Goal: Task Accomplishment & Management: Manage account settings

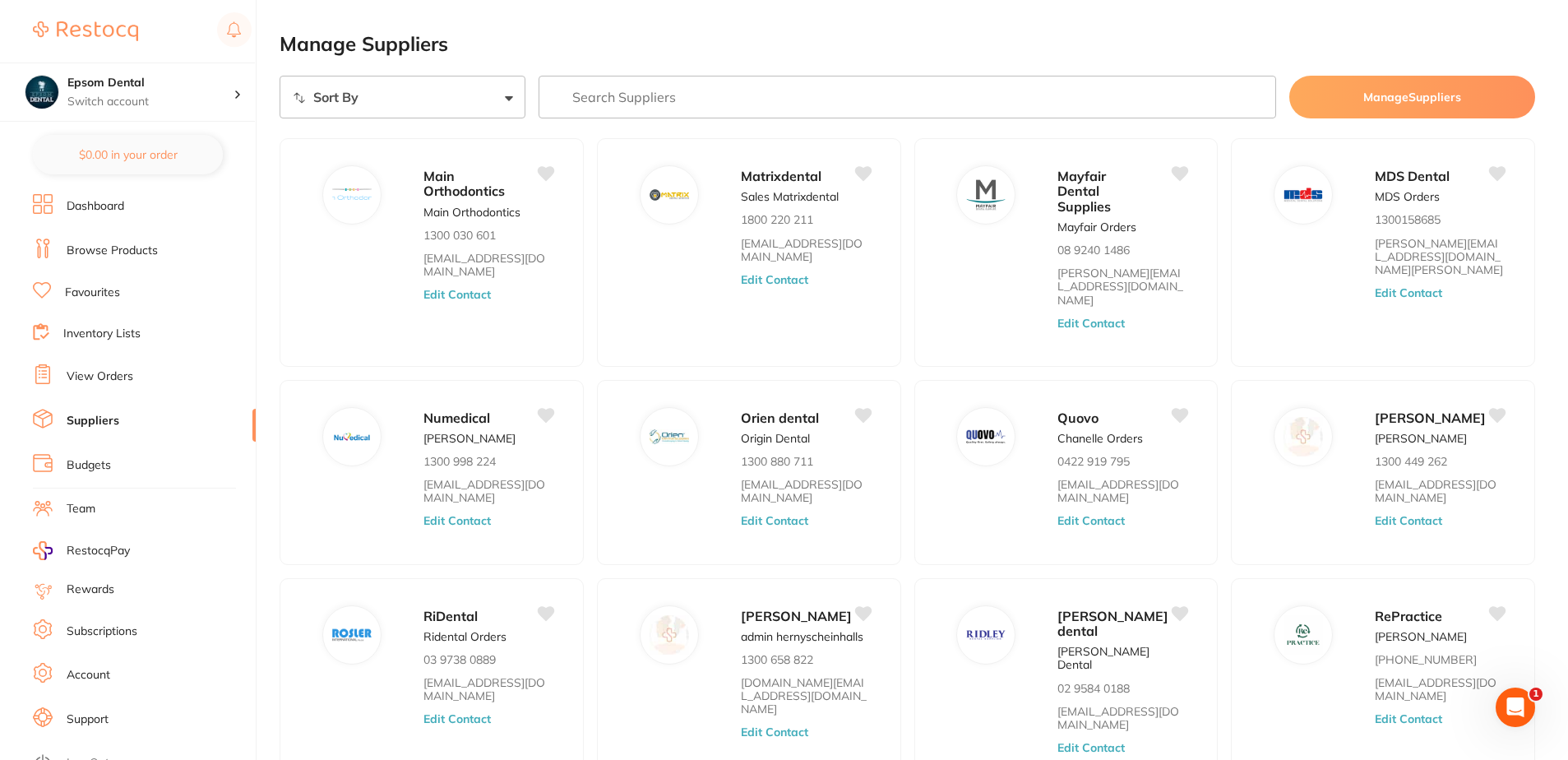
click at [78, 330] on link "Inventory Lists" at bounding box center [101, 333] width 77 height 16
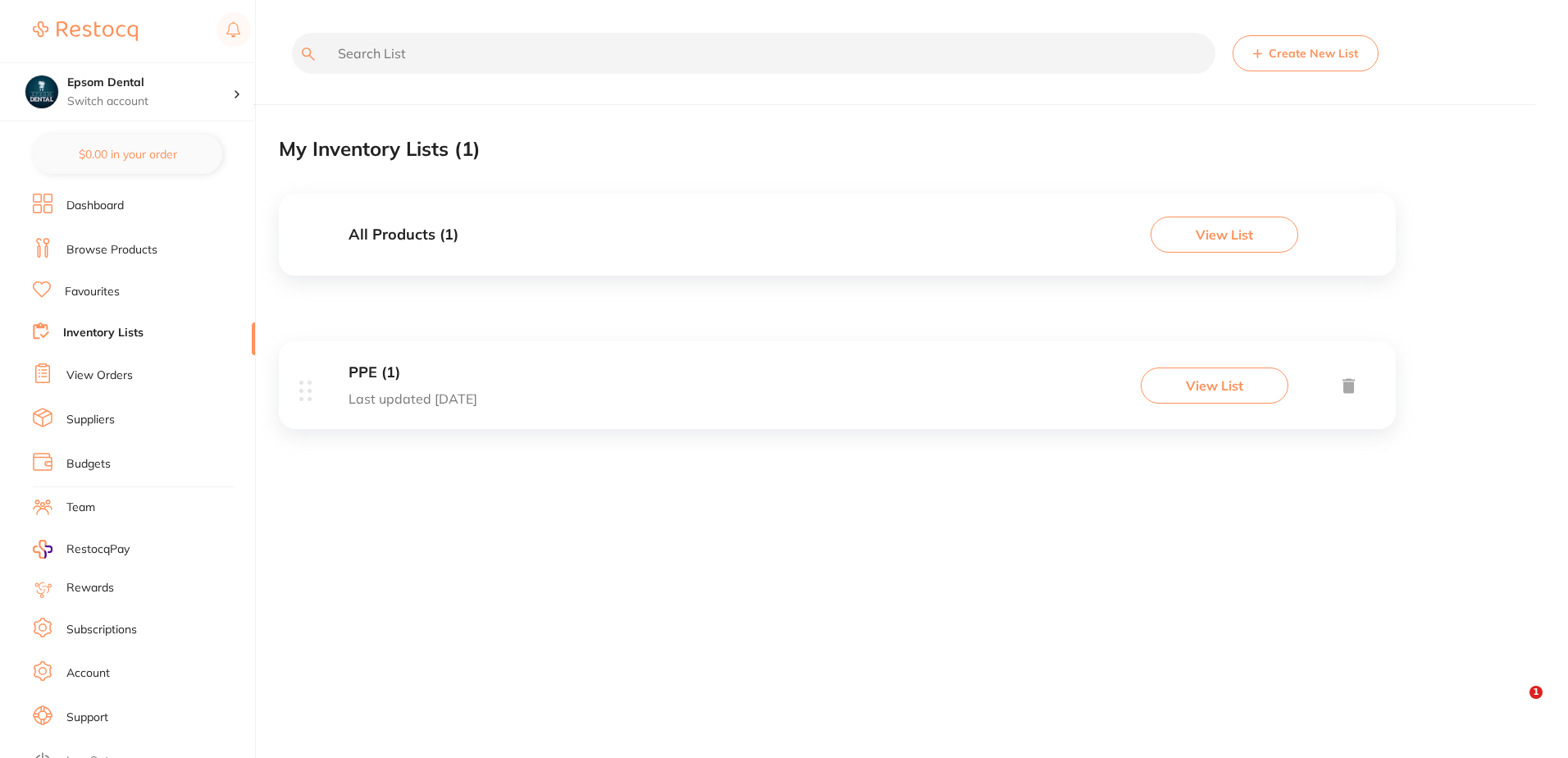
click at [418, 397] on p "Last updated [DATE]" at bounding box center [413, 398] width 129 height 14
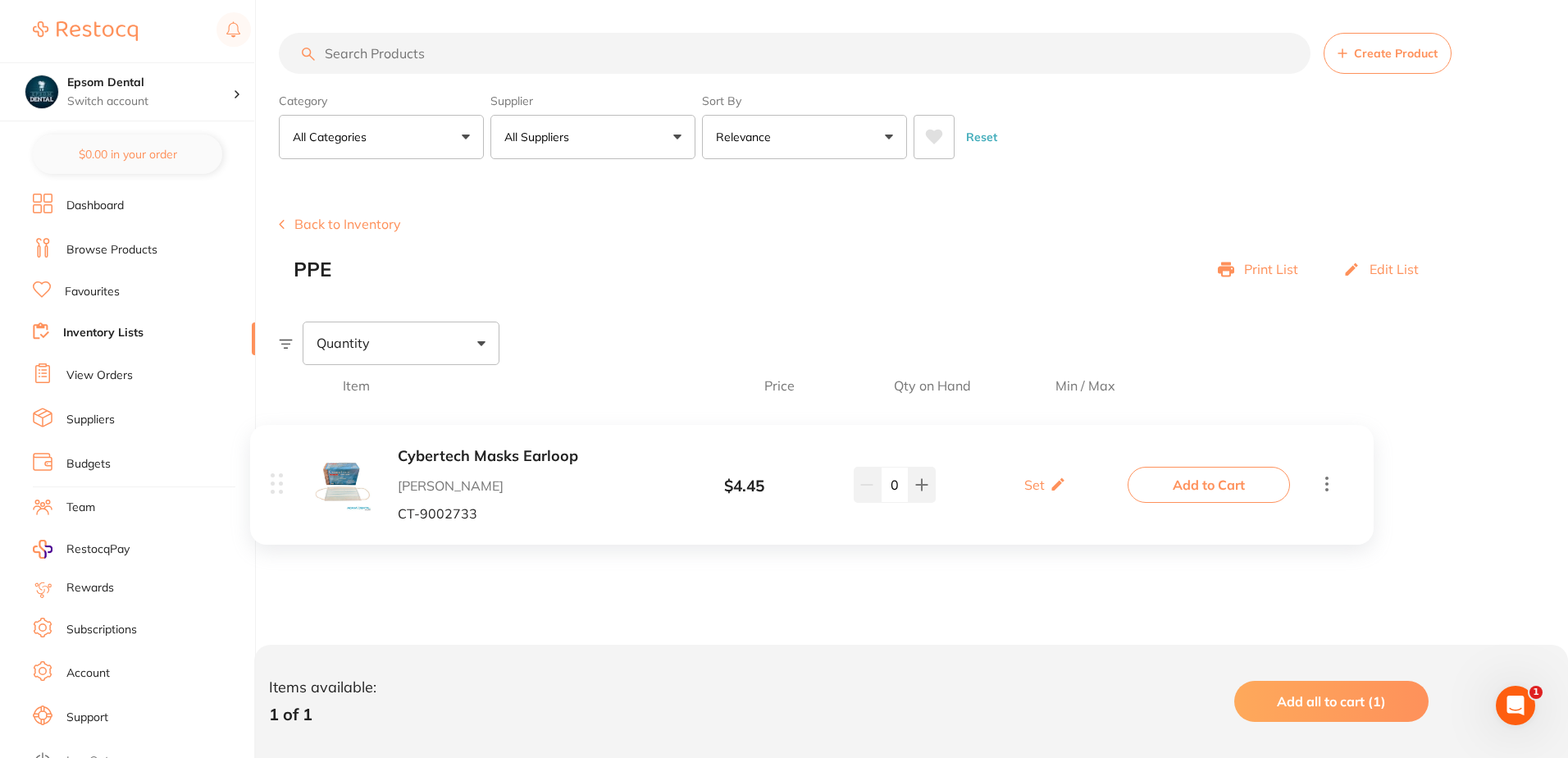
drag, startPoint x: 803, startPoint y: 483, endPoint x: 753, endPoint y: 485, distance: 50.0
click at [753, 485] on div "Cybertech Masks Earloop [PERSON_NAME] CT-9002733 $ 4.45 Set Set Min / Max 0 Set…" at bounding box center [858, 488] width 1157 height 164
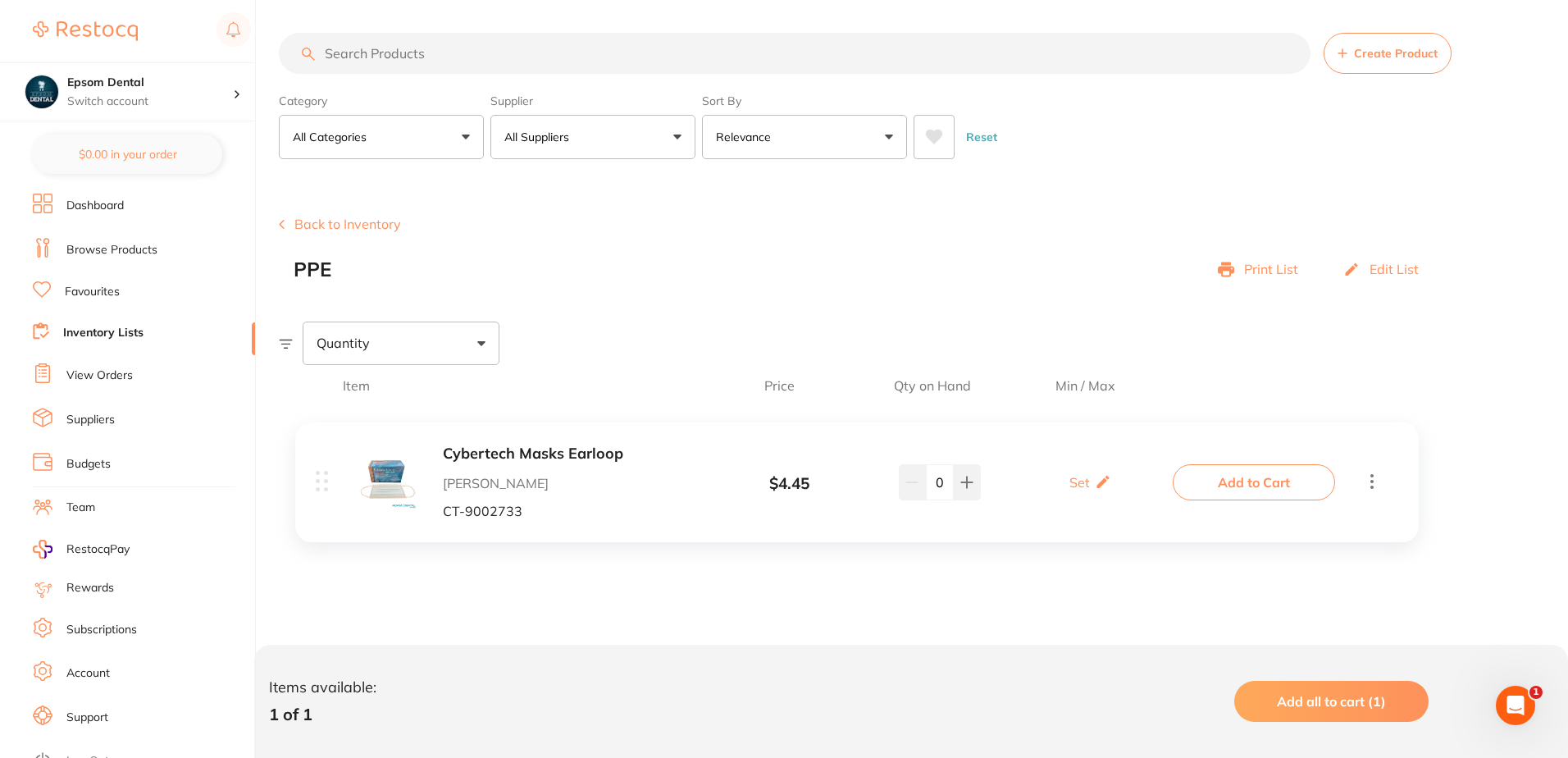
drag, startPoint x: 808, startPoint y: 475, endPoint x: 750, endPoint y: 485, distance: 58.9
click at [750, 485] on div "Cybertech Masks Earloop [PERSON_NAME] CT-9002733 $ 4.45 Set Set Min / Max 0 Set…" at bounding box center [858, 488] width 1157 height 164
drag, startPoint x: 784, startPoint y: 485, endPoint x: 840, endPoint y: 480, distance: 56.2
click at [839, 480] on div "Cybertech Masks Earloop [PERSON_NAME] CT-9002733 $ 4.45 Set Set Min / Max 0 Set…" at bounding box center [858, 488] width 1157 height 164
click at [800, 482] on div "$ 4.45" at bounding box center [789, 484] width 173 height 18
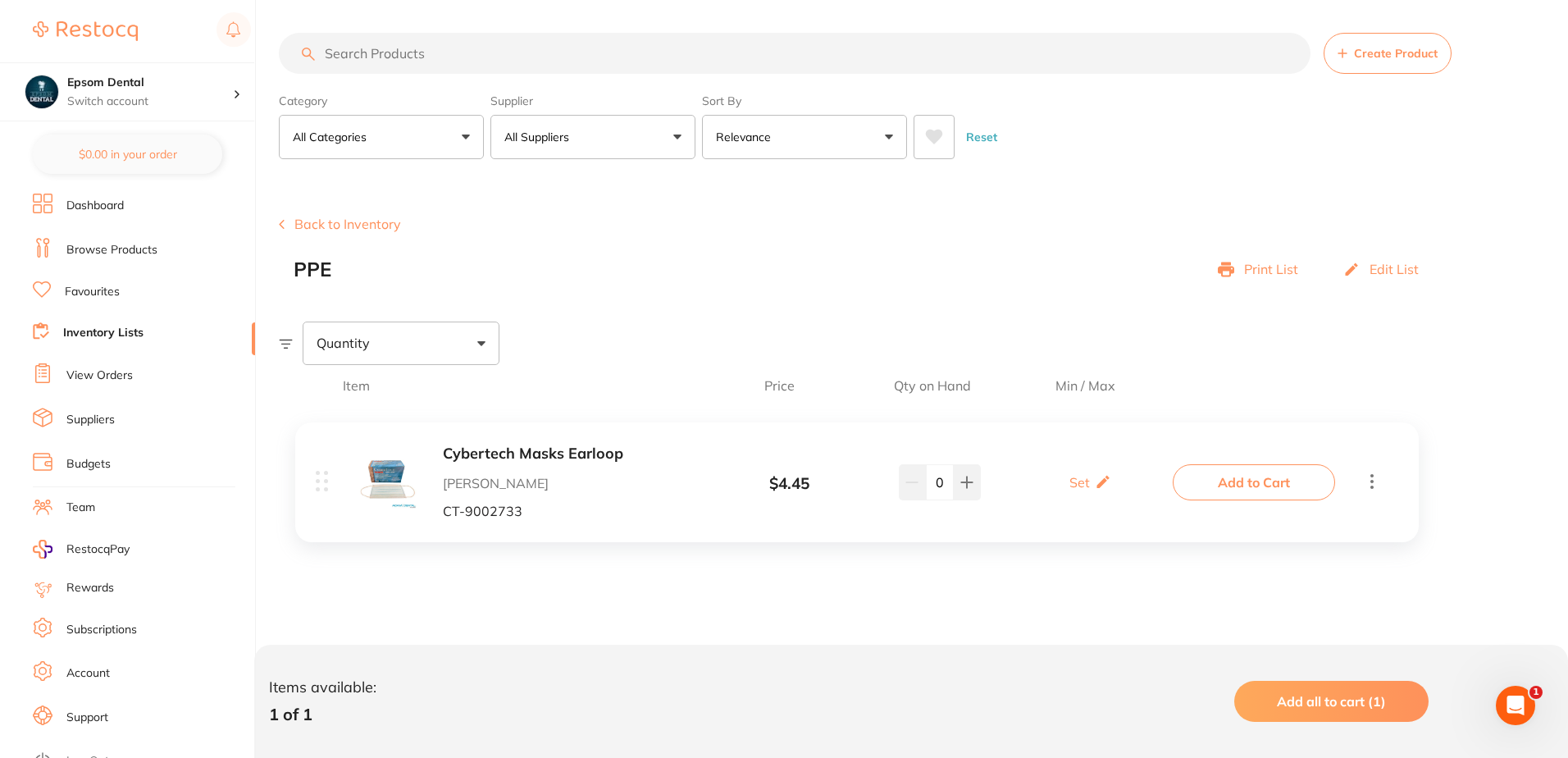
click at [93, 297] on link "Favourites" at bounding box center [92, 292] width 55 height 16
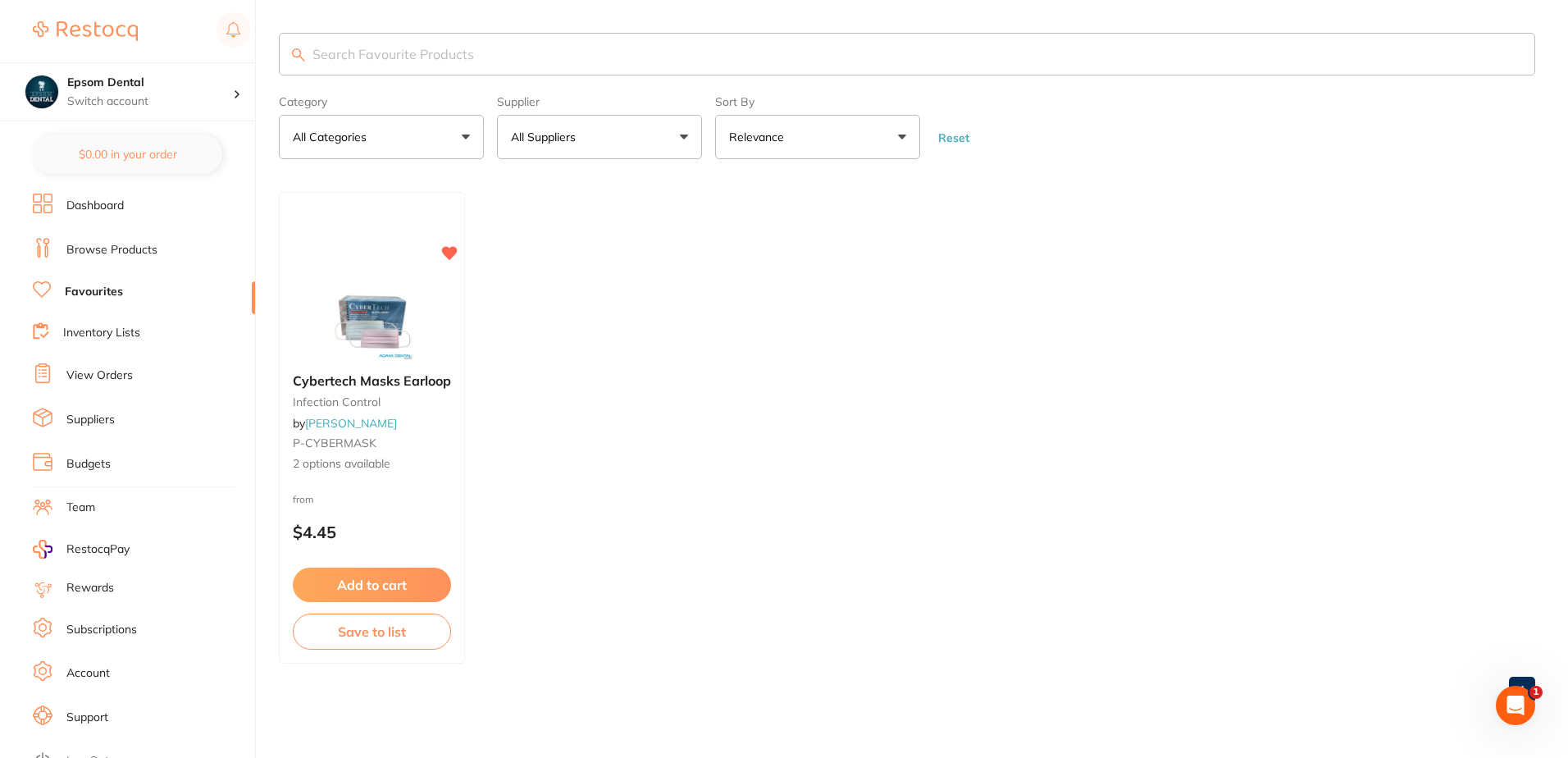
click at [93, 462] on link "Budgets" at bounding box center [89, 464] width 44 height 16
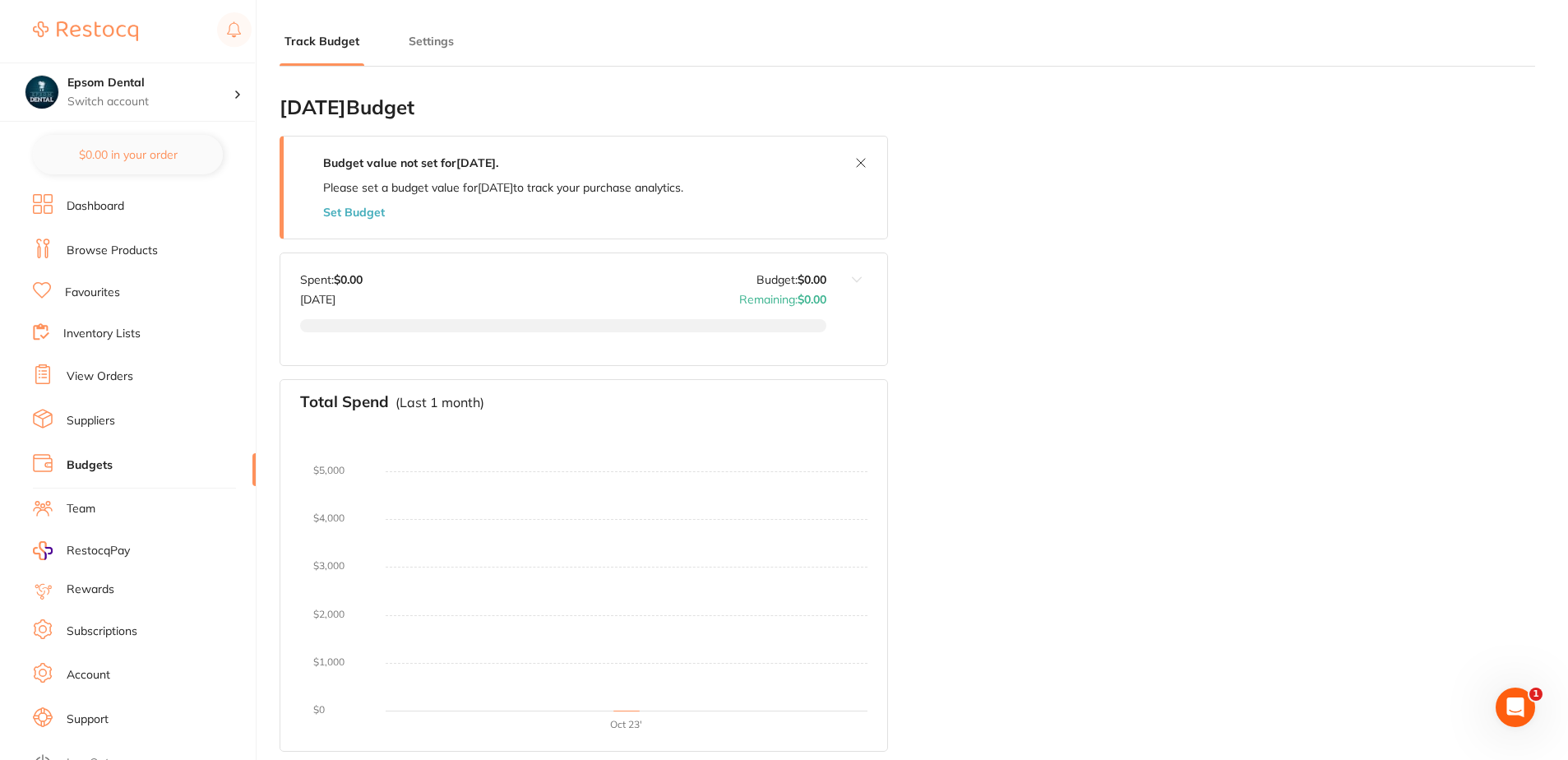
click at [102, 426] on link "Suppliers" at bounding box center [91, 421] width 49 height 16
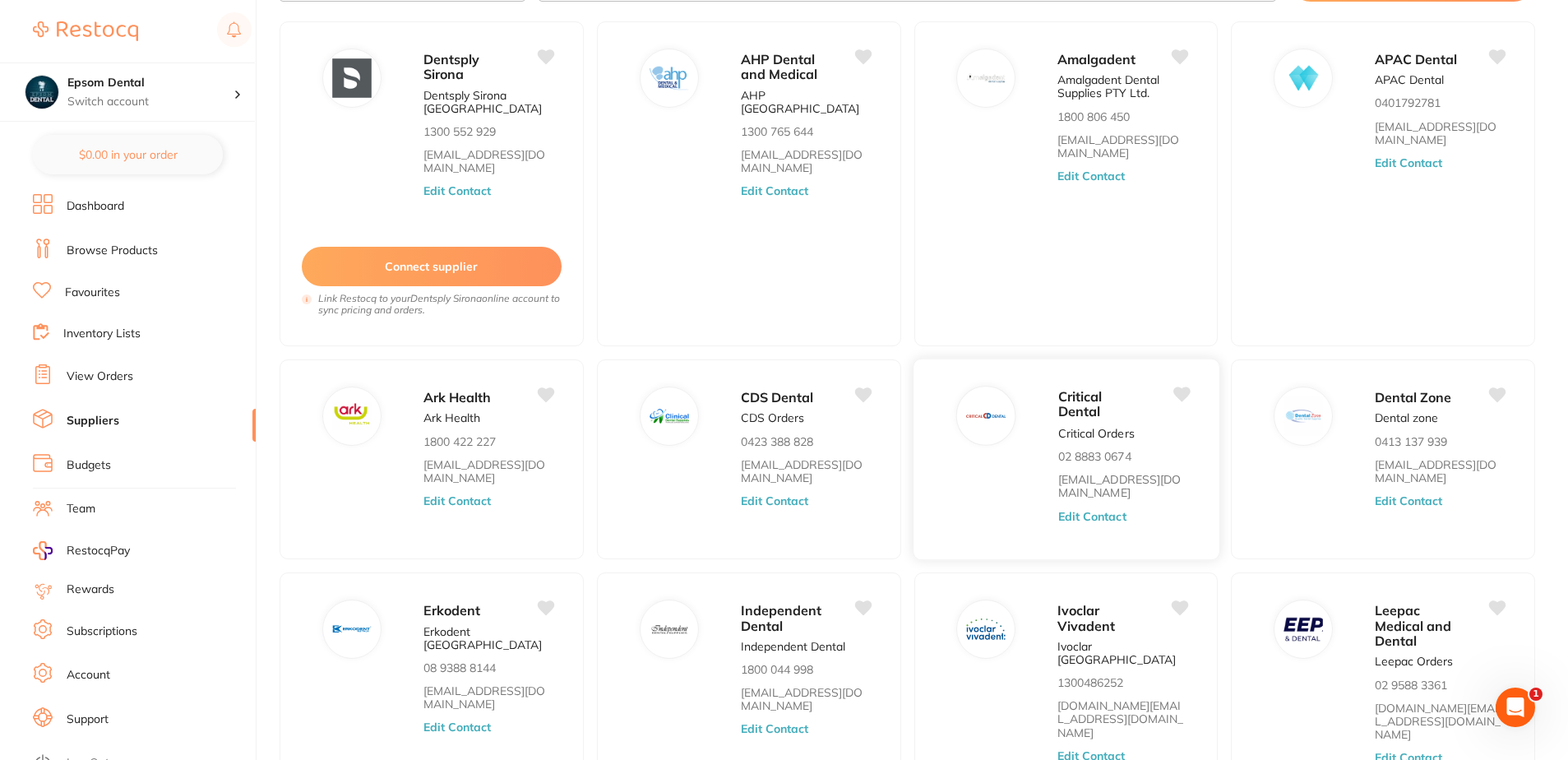
scroll to position [244, 0]
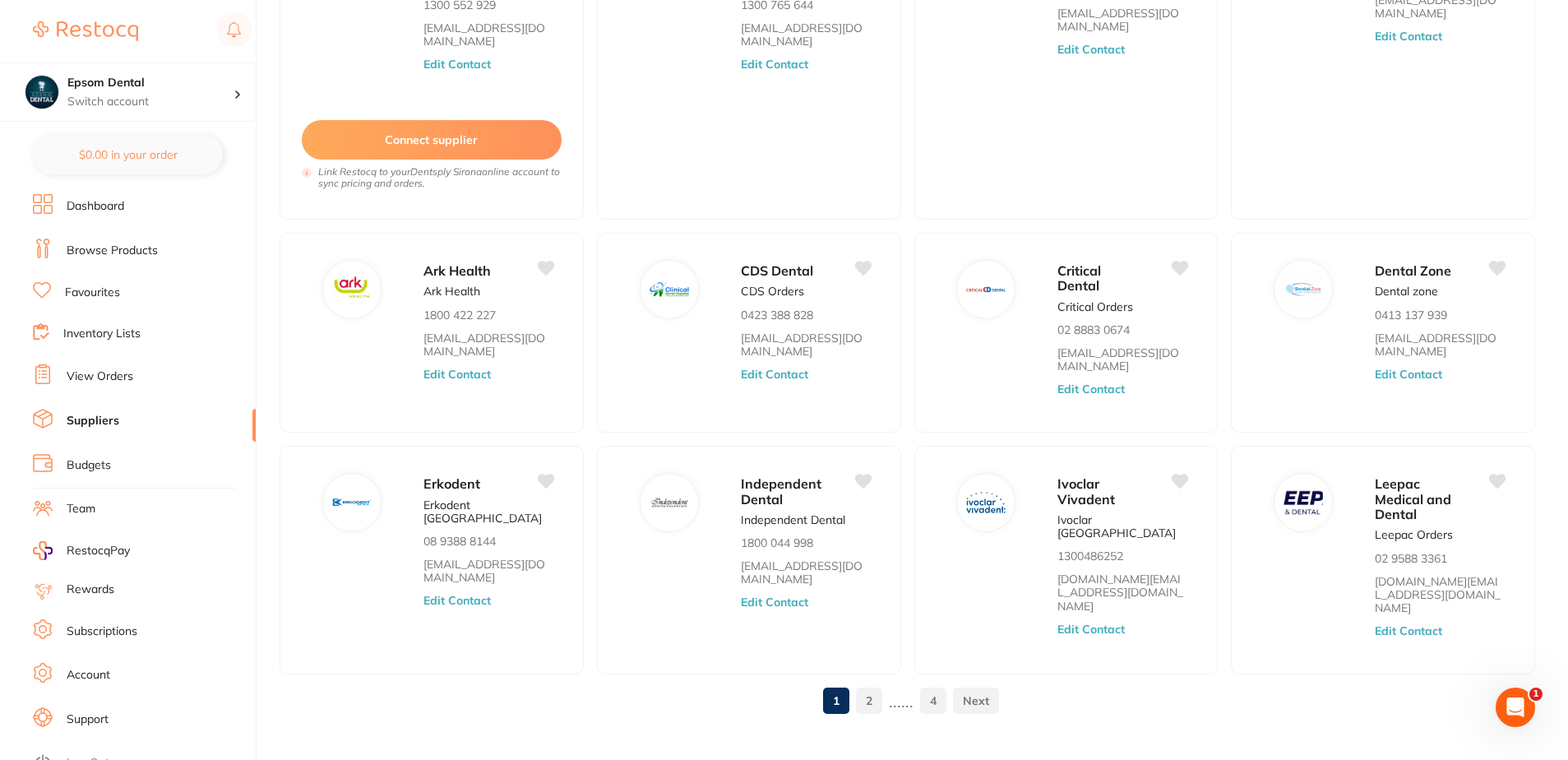
click at [870, 684] on link "2" at bounding box center [869, 700] width 26 height 33
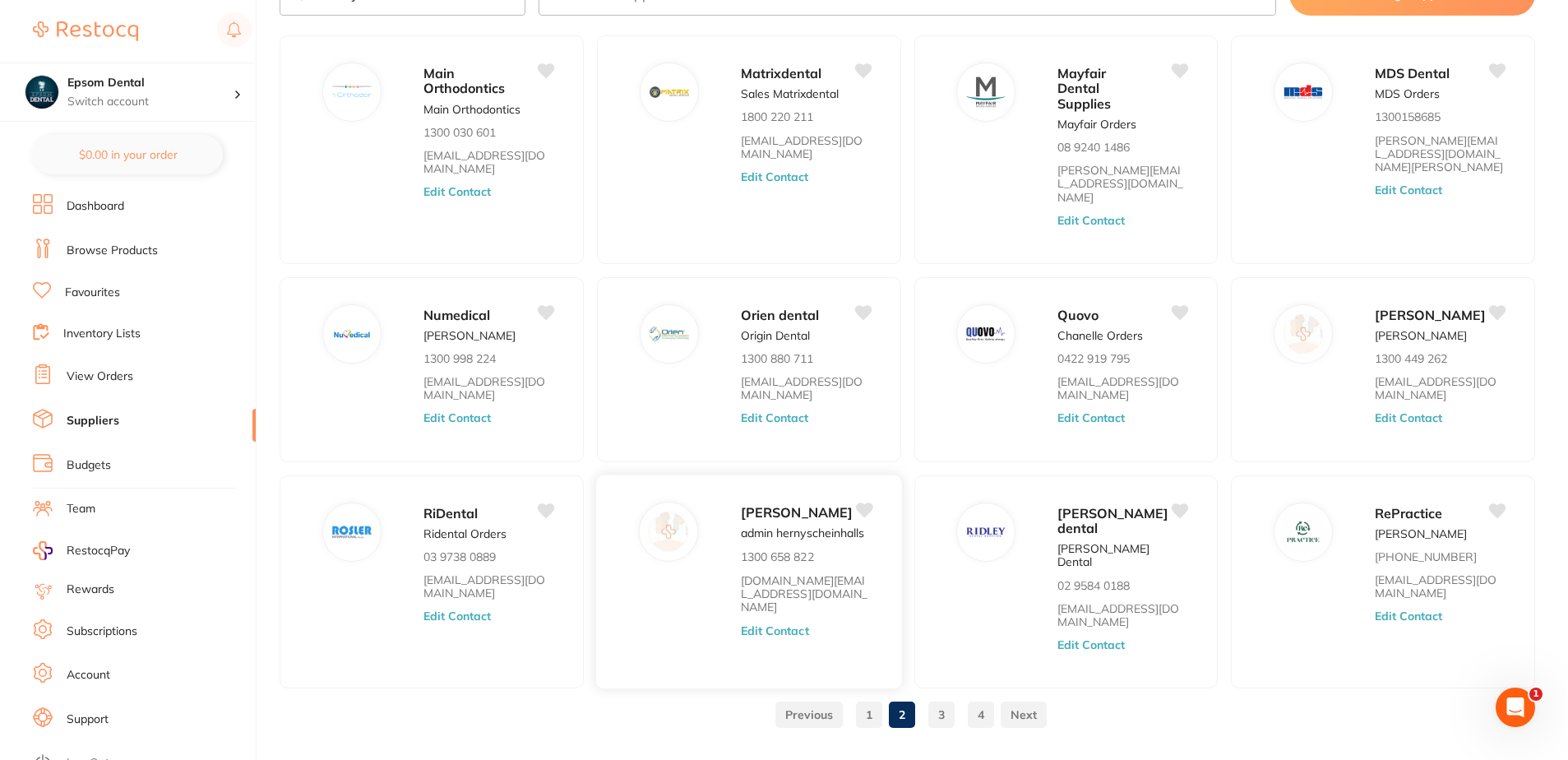
scroll to position [103, 0]
click at [938, 697] on link "3" at bounding box center [941, 714] width 26 height 33
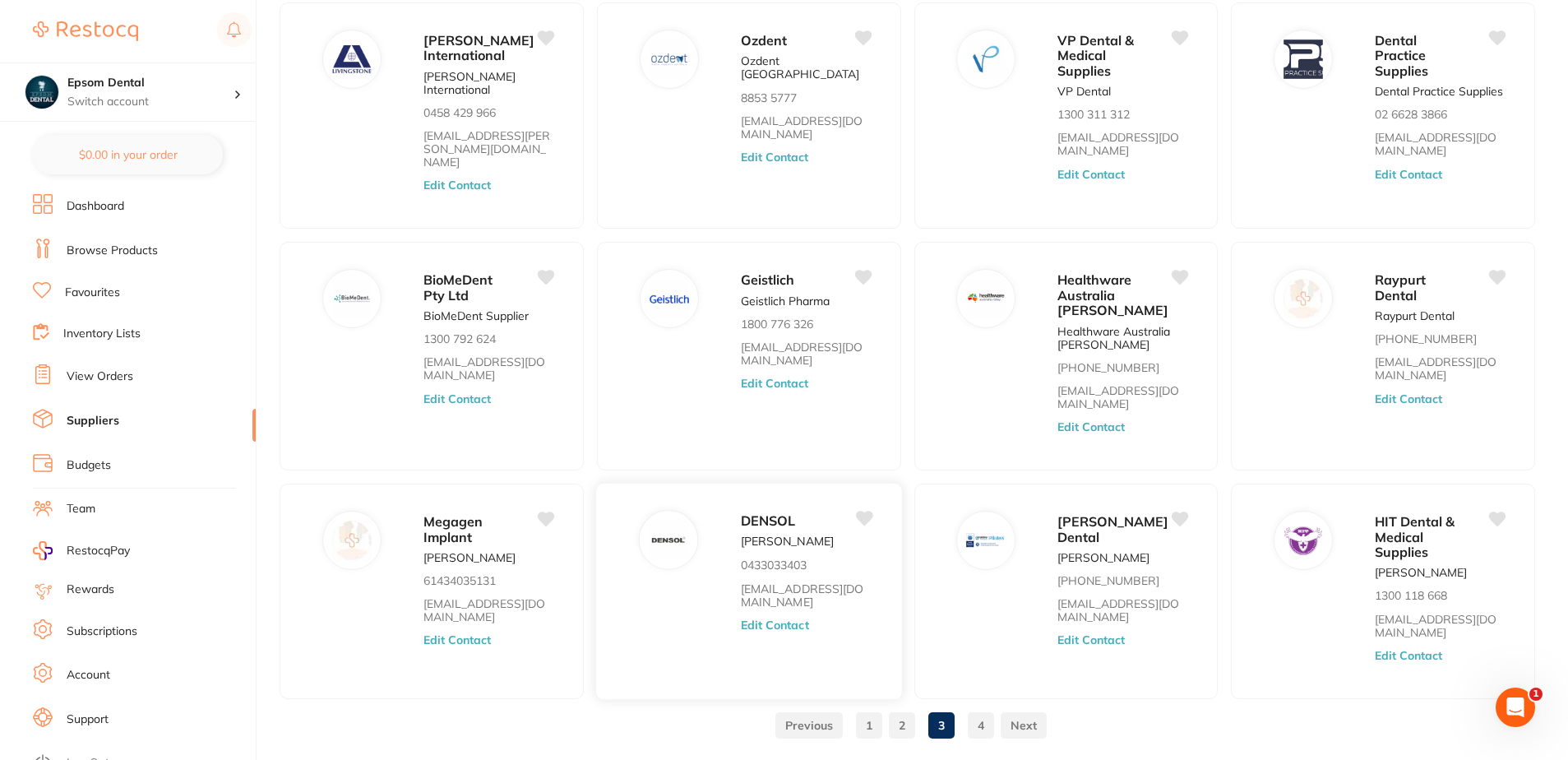
scroll to position [165, 0]
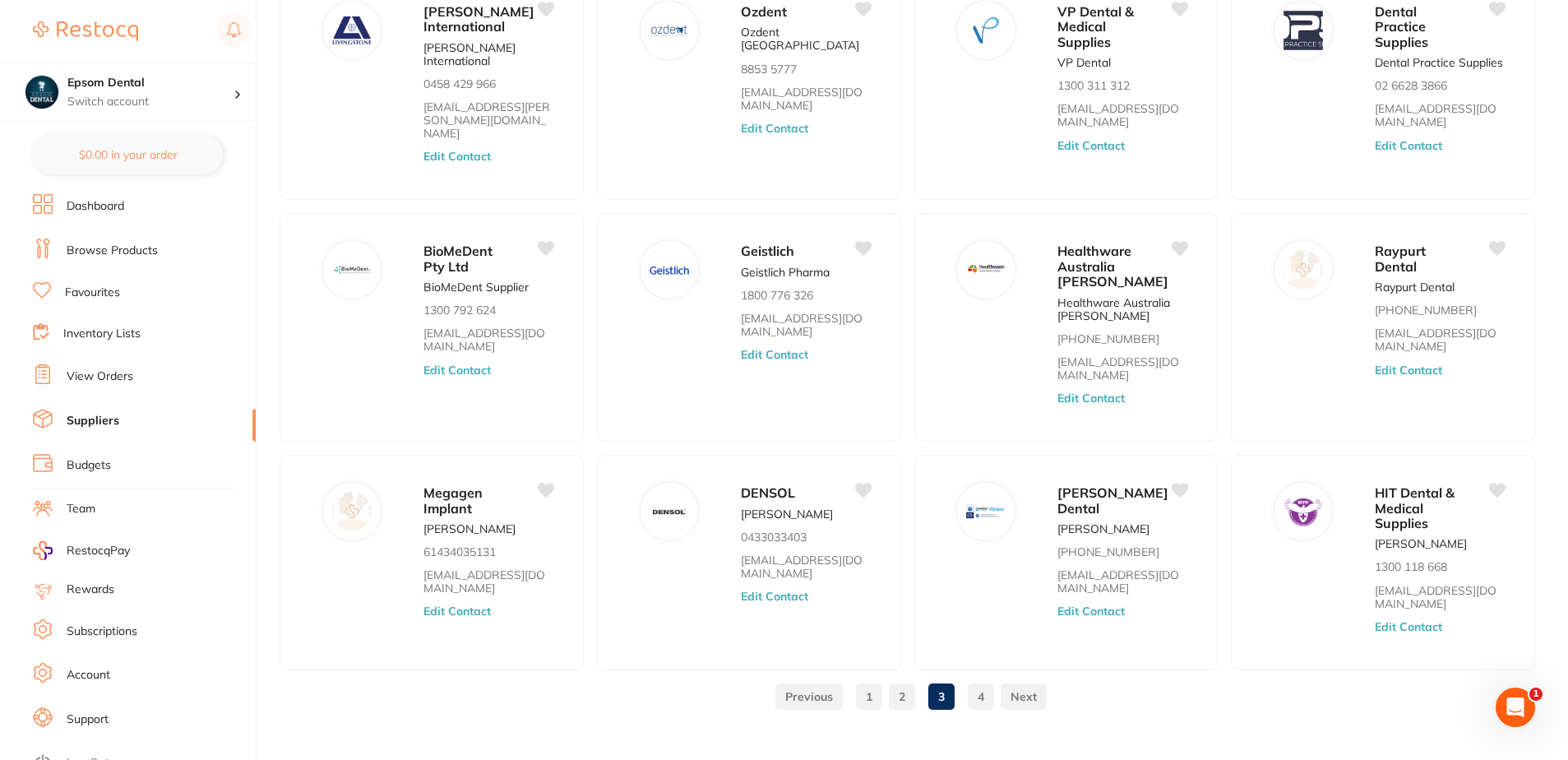
click at [983, 681] on link "4" at bounding box center [980, 697] width 26 height 33
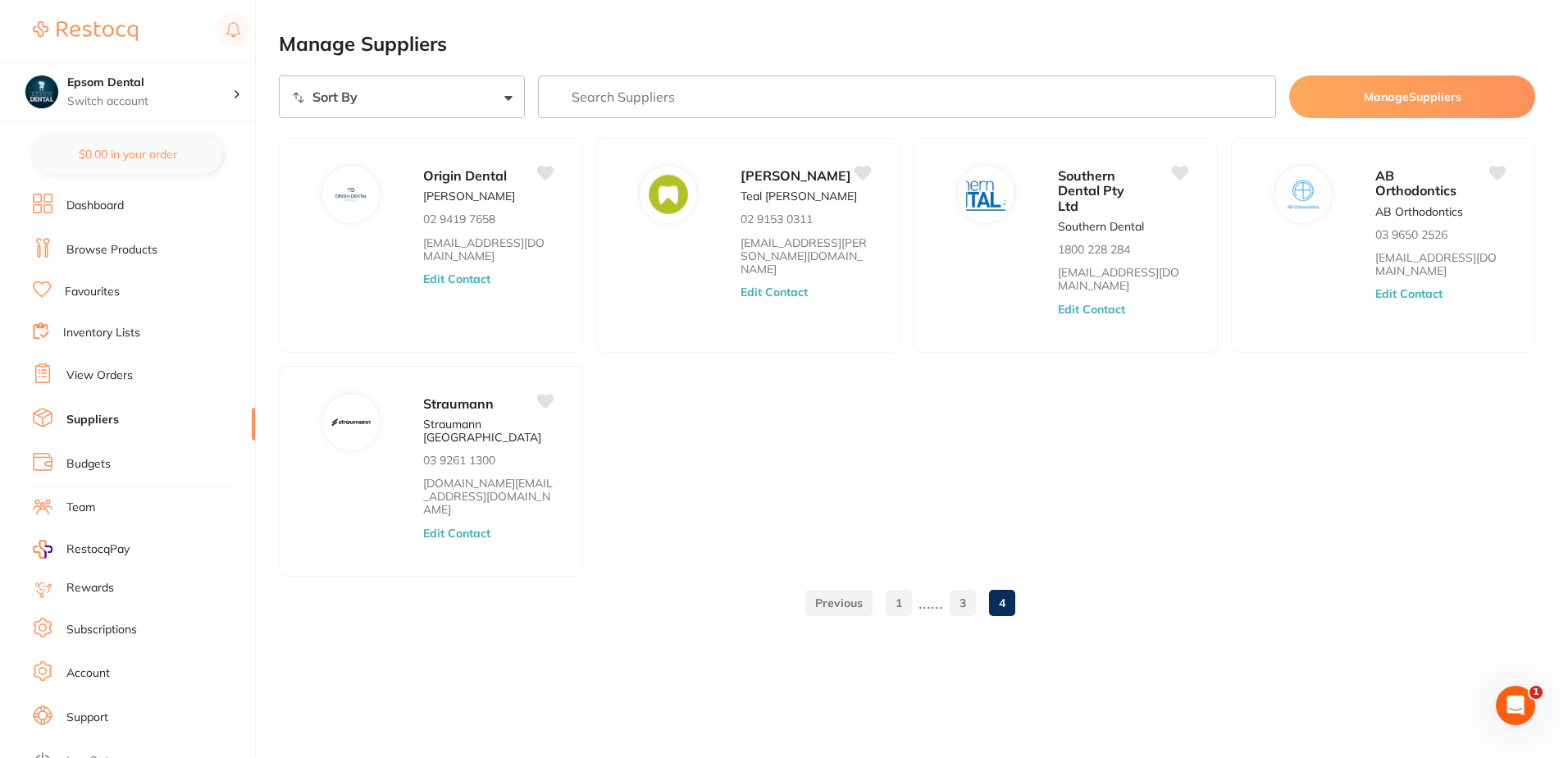
click at [902, 586] on link "1" at bounding box center [898, 603] width 26 height 33
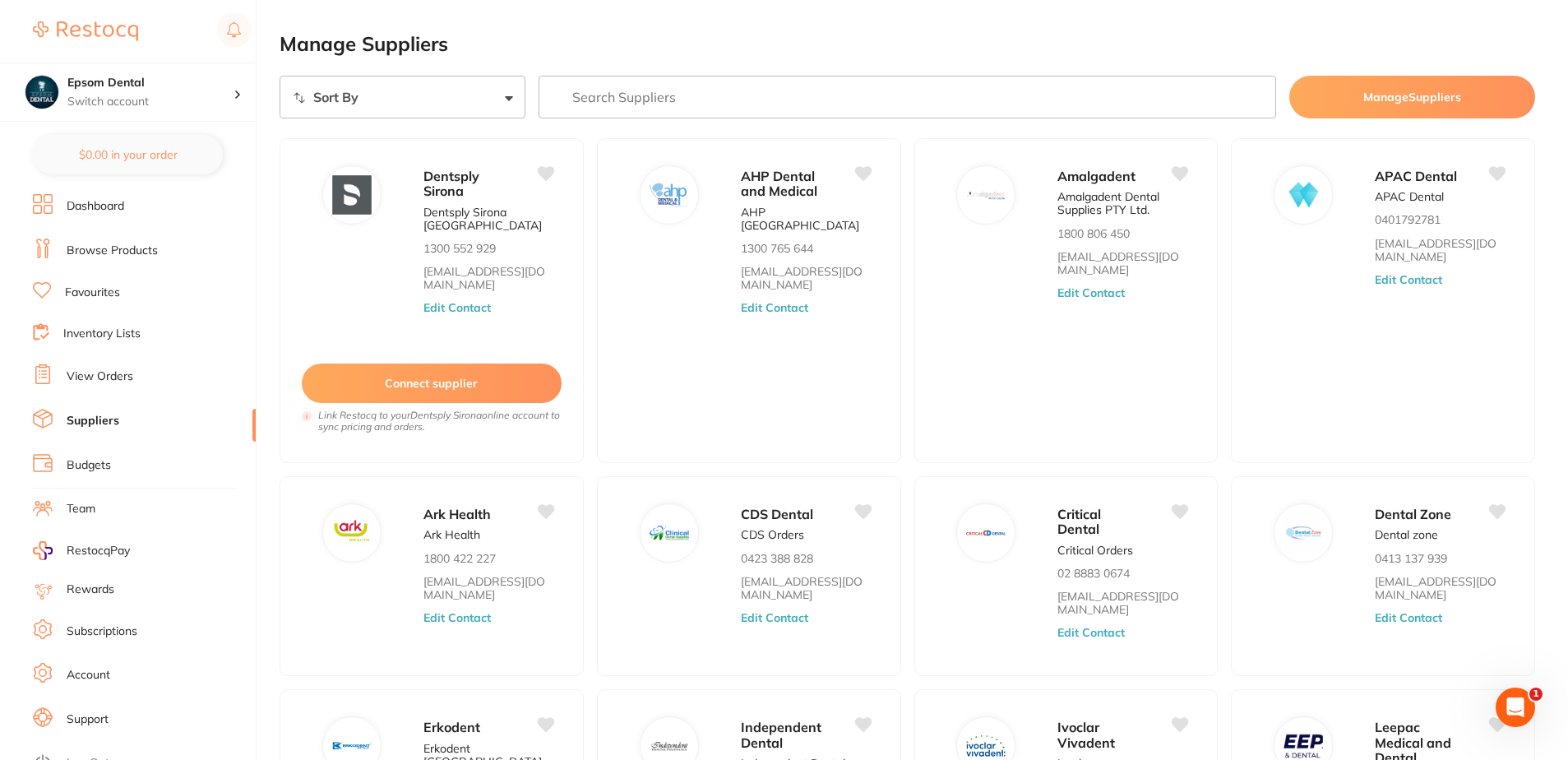
click at [159, 29] on div at bounding box center [141, 32] width 218 height 38
click at [134, 28] on img at bounding box center [85, 32] width 105 height 20
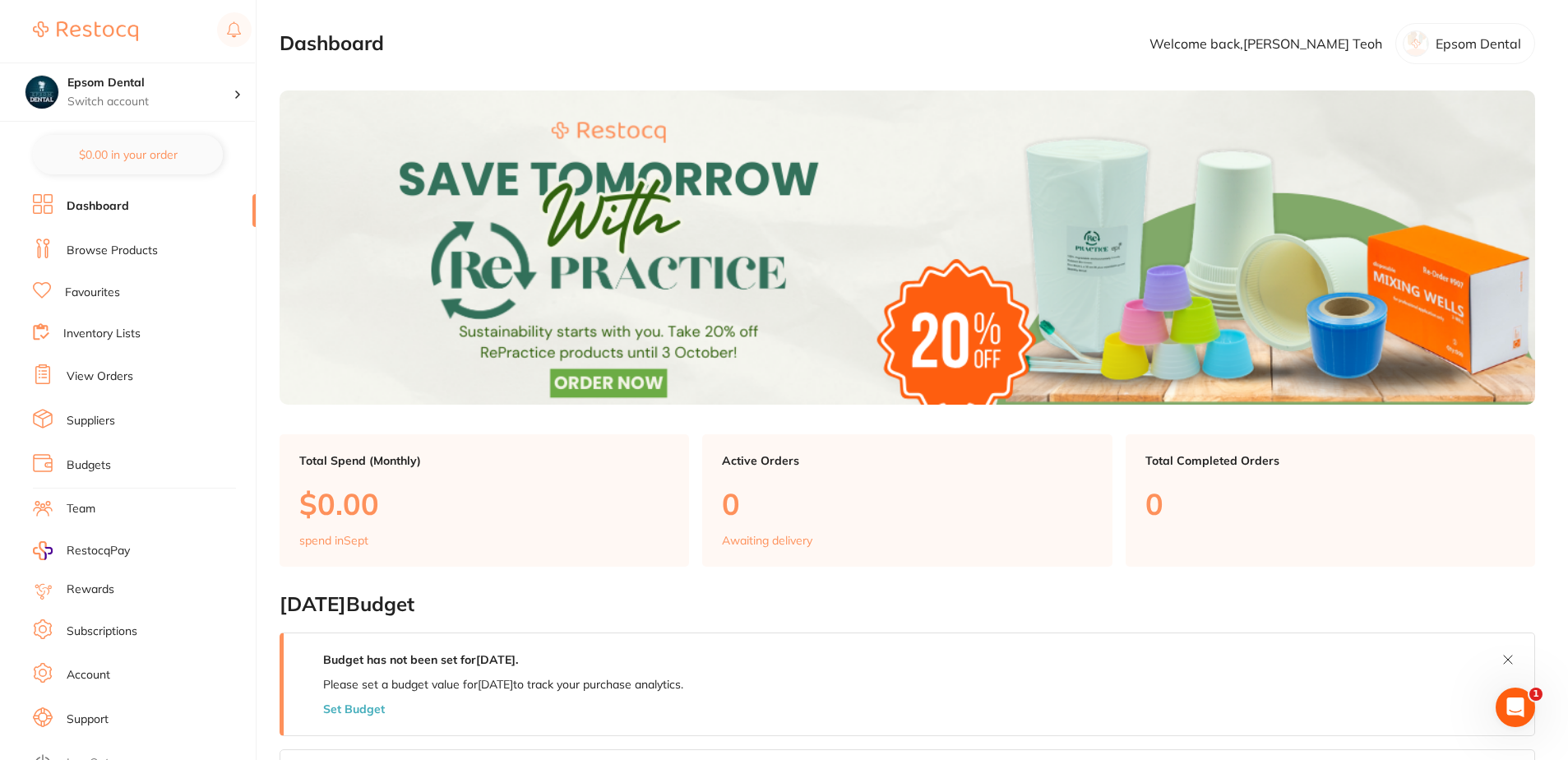
click at [121, 249] on link "Browse Products" at bounding box center [112, 251] width 91 height 16
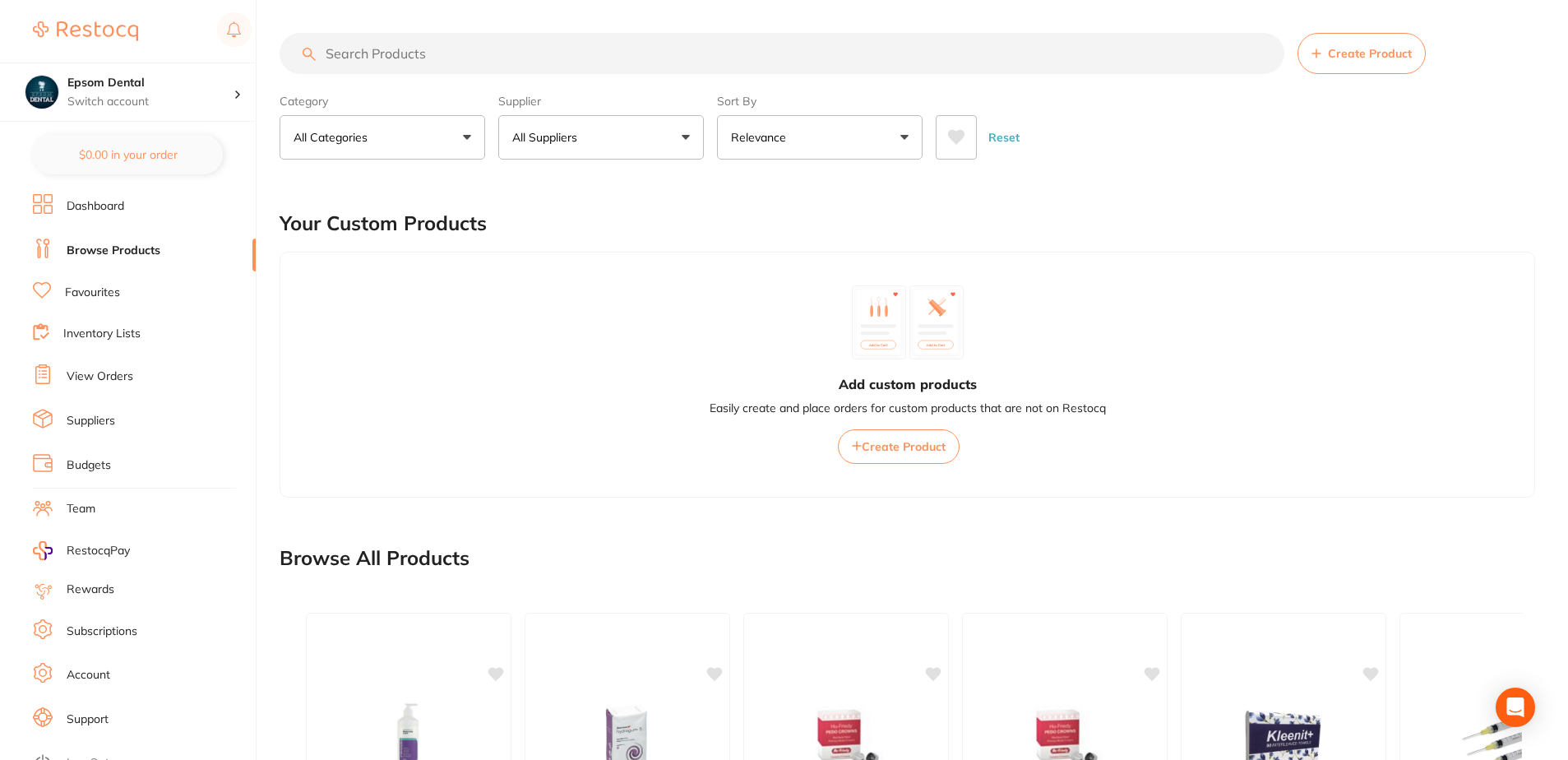
click at [610, 134] on button "All Suppliers" at bounding box center [601, 137] width 206 height 44
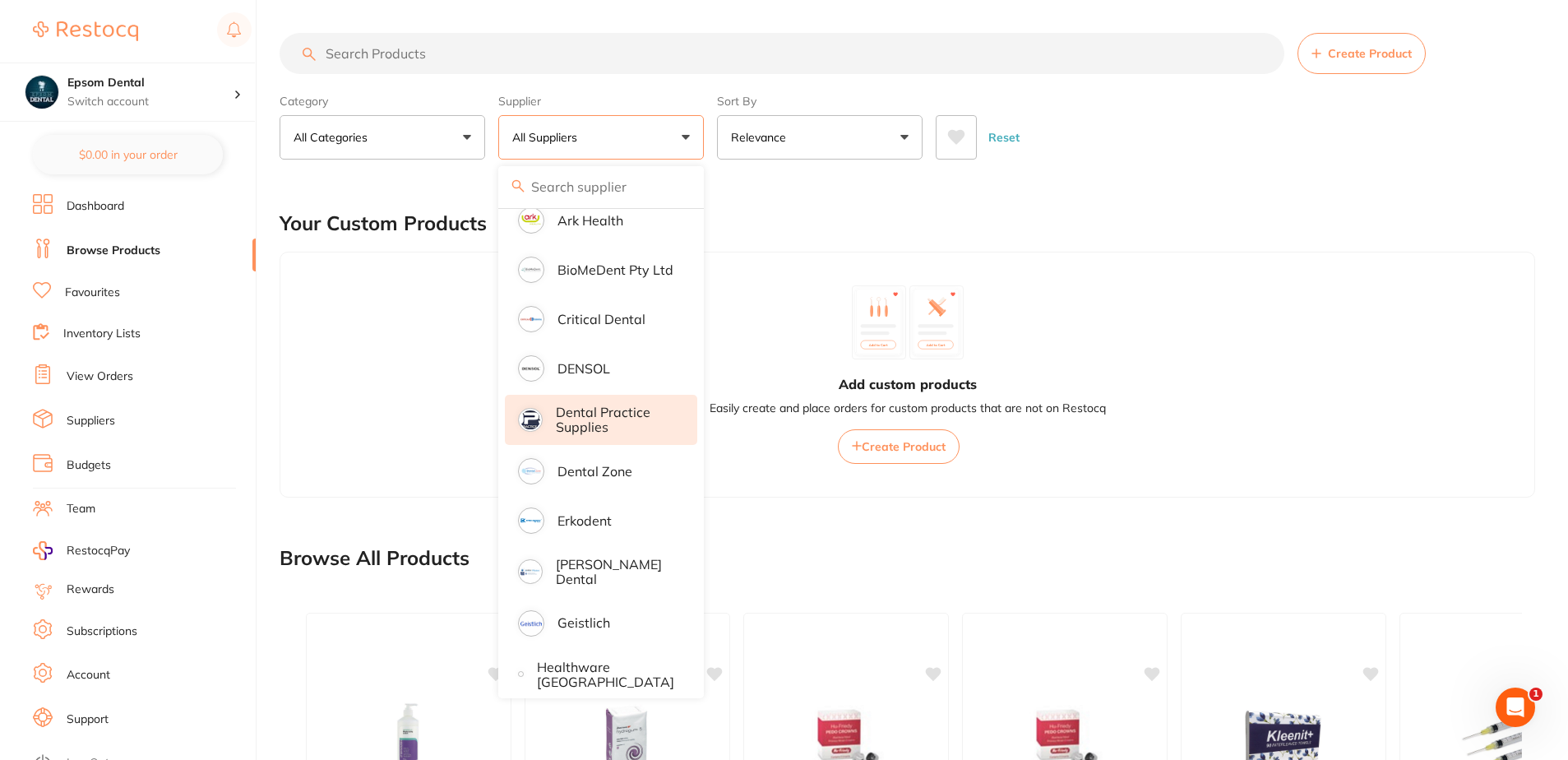
scroll to position [329, 0]
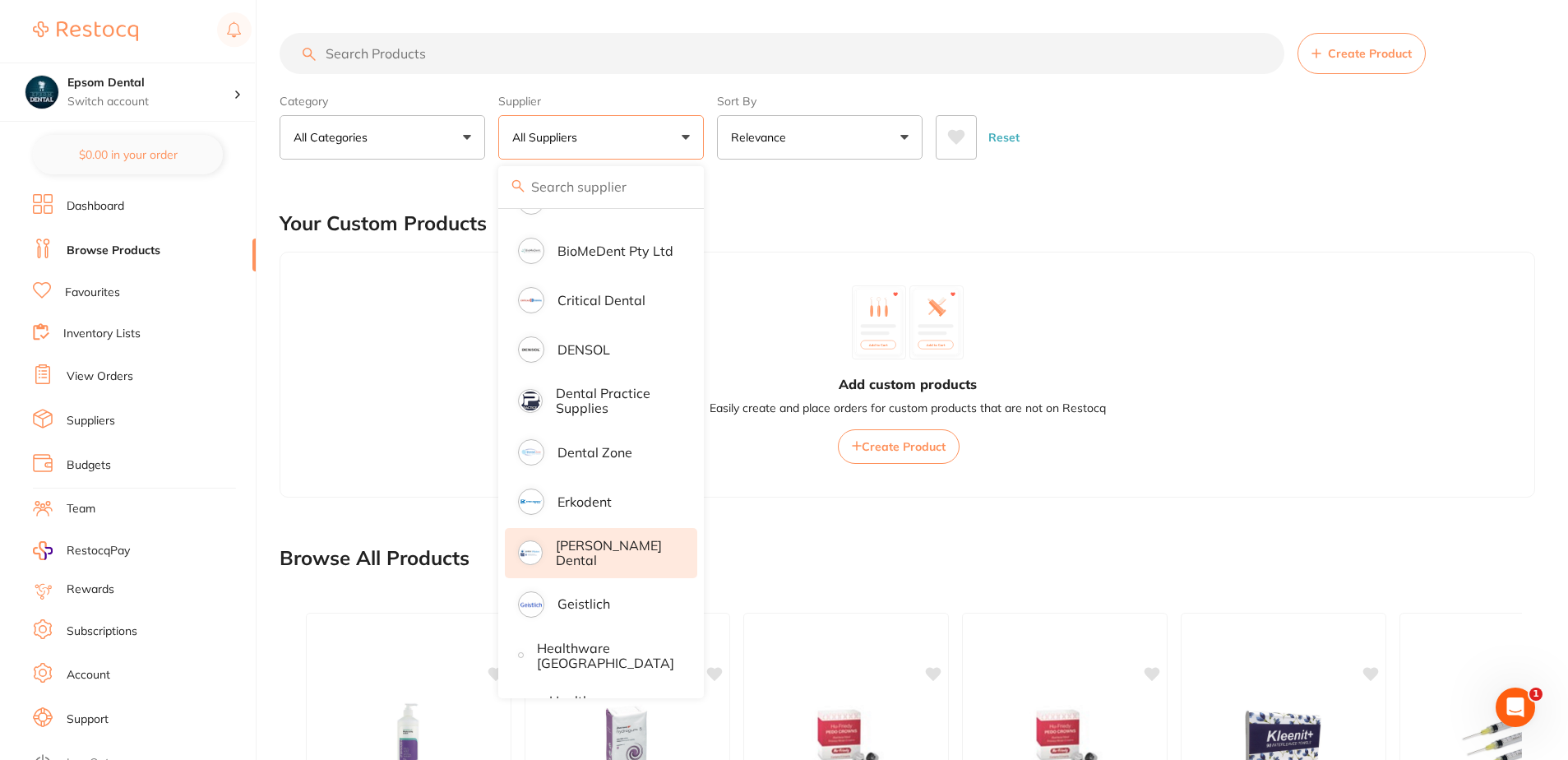
click at [609, 556] on p "[PERSON_NAME] Dental" at bounding box center [615, 553] width 119 height 31
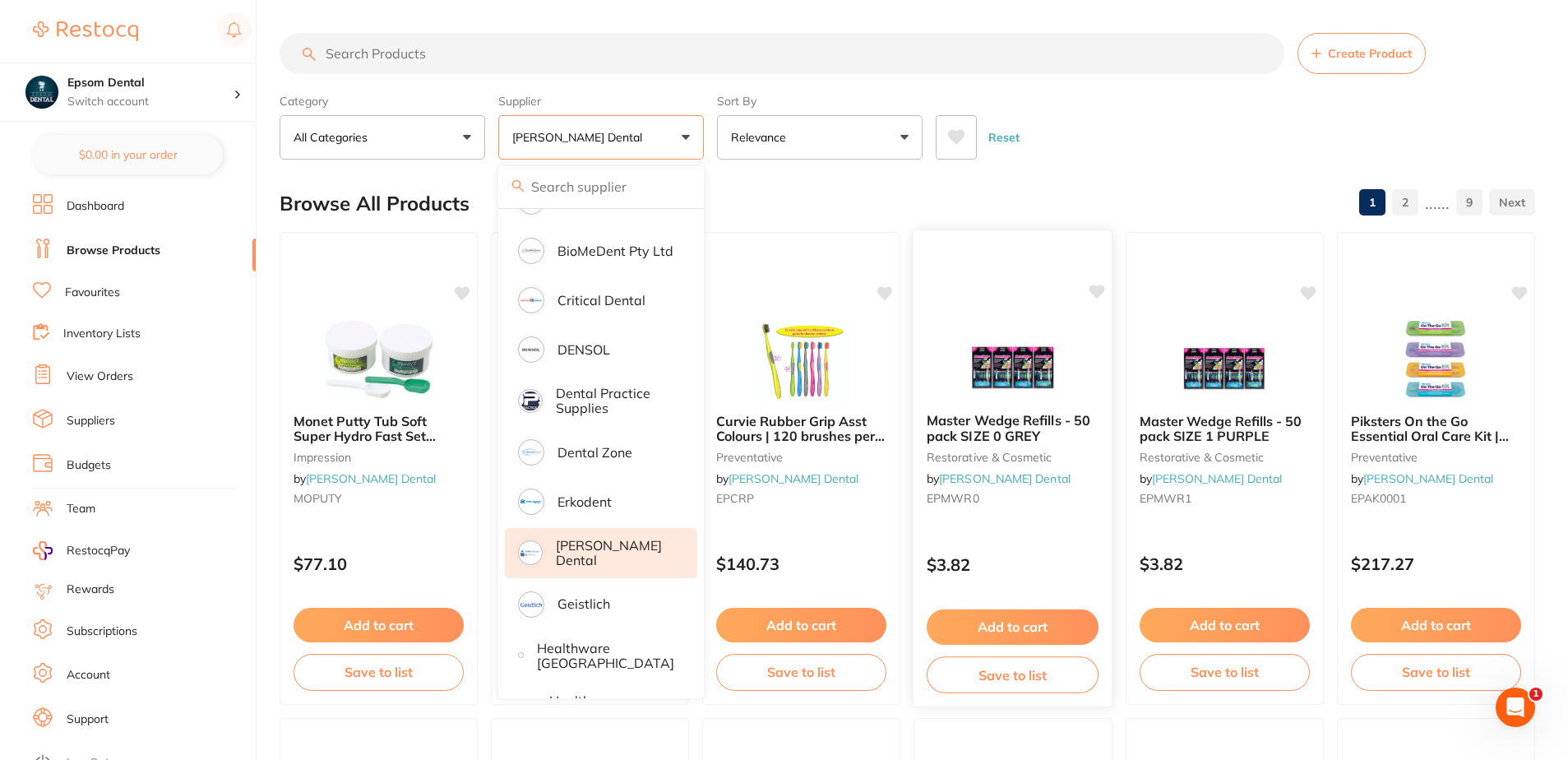
scroll to position [0, 0]
click at [1112, 159] on div "Reset" at bounding box center [1228, 131] width 586 height 58
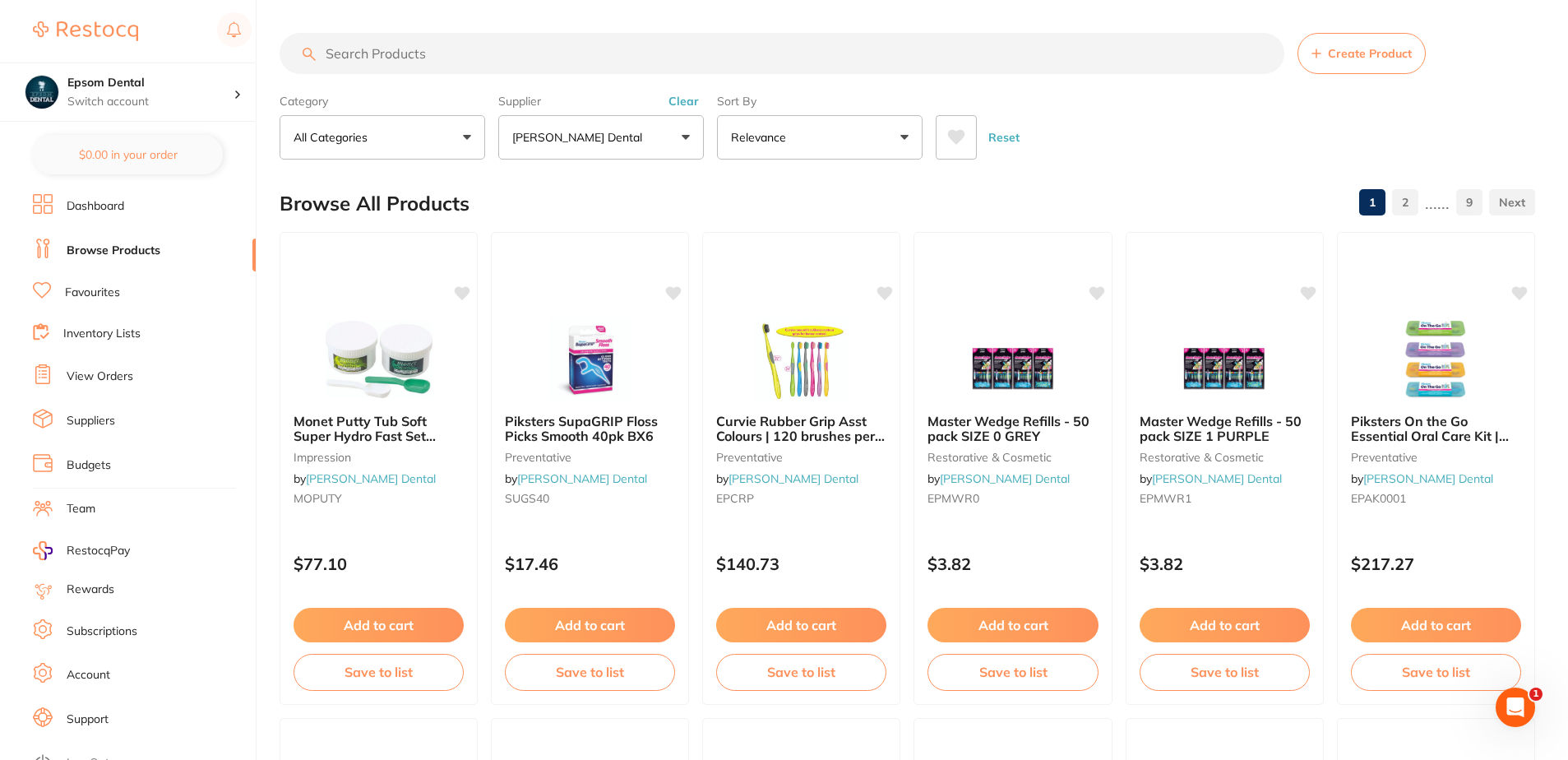
click at [481, 133] on button "All Categories" at bounding box center [382, 137] width 206 height 44
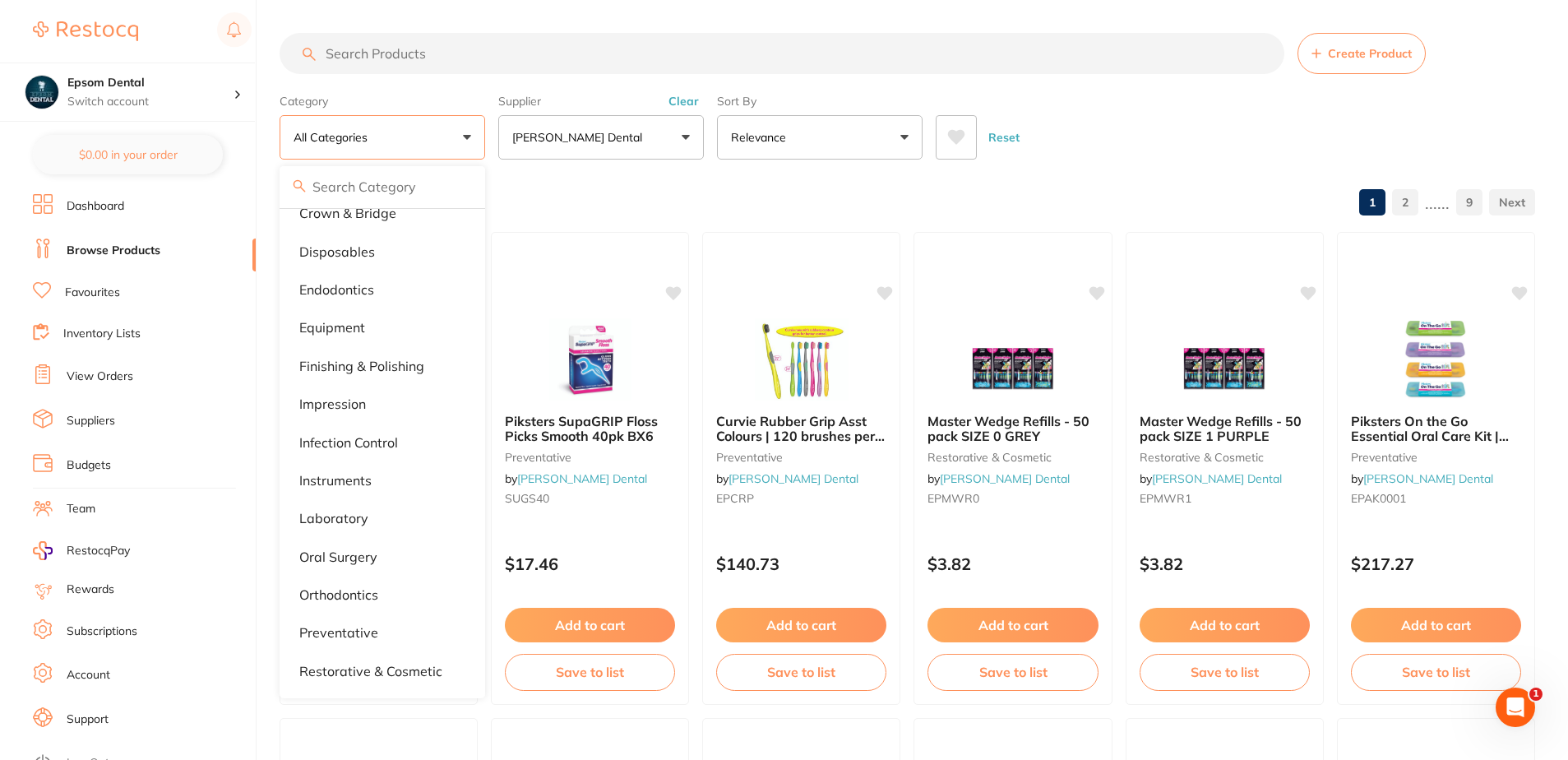
click at [447, 55] on input "search" at bounding box center [782, 53] width 1005 height 41
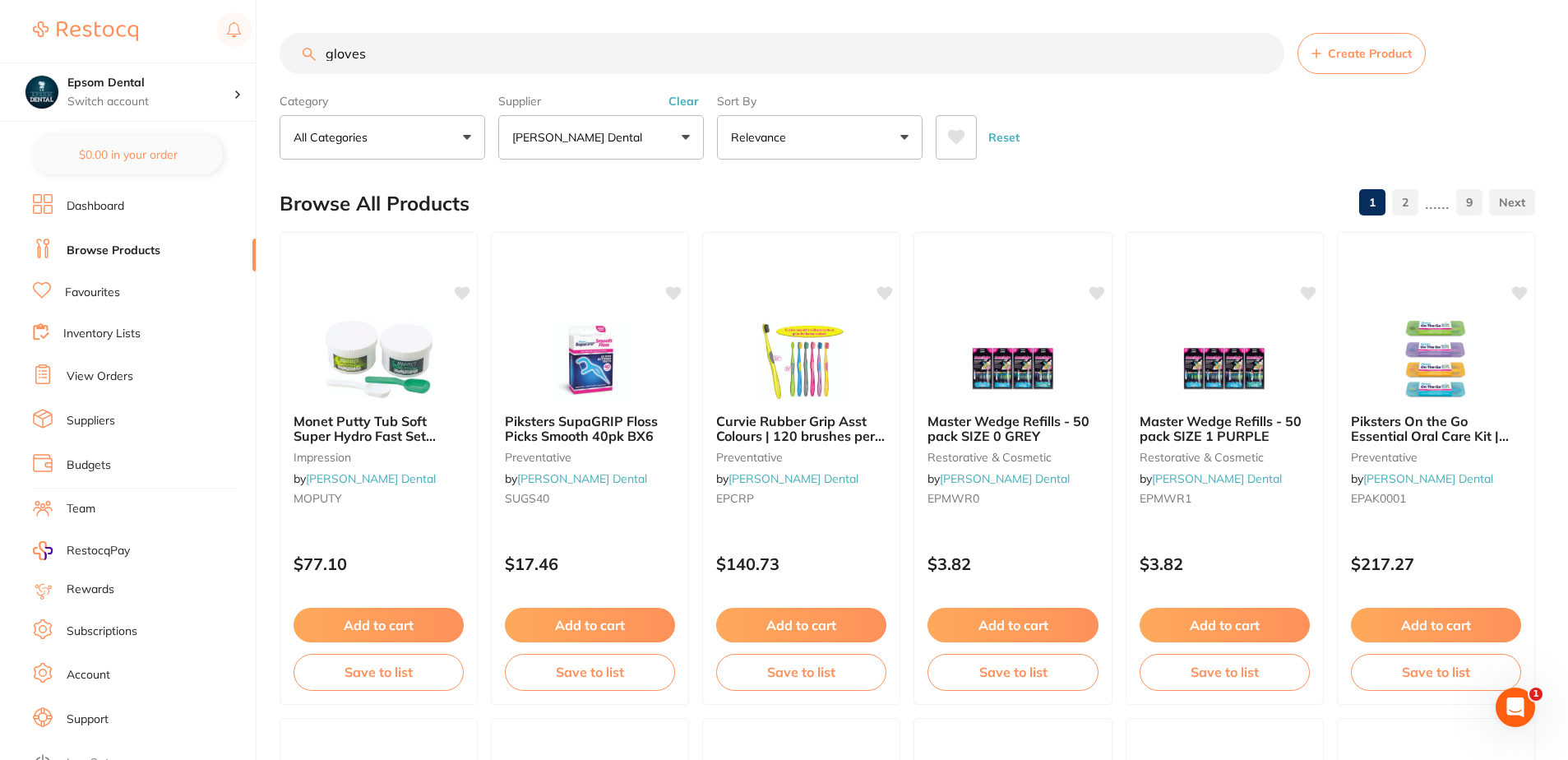
type input "gloves"
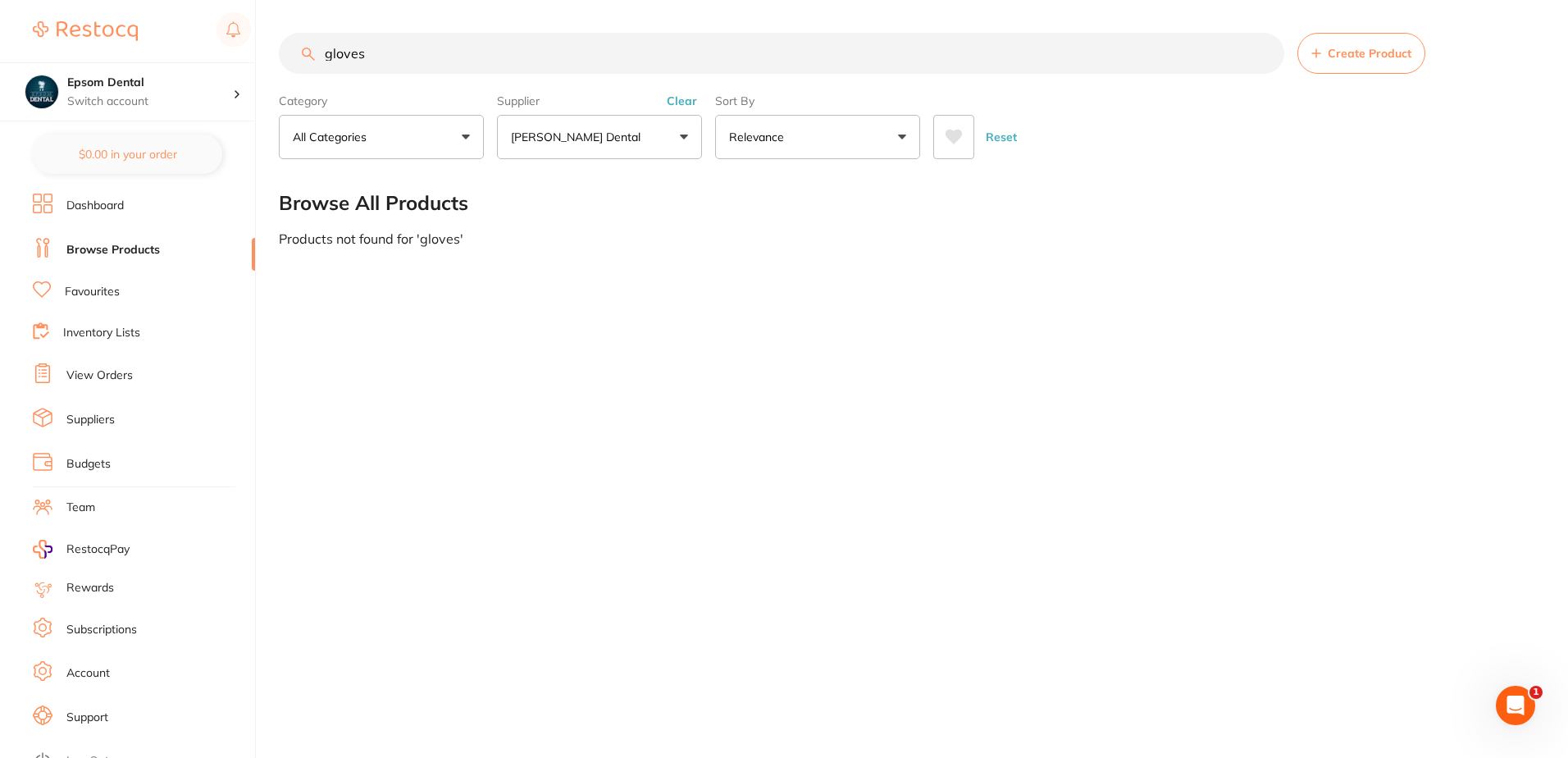
scroll to position [229, 0]
click at [463, 143] on button "All Categories" at bounding box center [381, 136] width 205 height 44
click at [413, 151] on button "All Categories" at bounding box center [381, 136] width 205 height 44
click at [455, 143] on button "All Categories" at bounding box center [381, 136] width 205 height 44
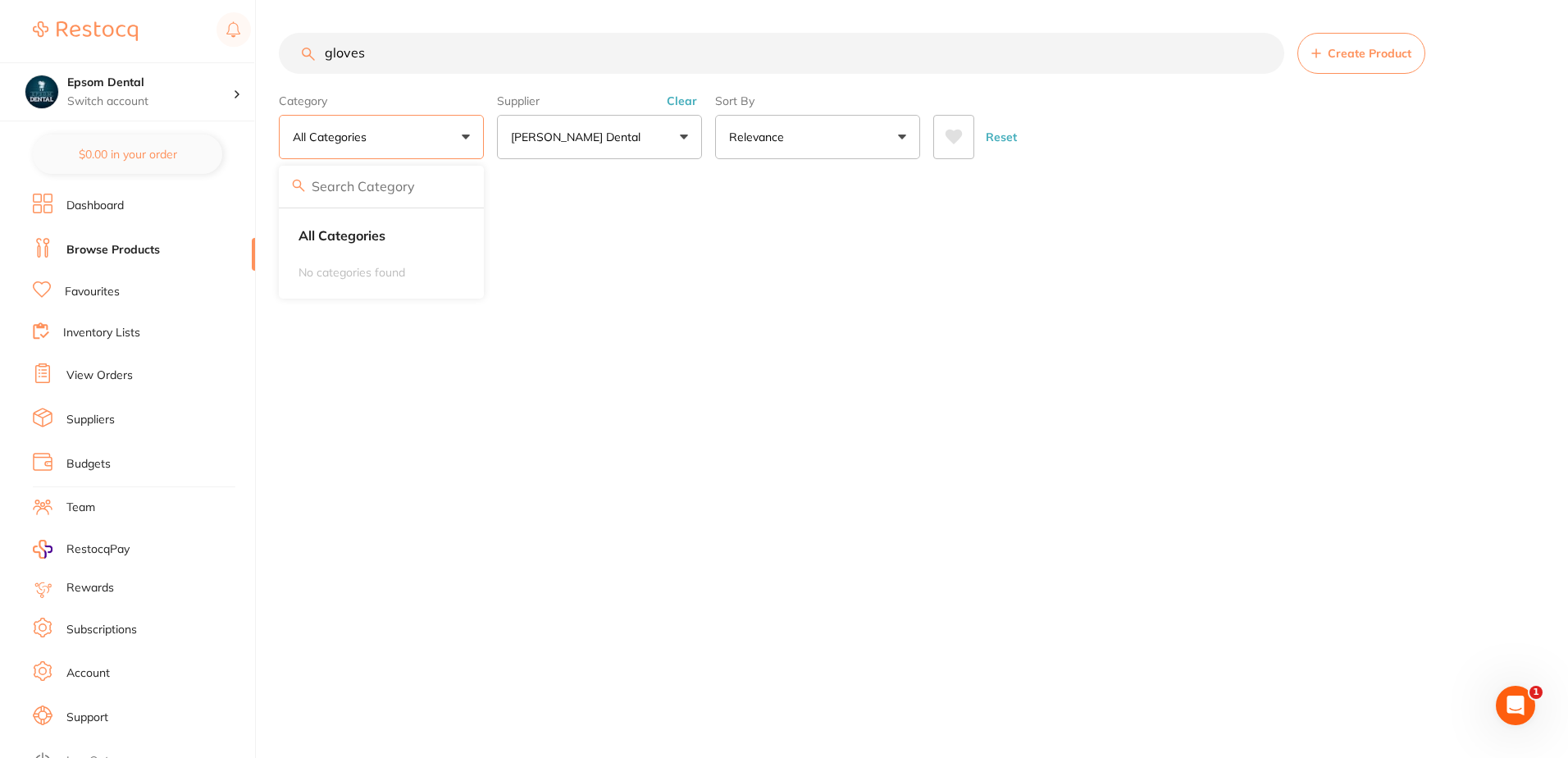
drag, startPoint x: 430, startPoint y: 39, endPoint x: 312, endPoint y: 64, distance: 120.6
click at [312, 64] on input "gloves" at bounding box center [782, 52] width 1006 height 41
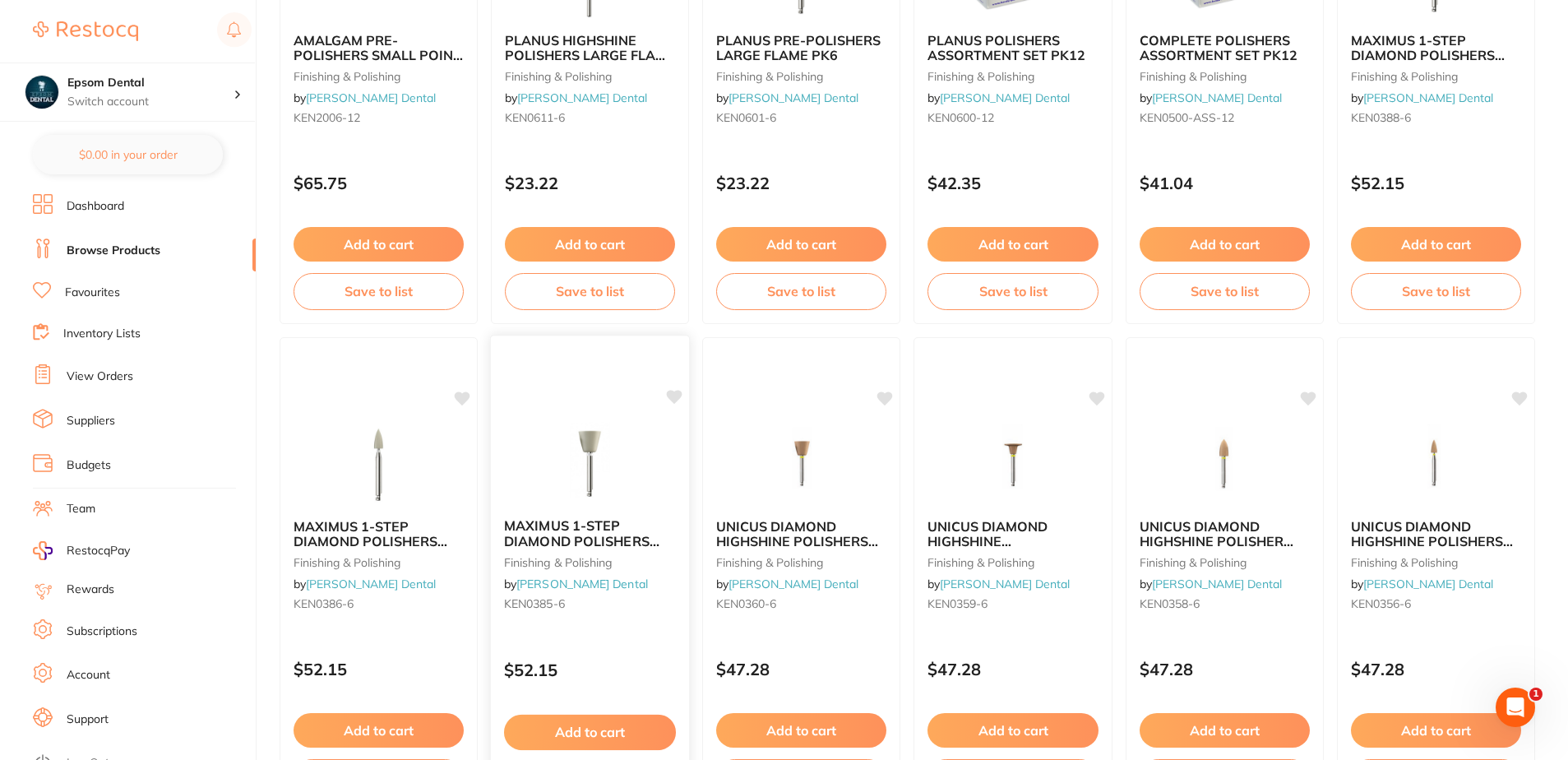
scroll to position [3918, 0]
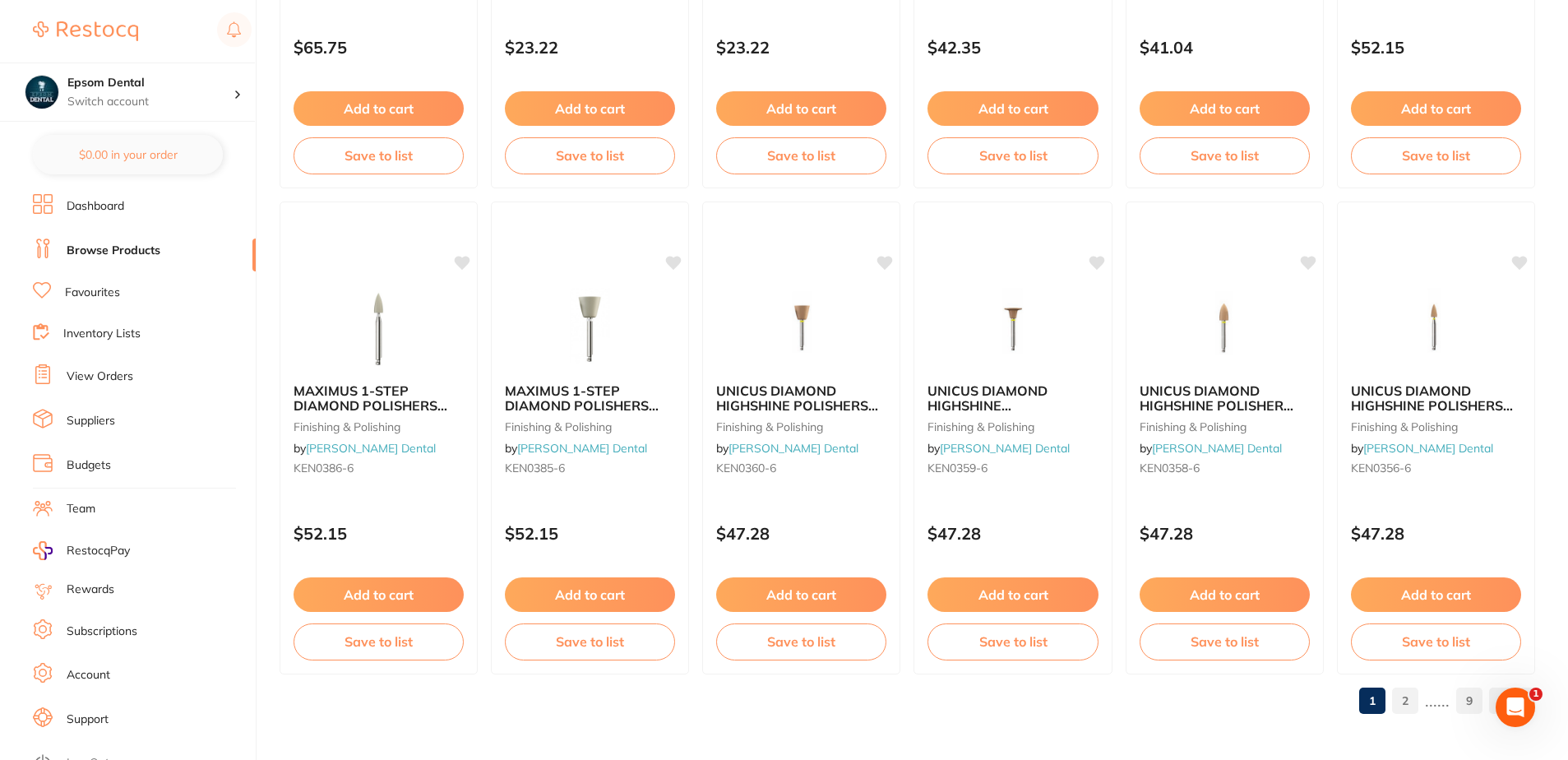
click at [1399, 699] on link "2" at bounding box center [1405, 700] width 26 height 33
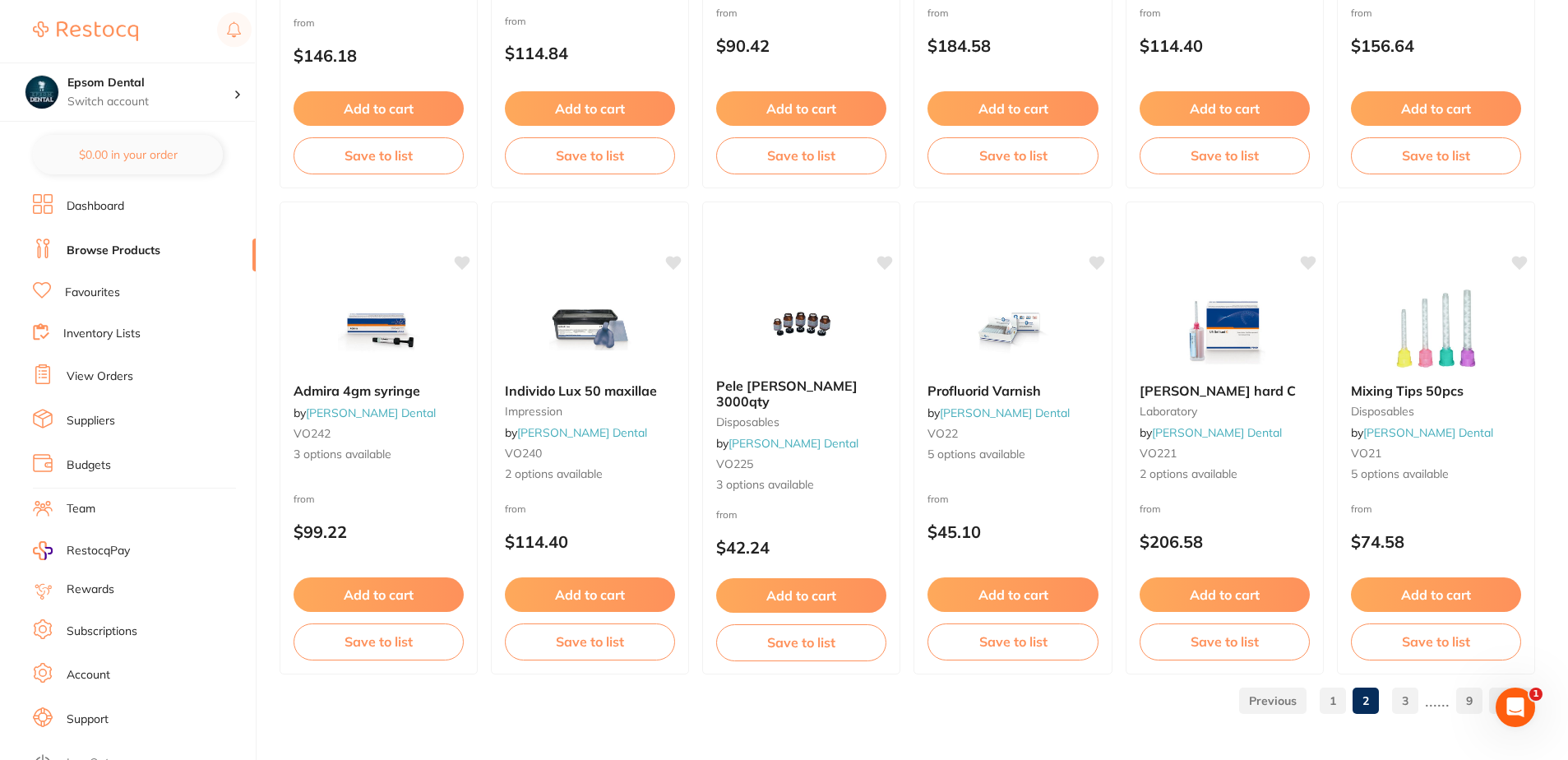
click at [1406, 698] on link "3" at bounding box center [1405, 700] width 26 height 33
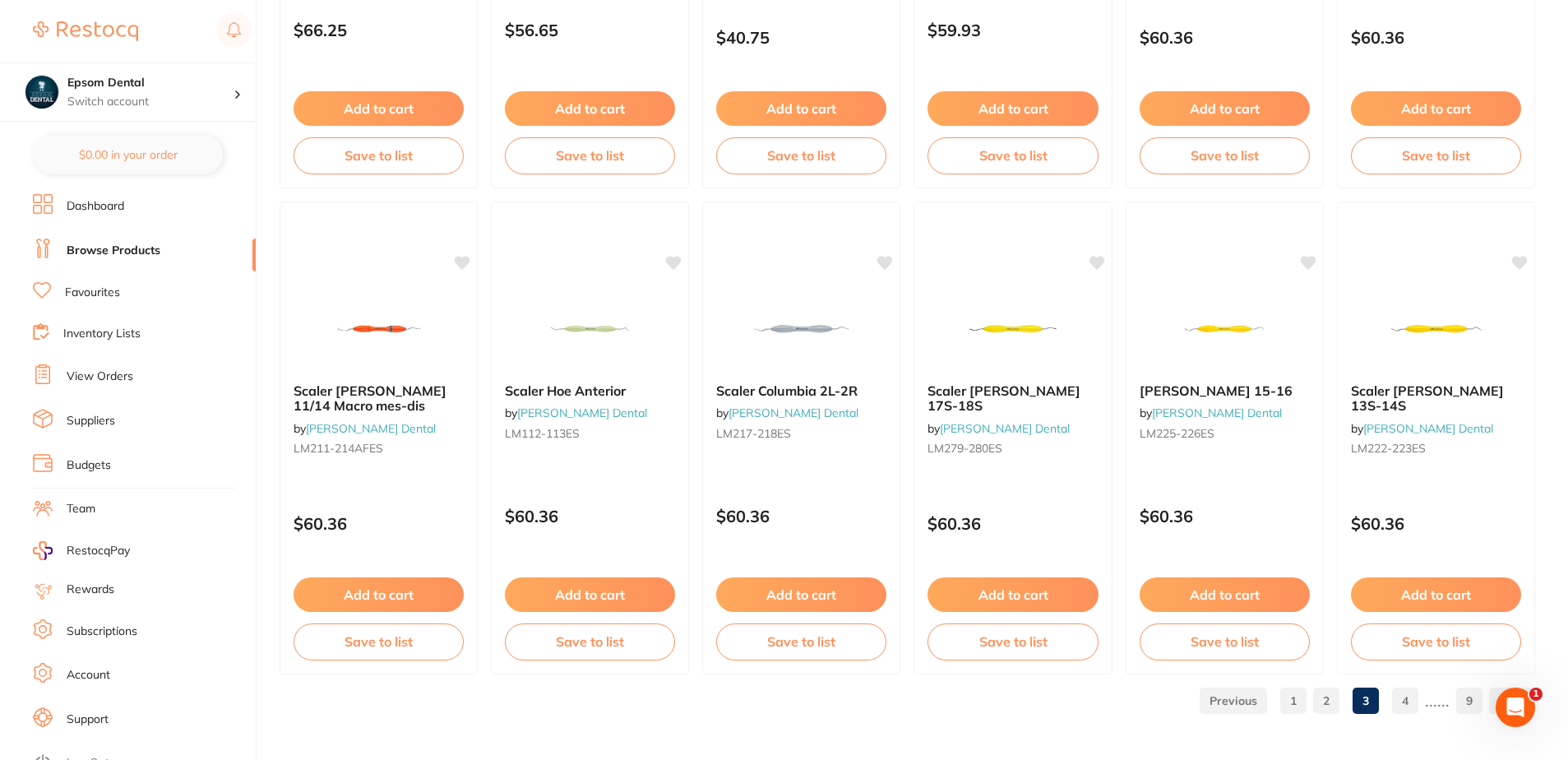
click at [1404, 688] on link "4" at bounding box center [1405, 700] width 26 height 33
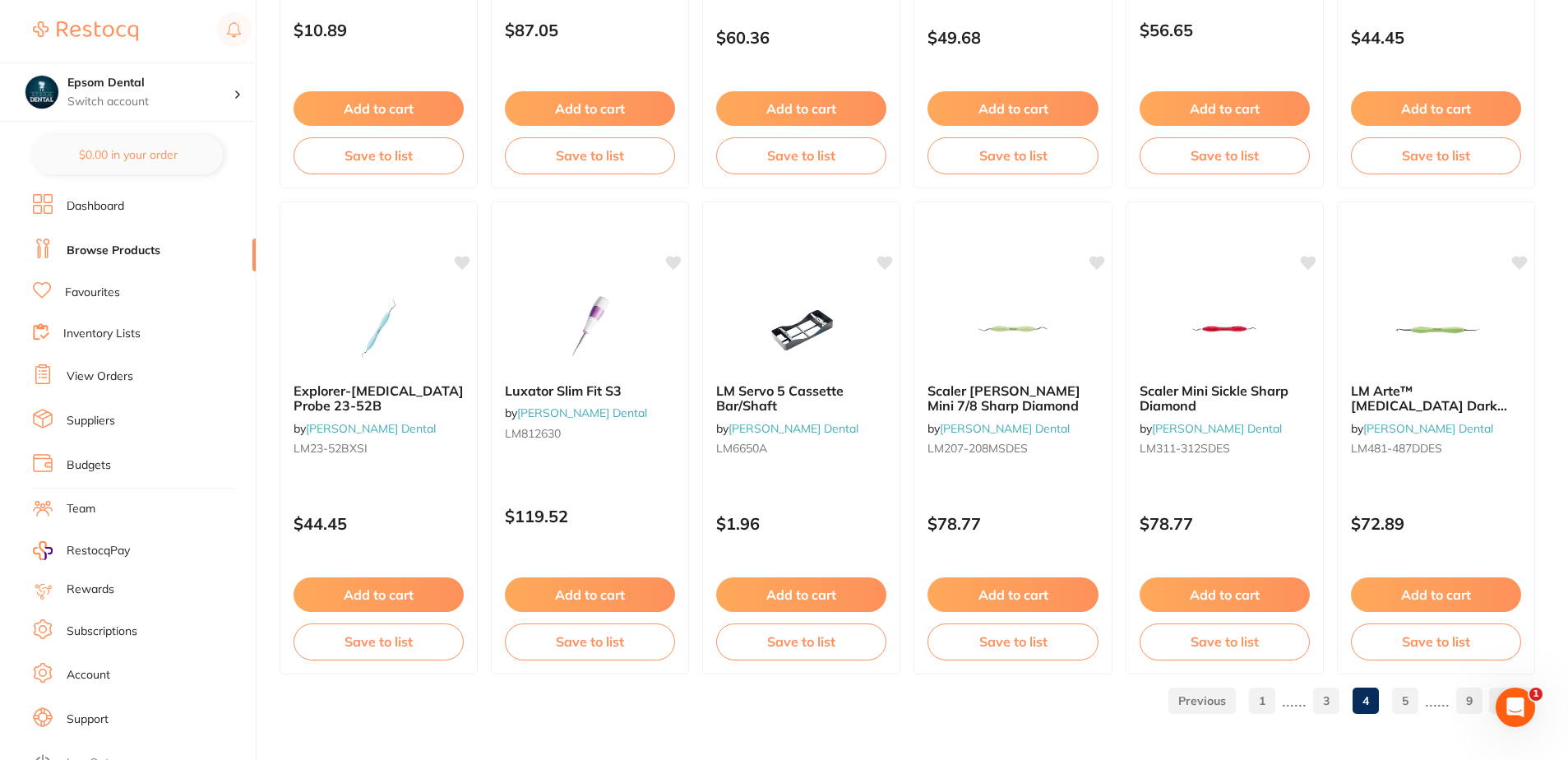
click at [1400, 697] on link "5" at bounding box center [1405, 700] width 26 height 33
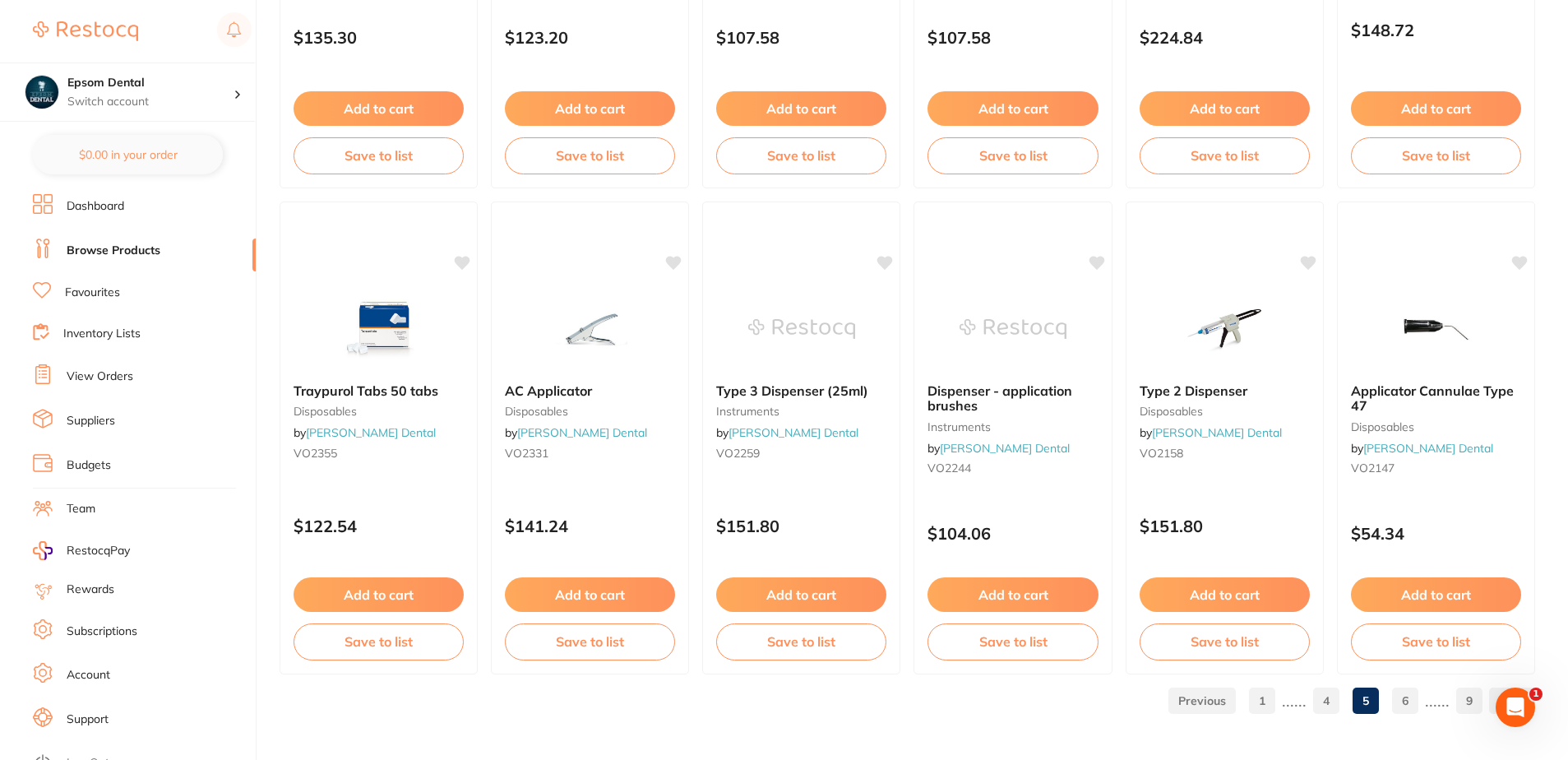
click at [1410, 697] on link "6" at bounding box center [1405, 700] width 26 height 33
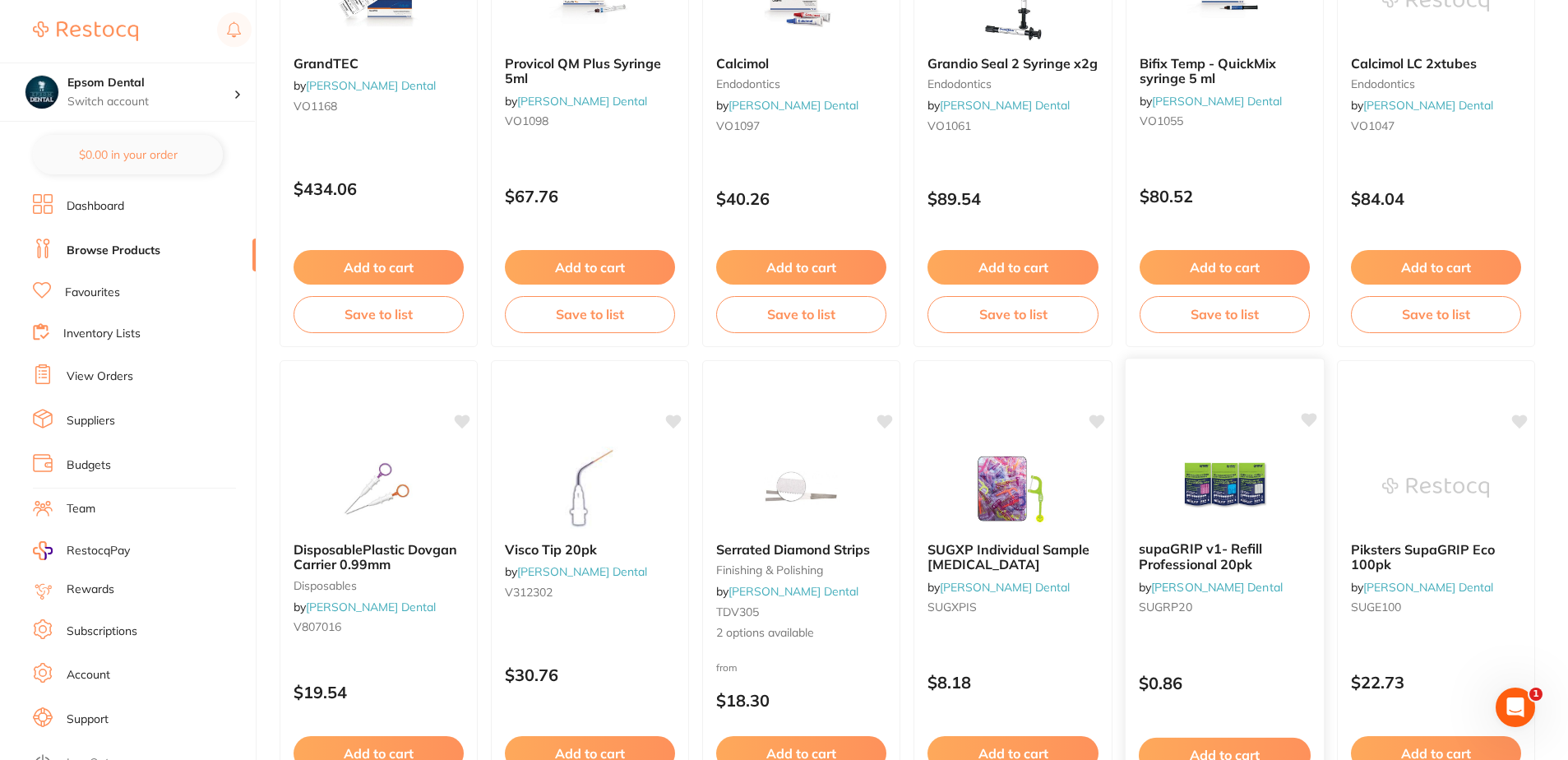
scroll to position [2302, 0]
click at [1311, 422] on icon at bounding box center [1308, 418] width 15 height 14
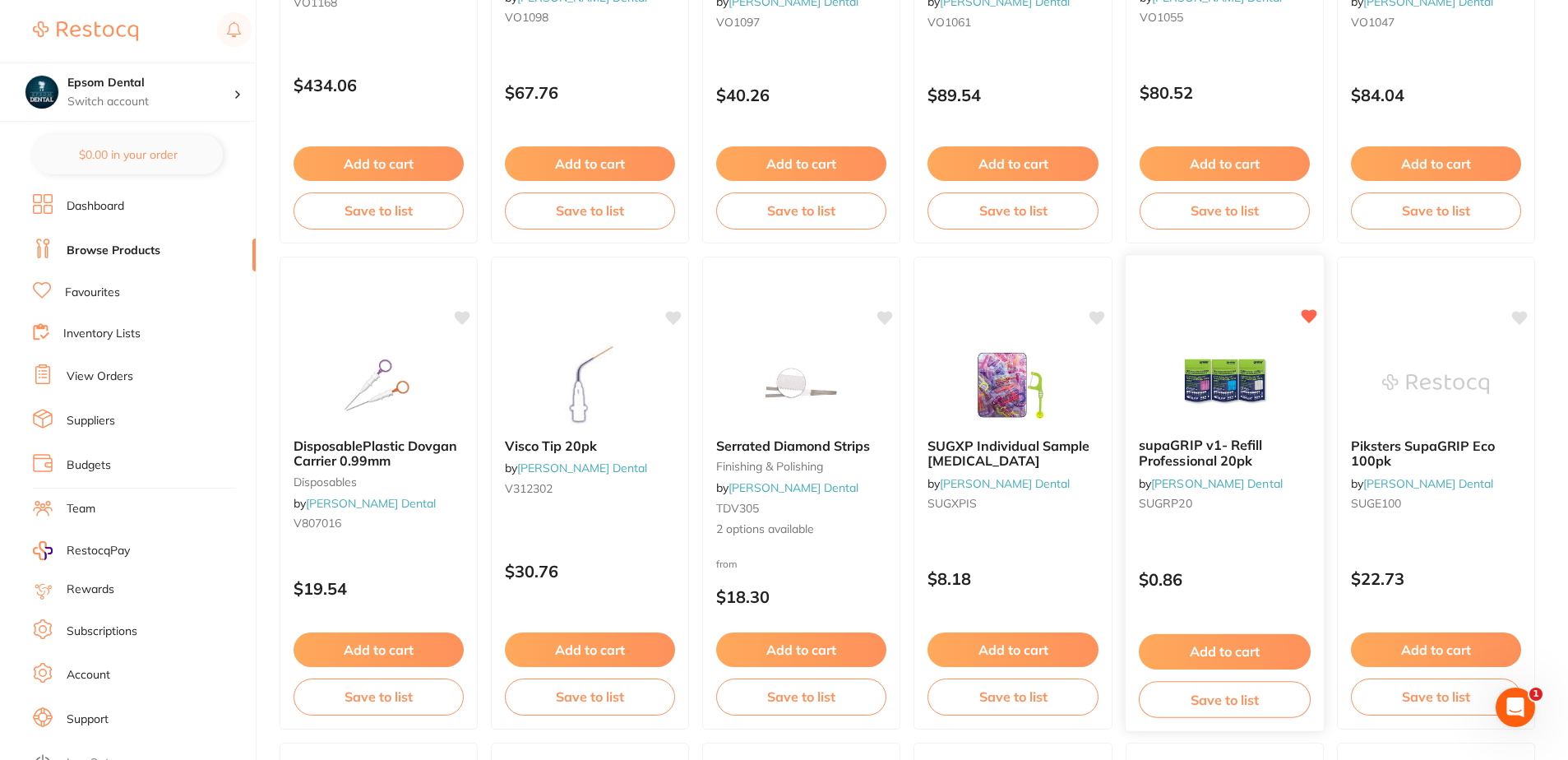
scroll to position [2549, 0]
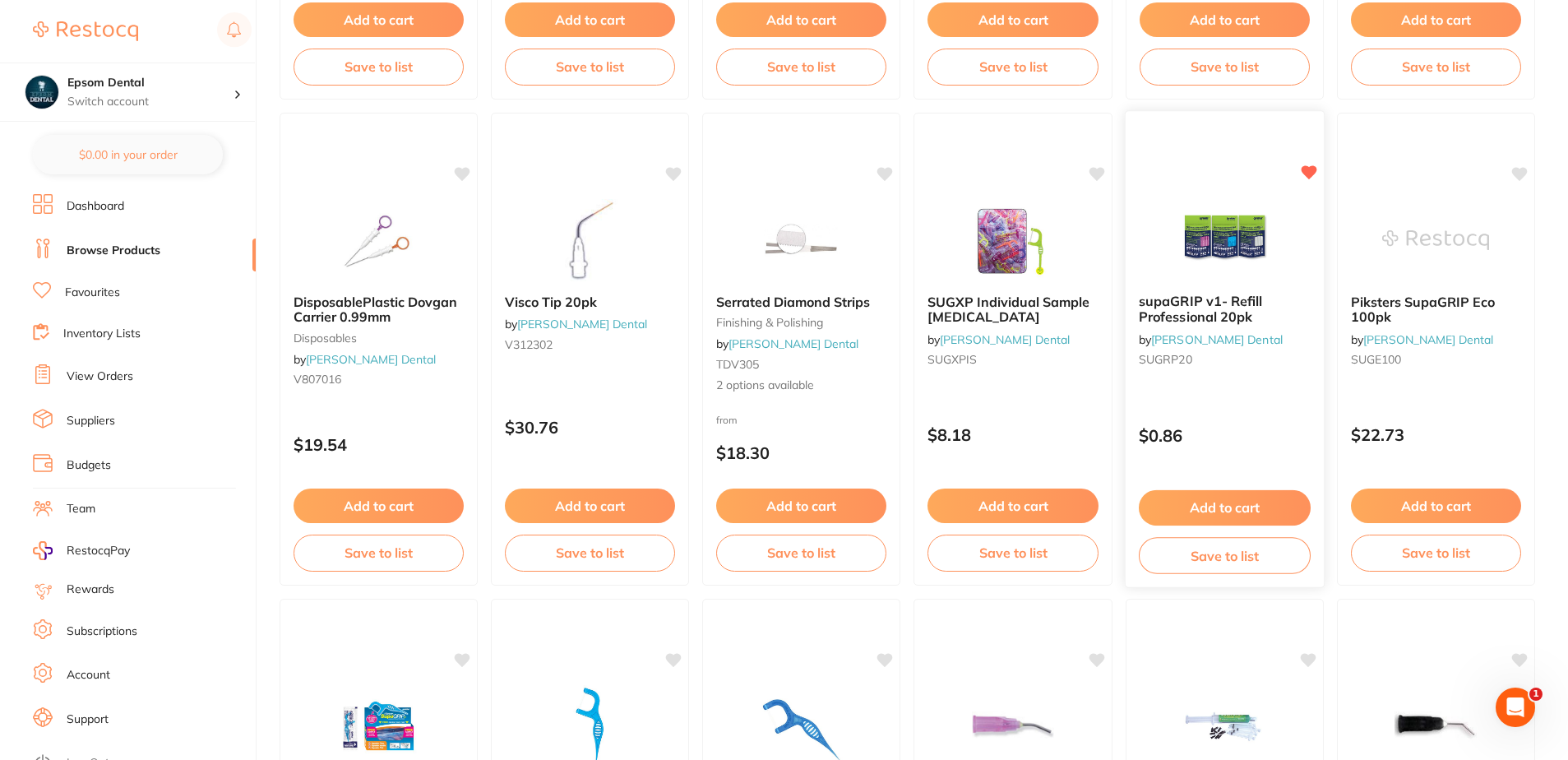
click at [1192, 568] on button "Save to list" at bounding box center [1225, 555] width 172 height 37
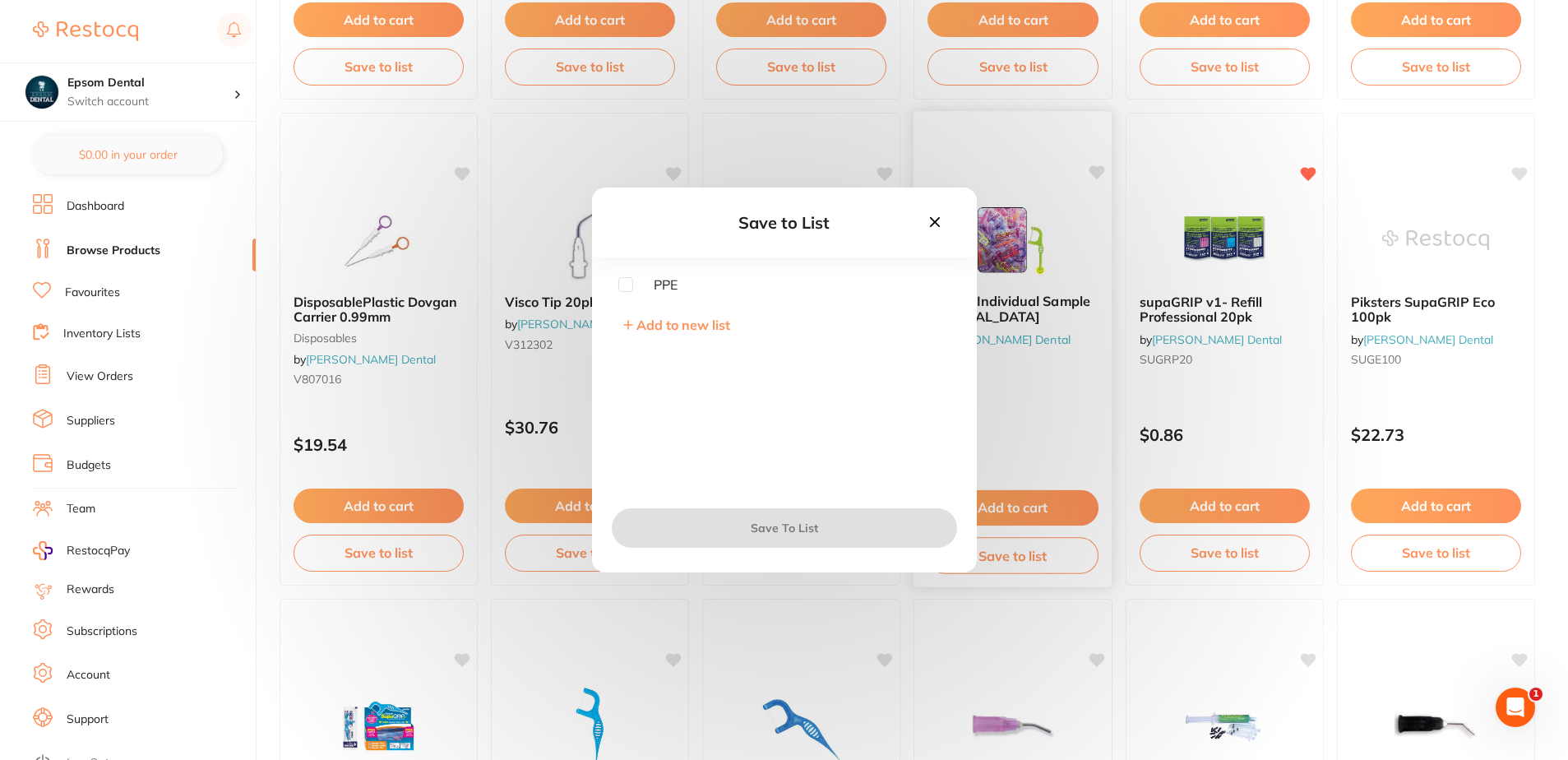
click at [939, 224] on icon at bounding box center [935, 222] width 18 height 18
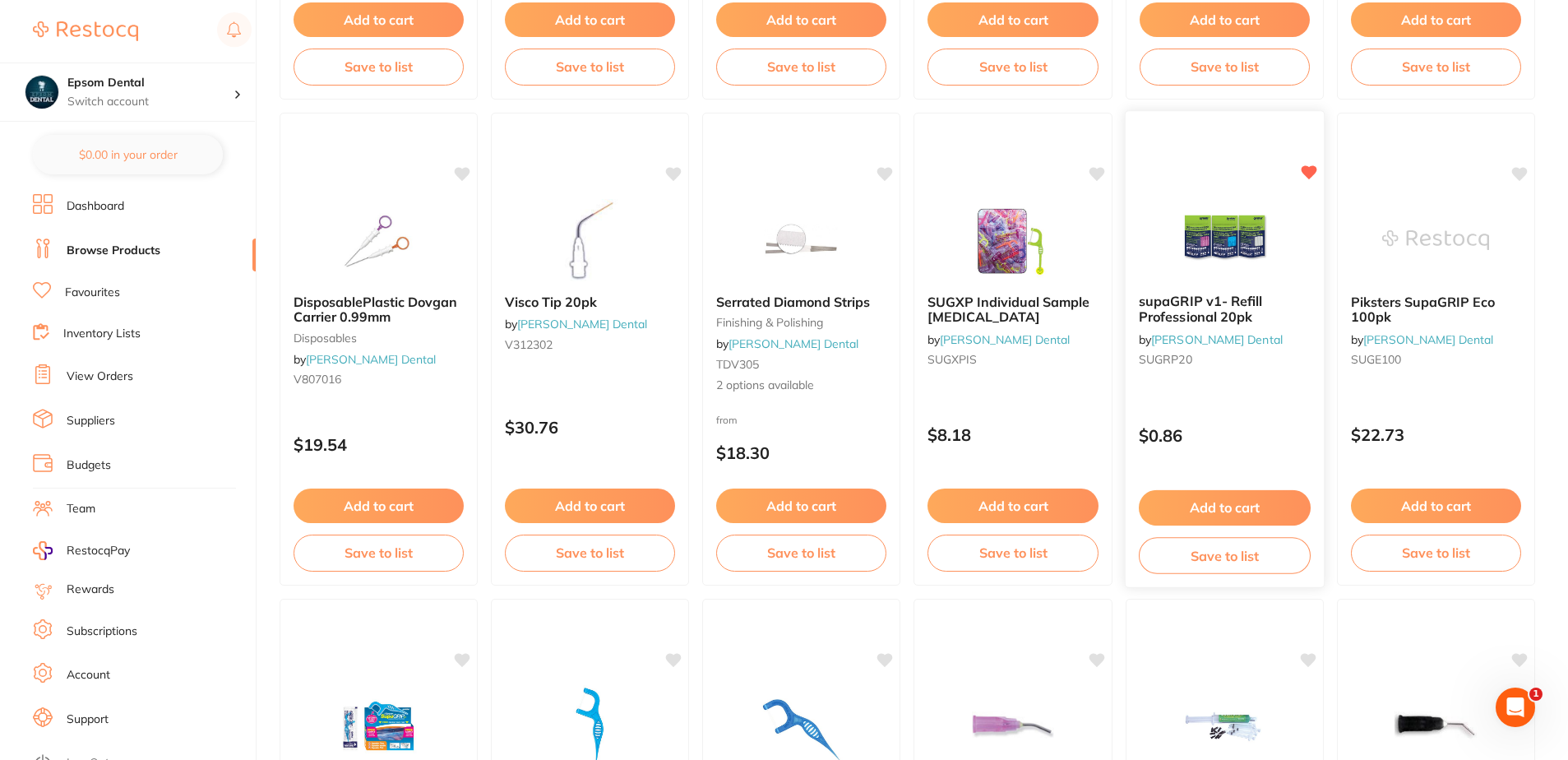
click at [1205, 284] on div "supaGRIP v1- Refill Professional 20pk by [PERSON_NAME] Dental SUGRP20" at bounding box center [1225, 333] width 199 height 106
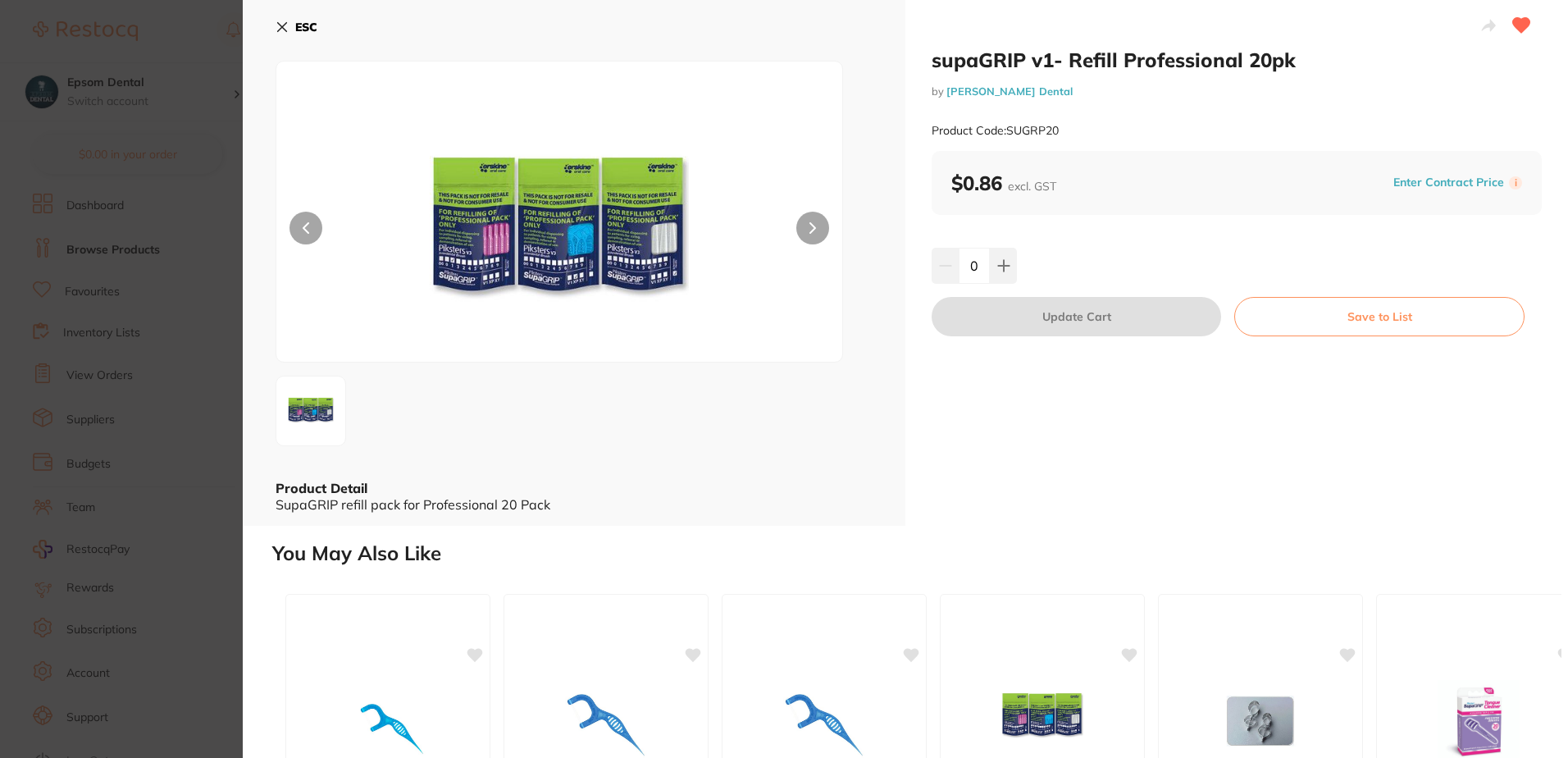
click at [1522, 23] on icon at bounding box center [1522, 25] width 17 height 14
click at [289, 26] on button "ESC" at bounding box center [296, 27] width 42 height 28
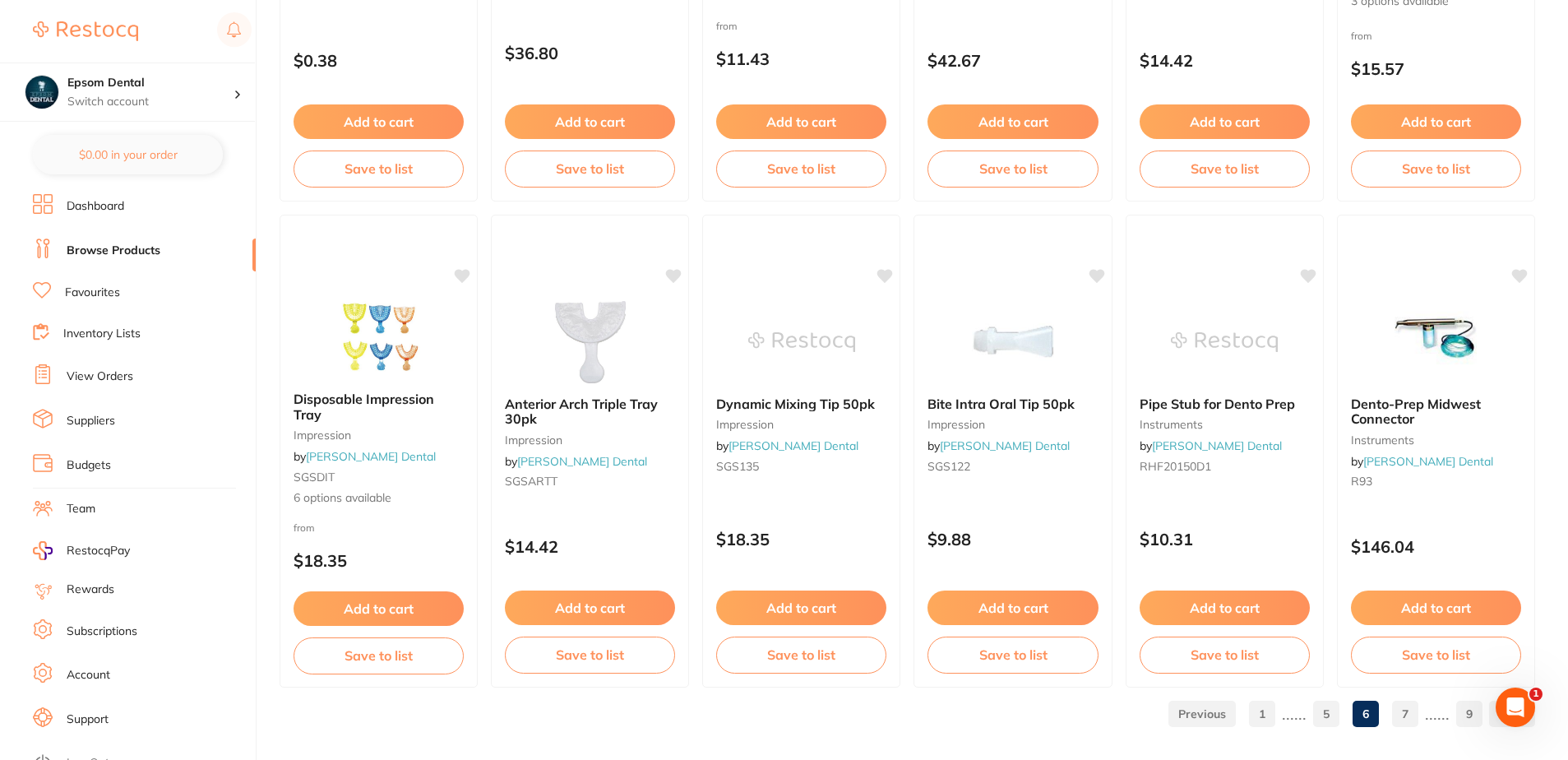
scroll to position [3918, 0]
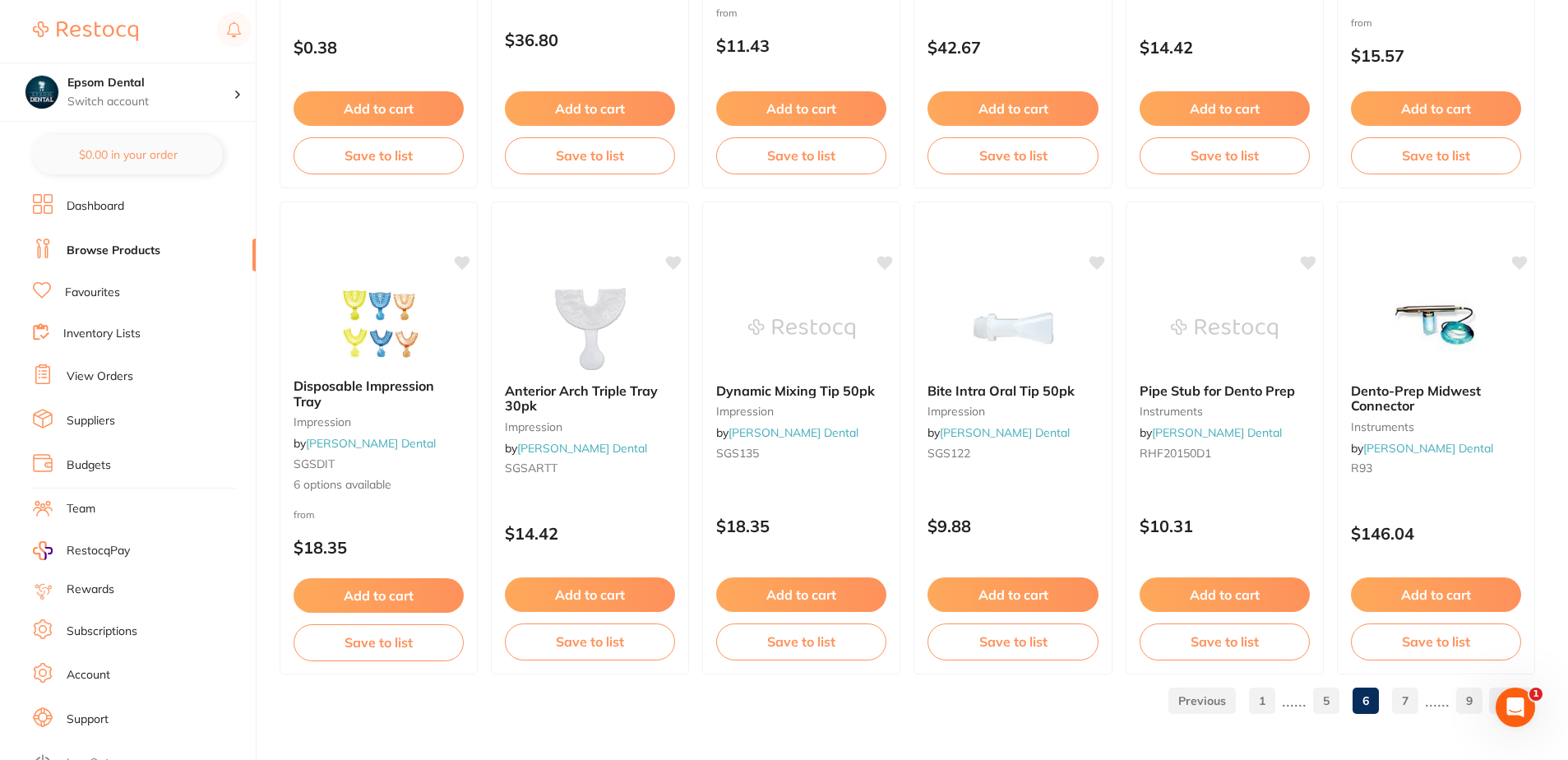
click at [1401, 697] on link "7" at bounding box center [1405, 700] width 26 height 33
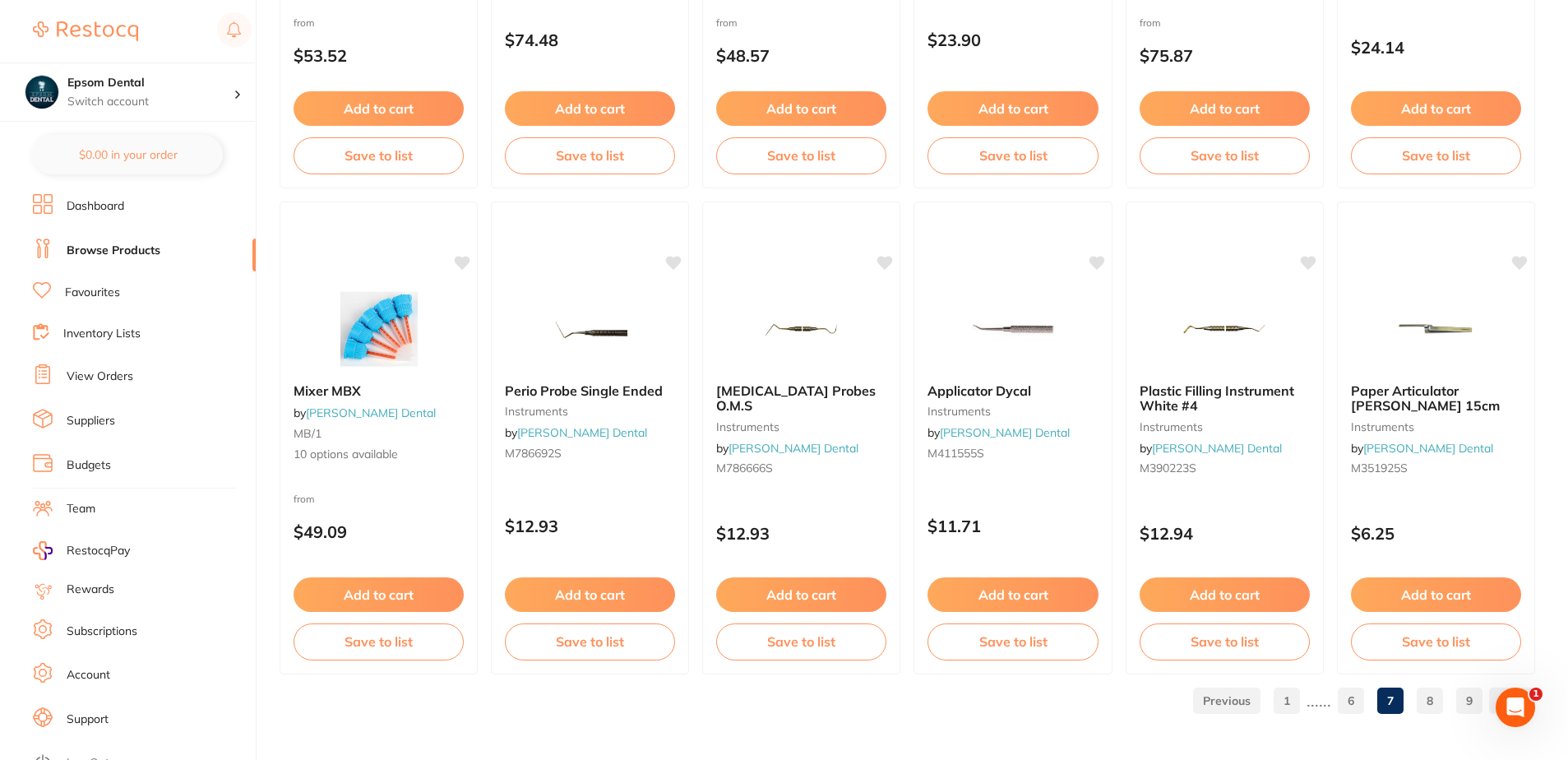
click at [1423, 700] on link "8" at bounding box center [1429, 700] width 26 height 33
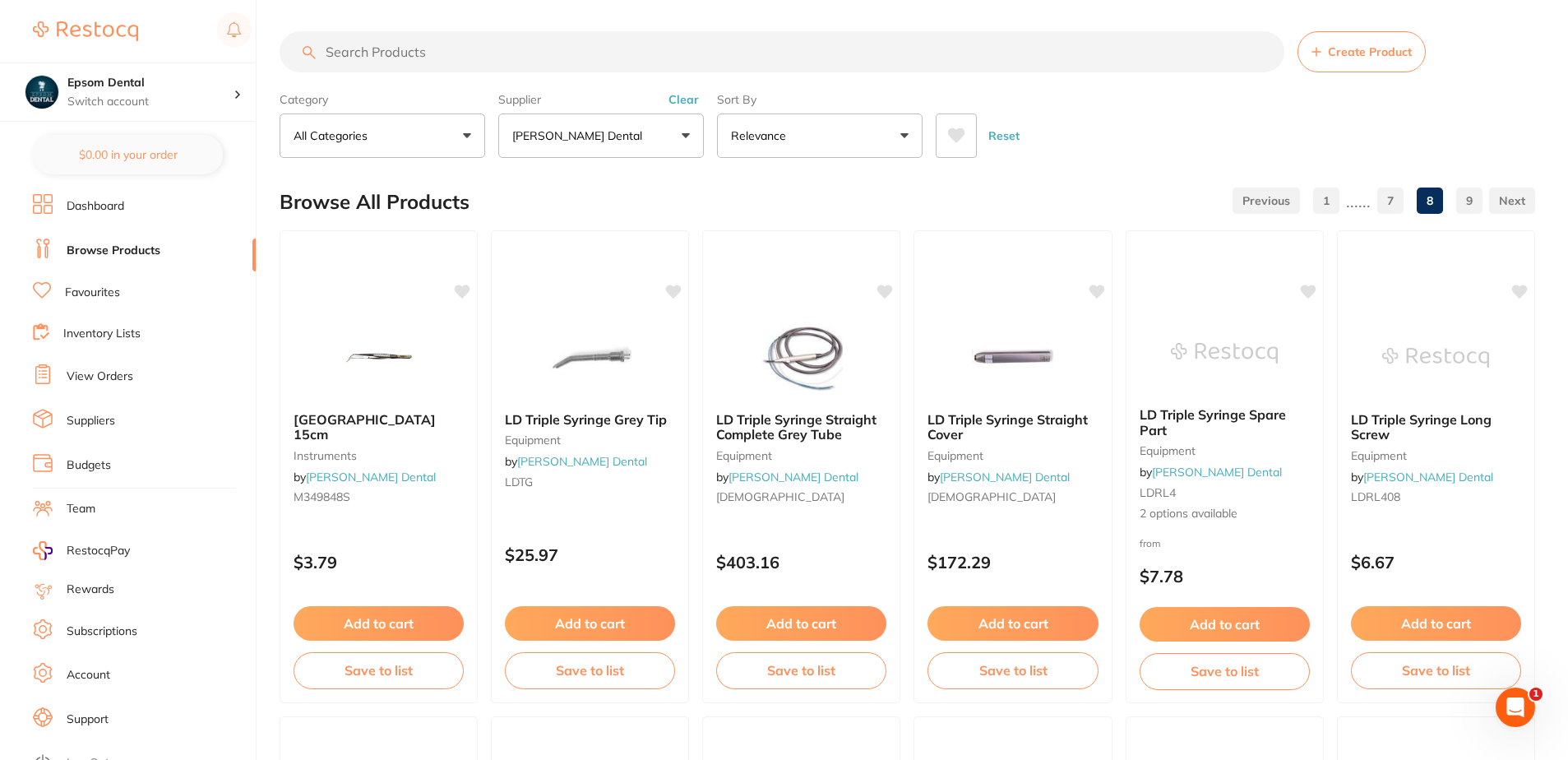
scroll to position [0, 0]
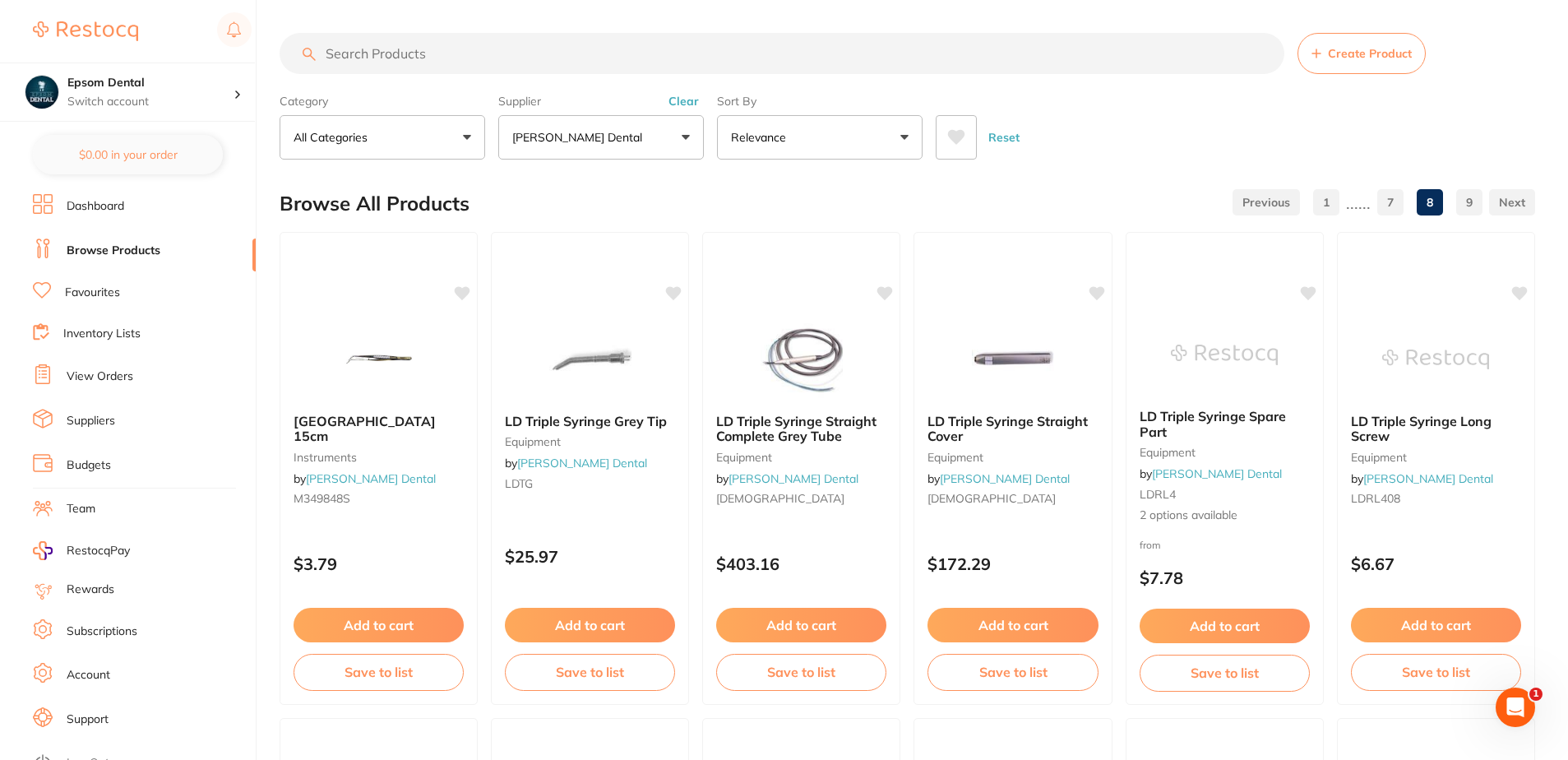
click at [414, 55] on input "search" at bounding box center [782, 53] width 1005 height 41
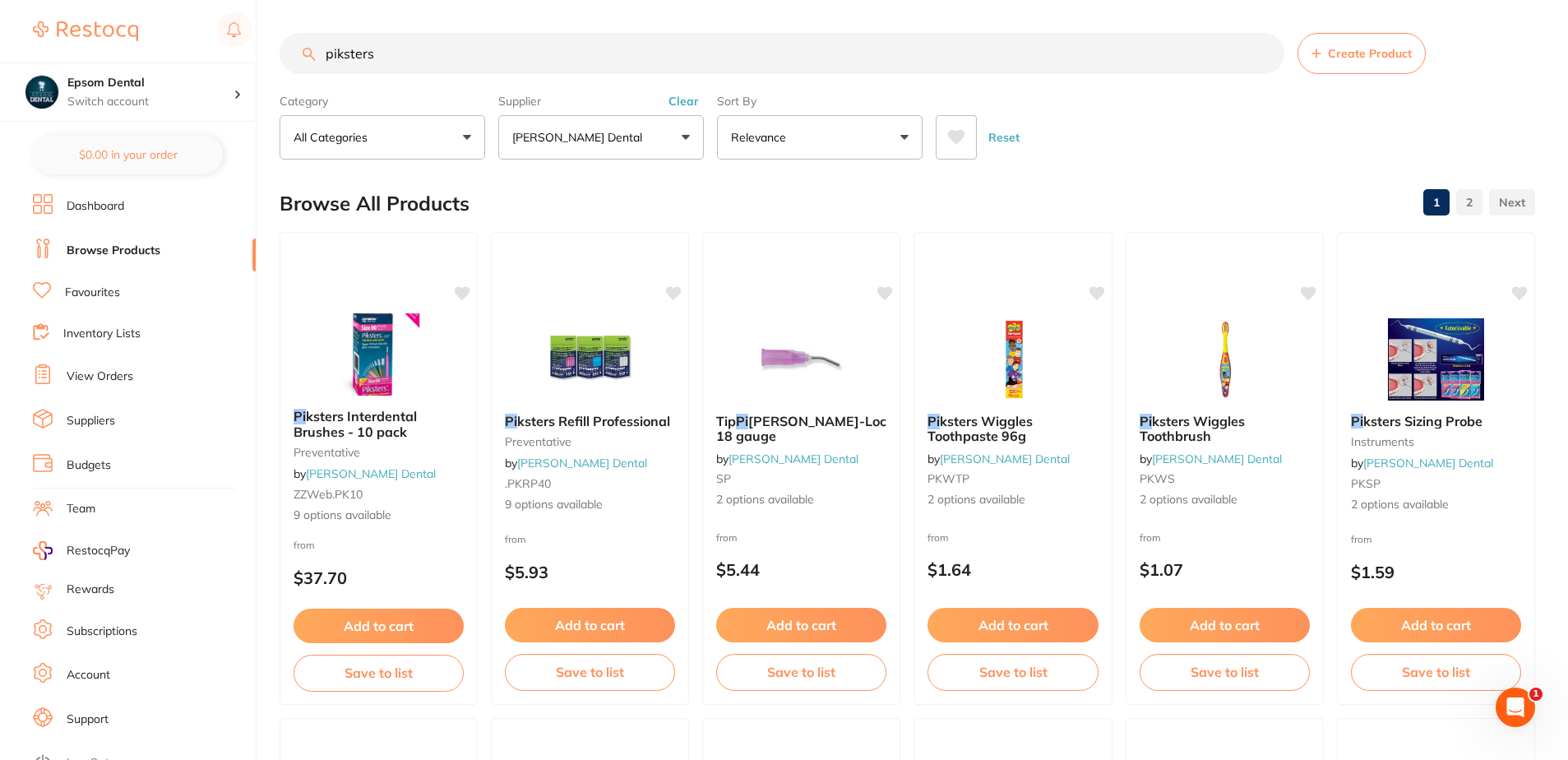
type input "piksters"
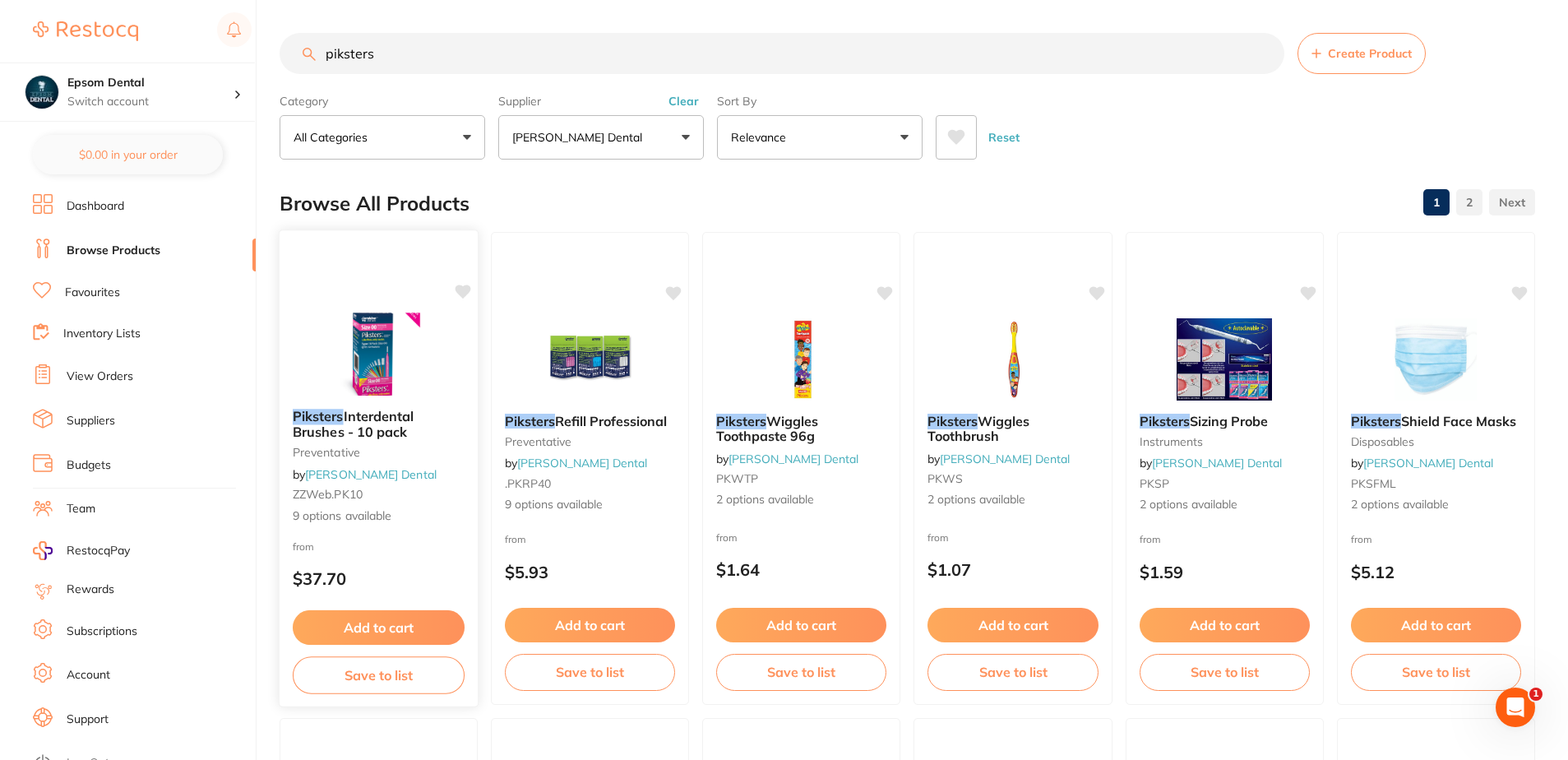
click at [455, 284] on icon at bounding box center [463, 292] width 16 height 16
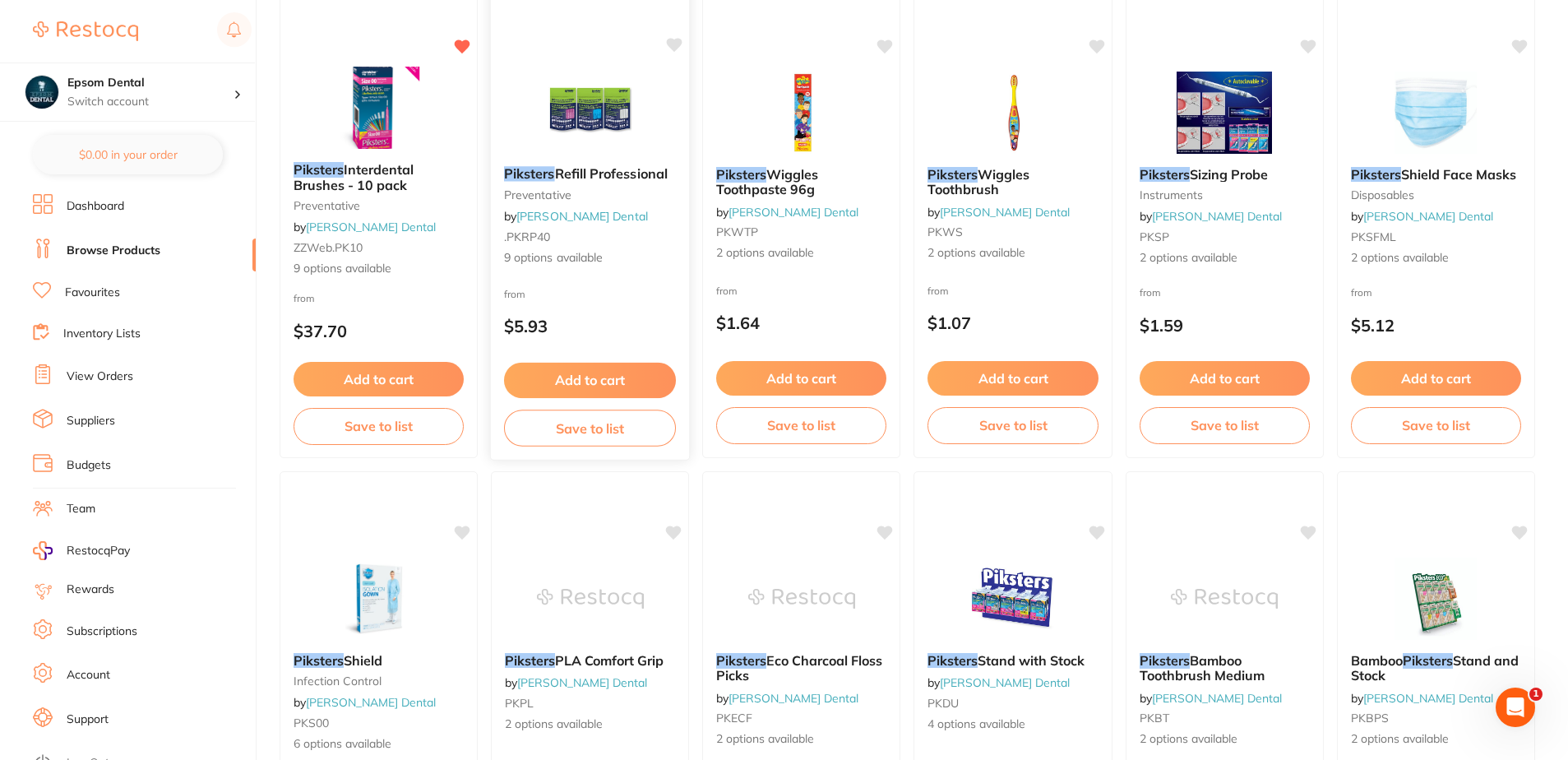
scroll to position [82, 0]
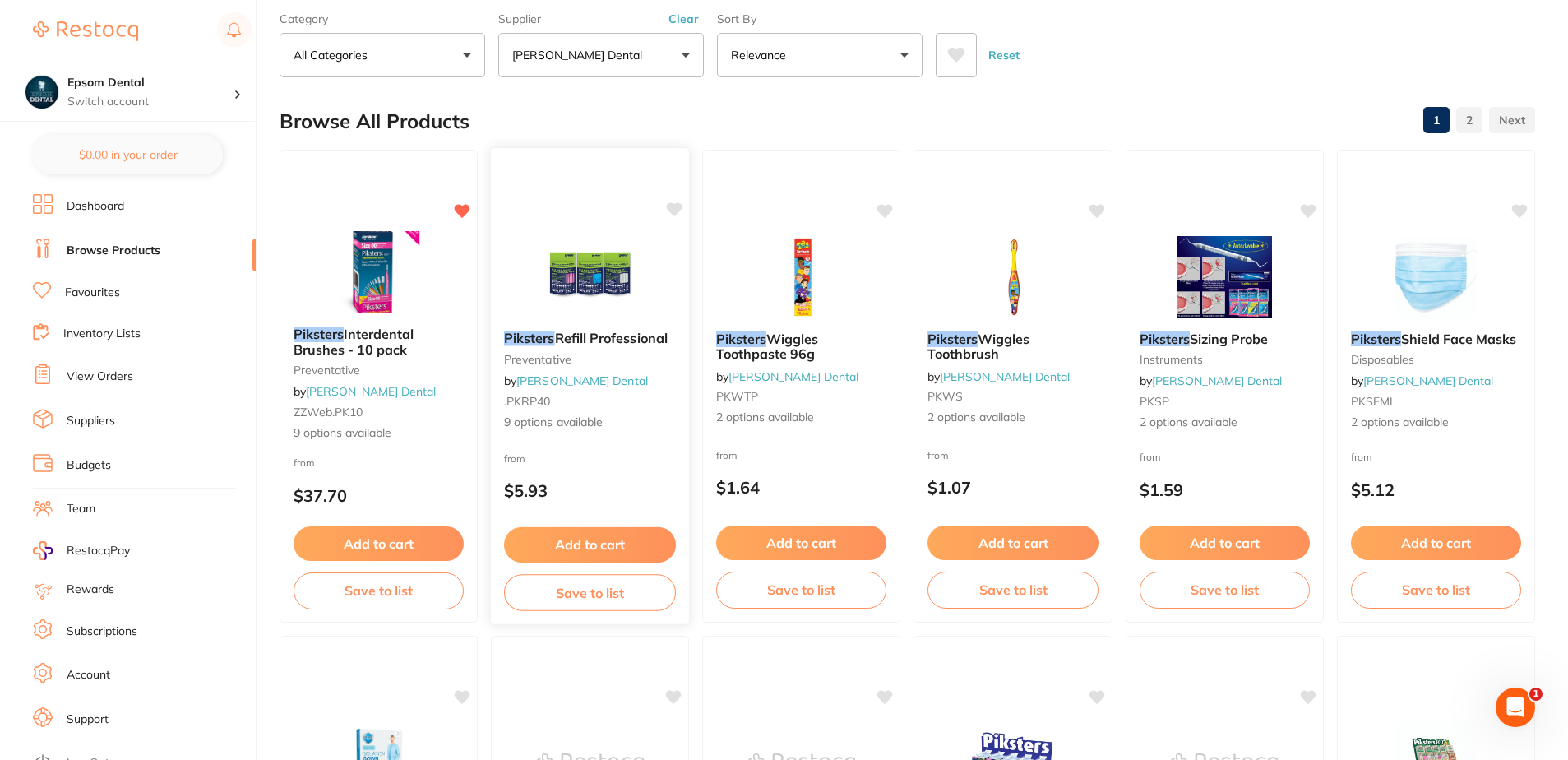
click at [672, 209] on icon at bounding box center [674, 208] width 15 height 14
click at [352, 597] on button "Save to list" at bounding box center [379, 592] width 172 height 37
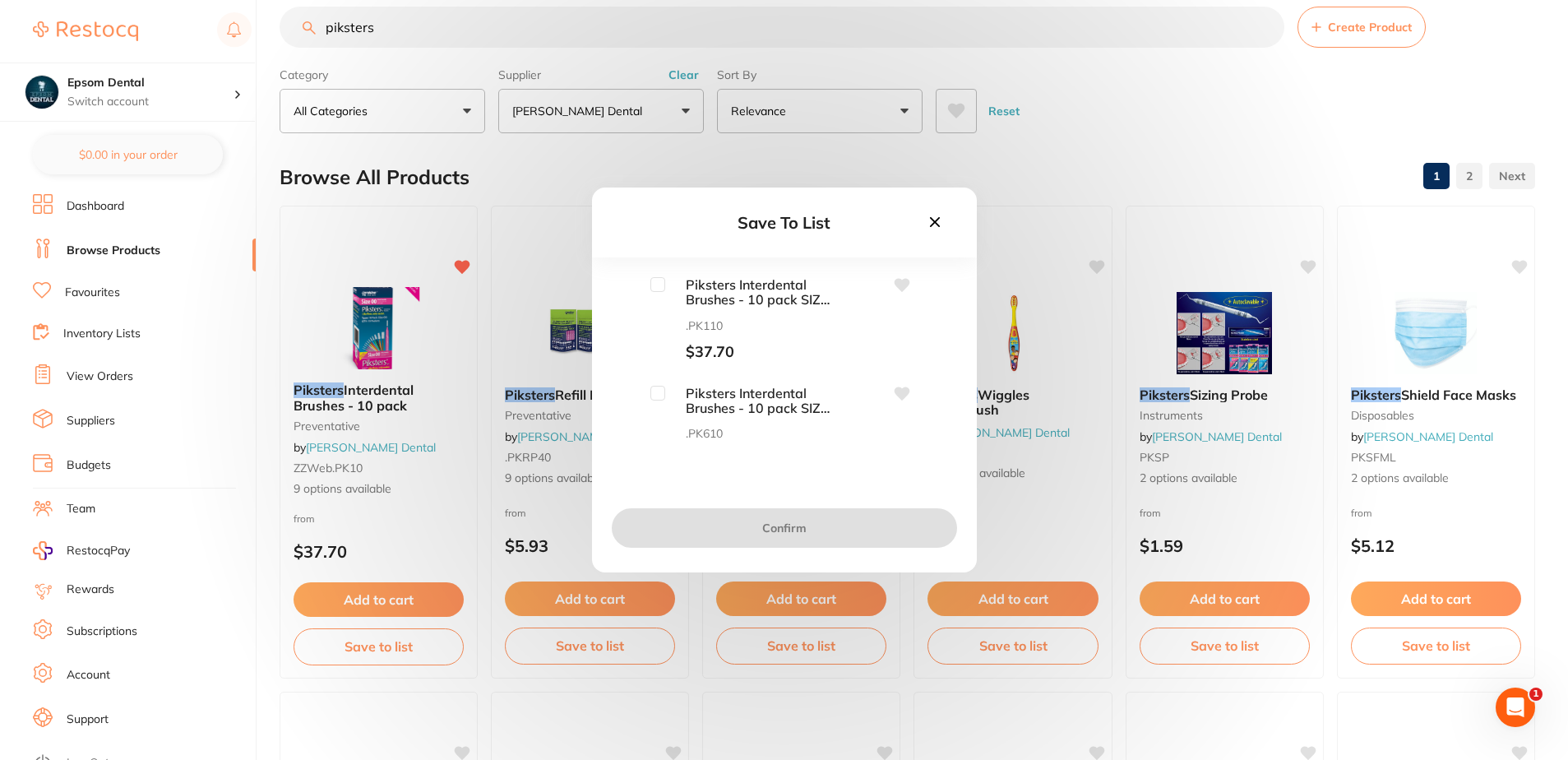
scroll to position [0, 0]
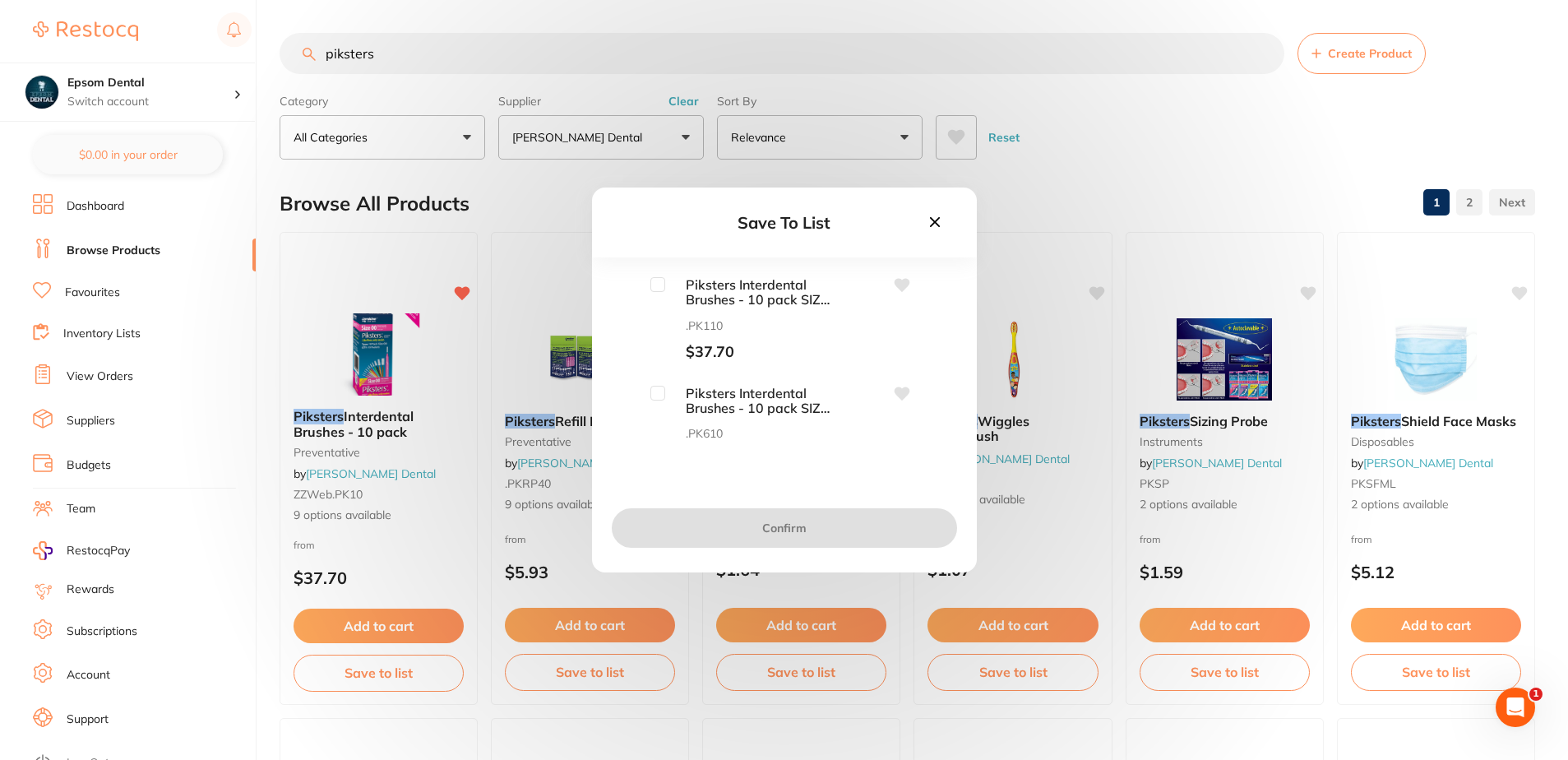
click at [663, 284] on input "checkbox" at bounding box center [658, 284] width 14 height 14
checkbox input "true"
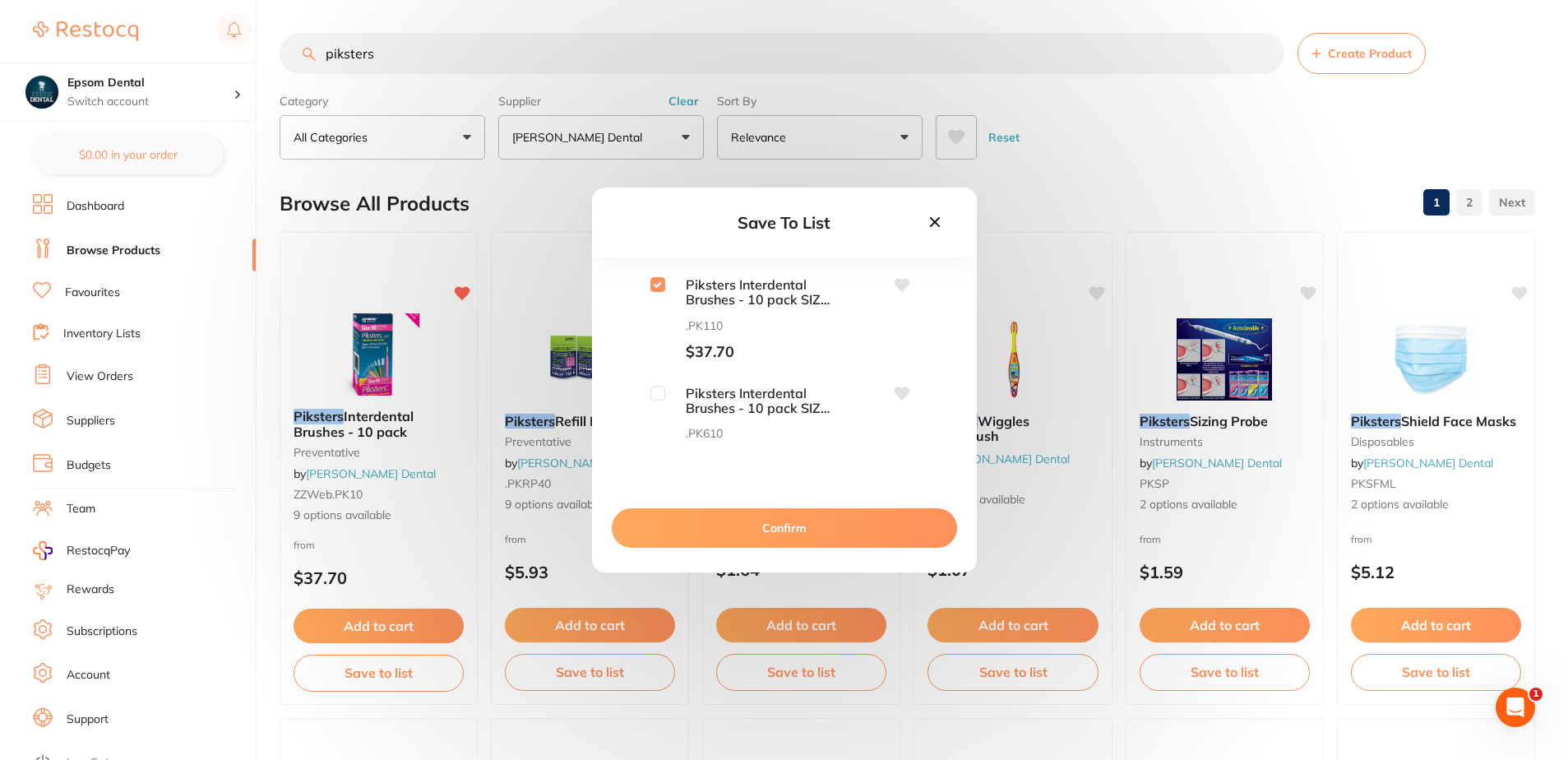
click at [655, 380] on div "Piksters Interdental Brushes - 10 pack SIZE 1 PURPLE .PK110 $37.70 Piksters Int…" at bounding box center [784, 360] width 332 height 165
click at [655, 396] on input "checkbox" at bounding box center [658, 393] width 14 height 14
checkbox input "true"
click at [655, 290] on div "Piksters Interdental Brushes - 10 pack SIZE 00 PINK .PK0010 $37.70" at bounding box center [740, 314] width 179 height 84
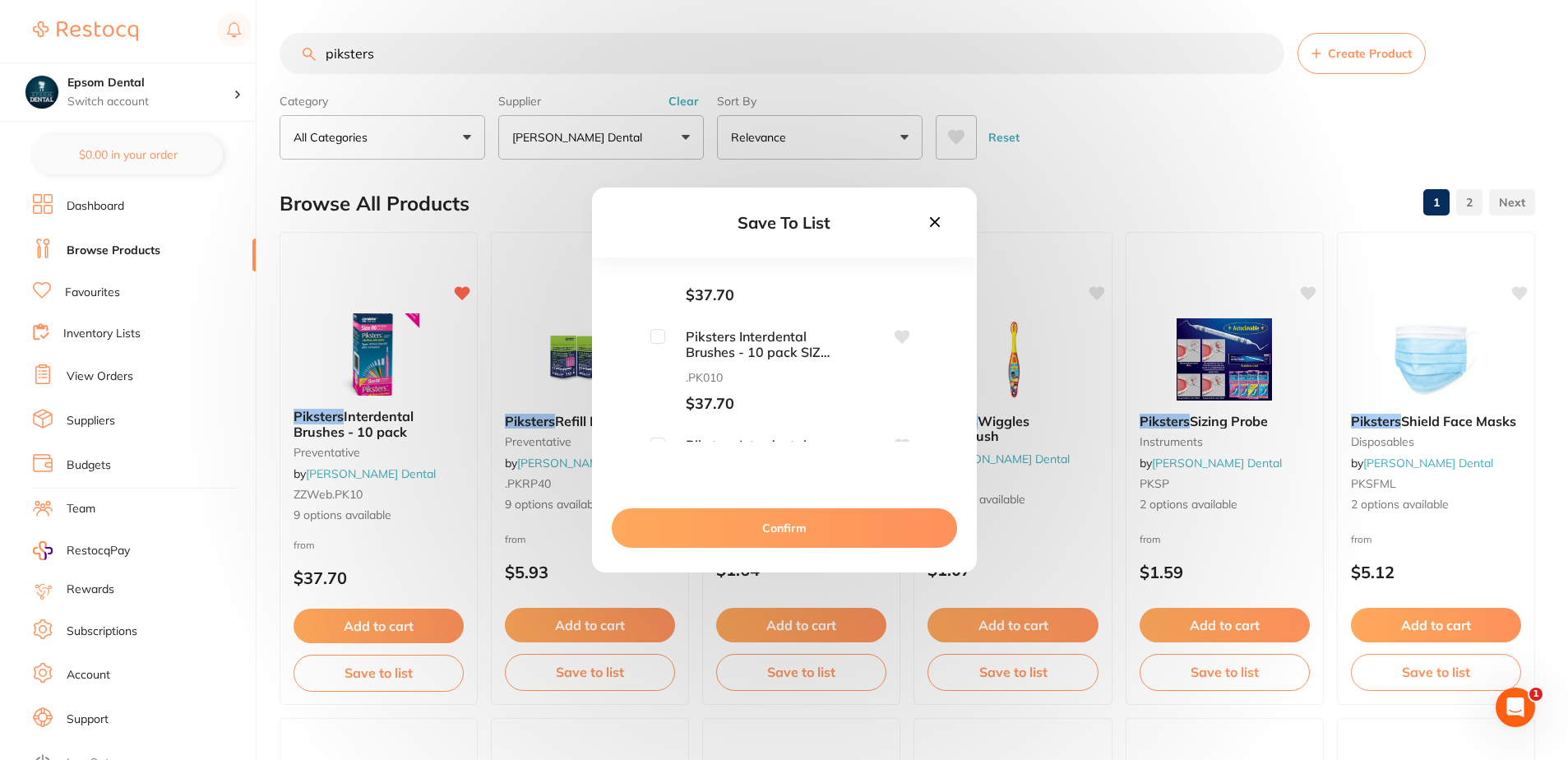
click at [658, 332] on input "checkbox" at bounding box center [658, 336] width 14 height 14
checkbox input "true"
click at [654, 284] on input "checkbox" at bounding box center [658, 280] width 14 height 14
checkbox input "true"
click at [654, 388] on input "checkbox" at bounding box center [658, 388] width 14 height 14
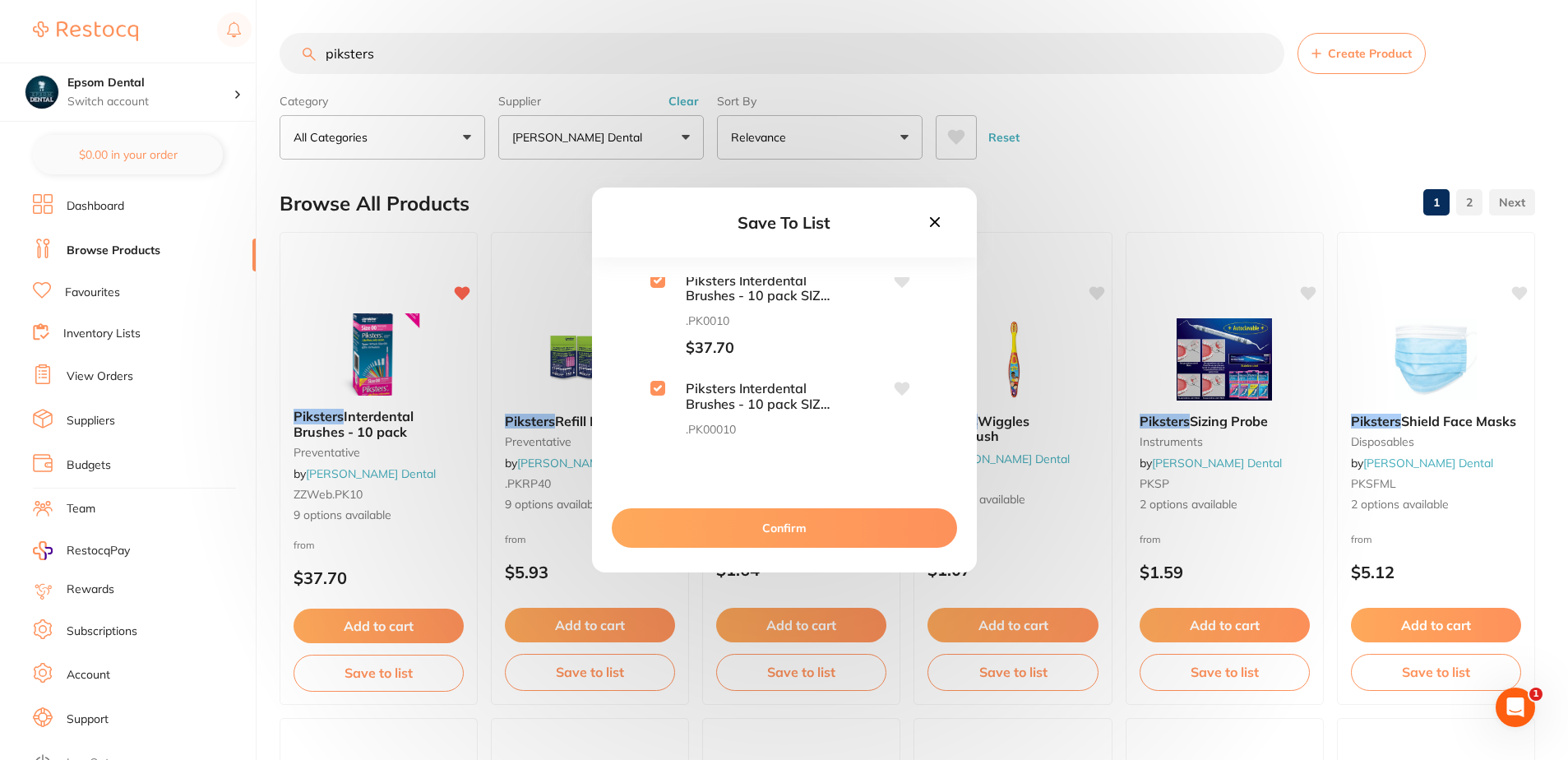
checkbox input "true"
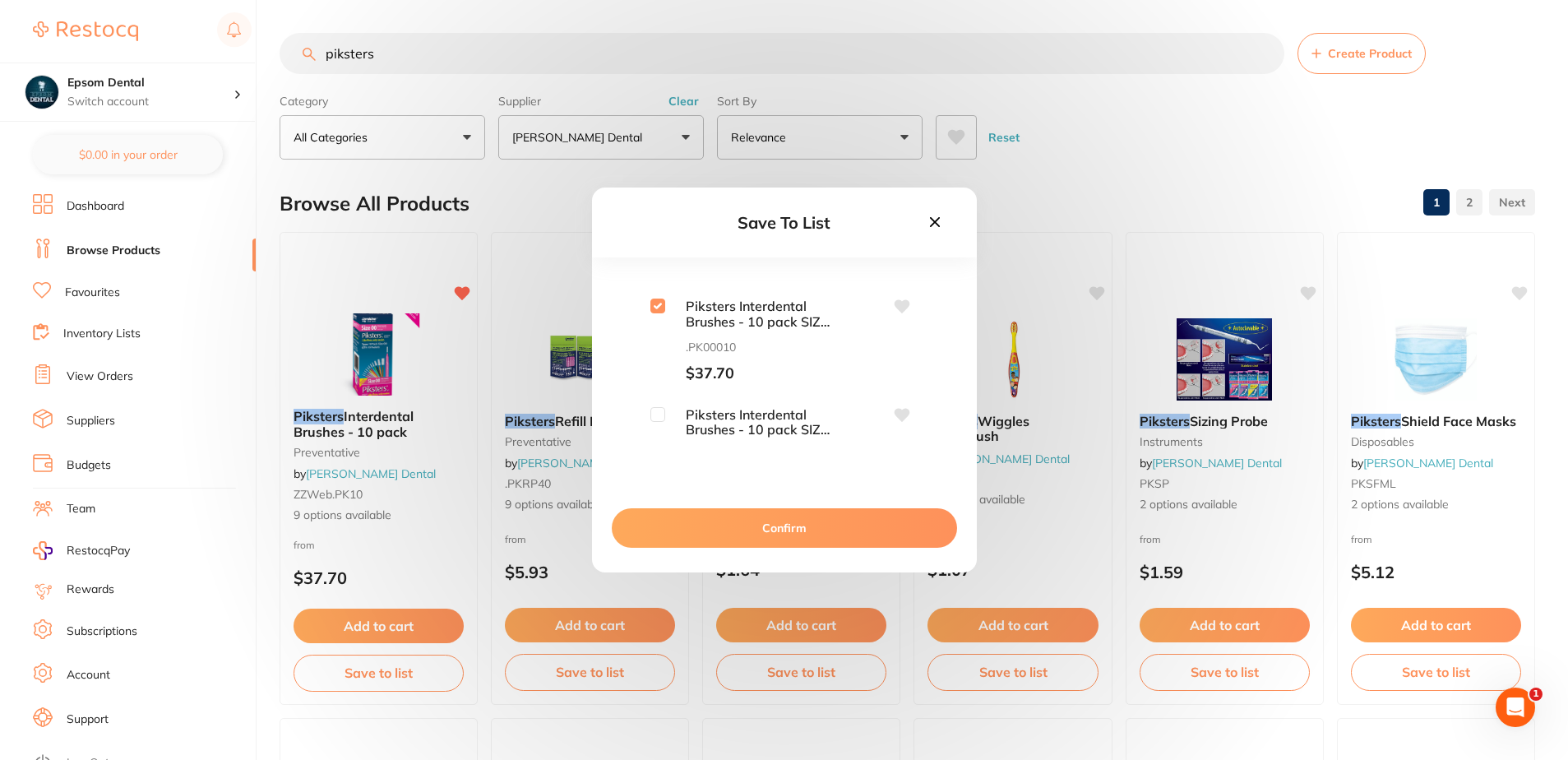
click at [660, 417] on input "checkbox" at bounding box center [658, 414] width 14 height 14
checkbox input "true"
click at [656, 361] on input "checkbox" at bounding box center [658, 358] width 14 height 14
checkbox input "true"
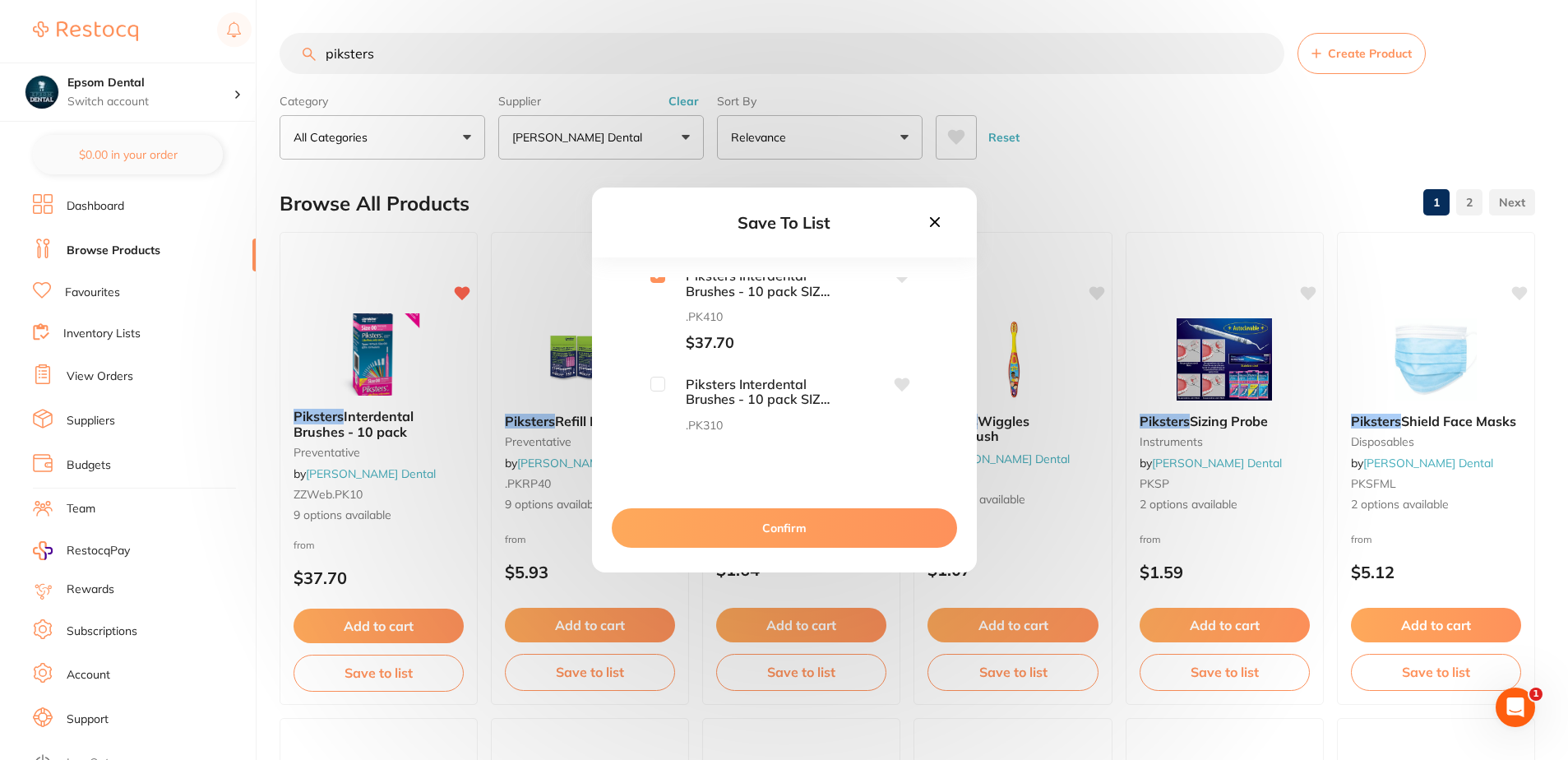
click at [659, 379] on input "checkbox" at bounding box center [658, 384] width 14 height 14
checkbox input "true"
click at [653, 368] on input "checkbox" at bounding box center [658, 366] width 14 height 14
checkbox input "true"
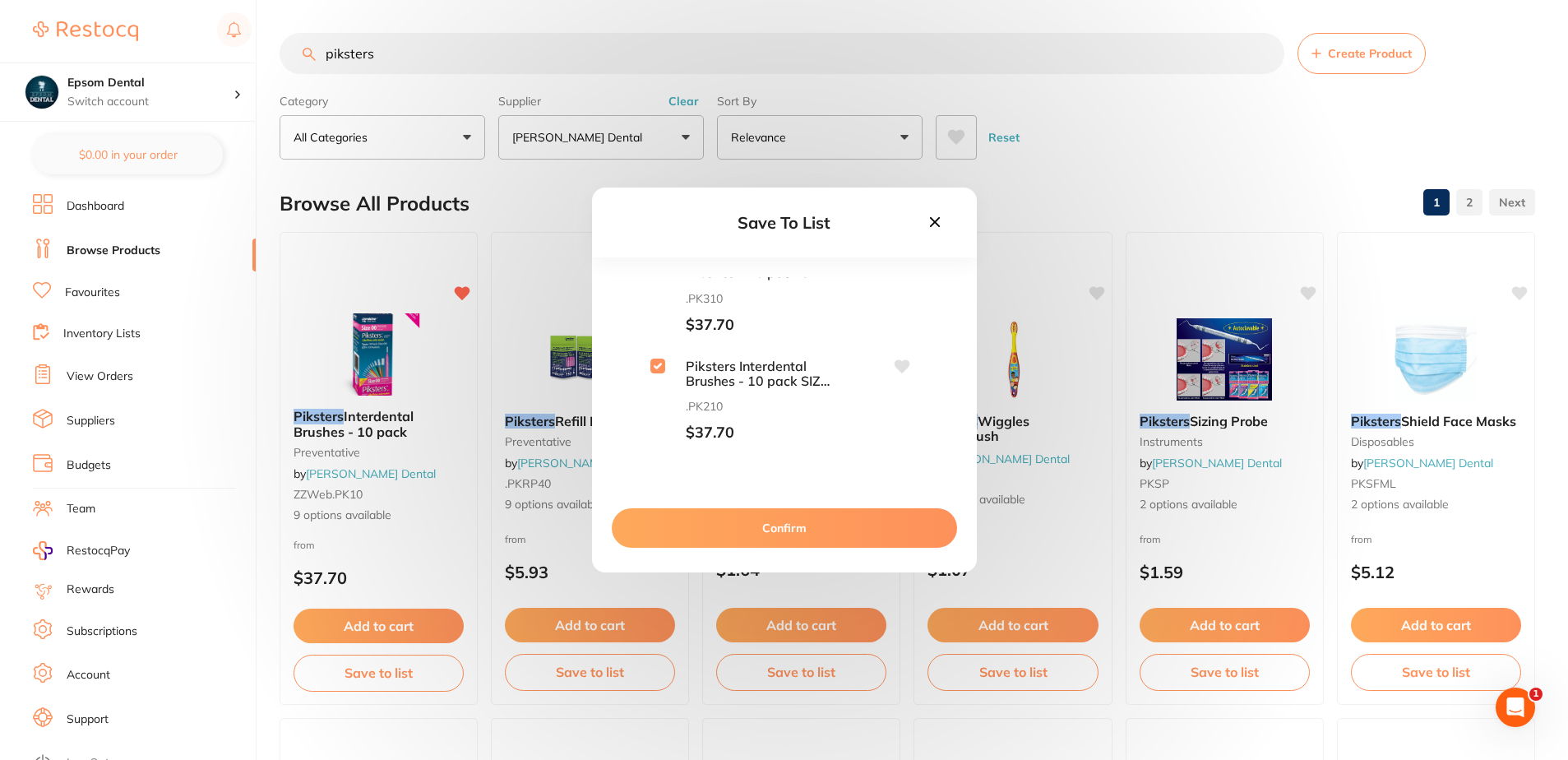
scroll to position [165, 0]
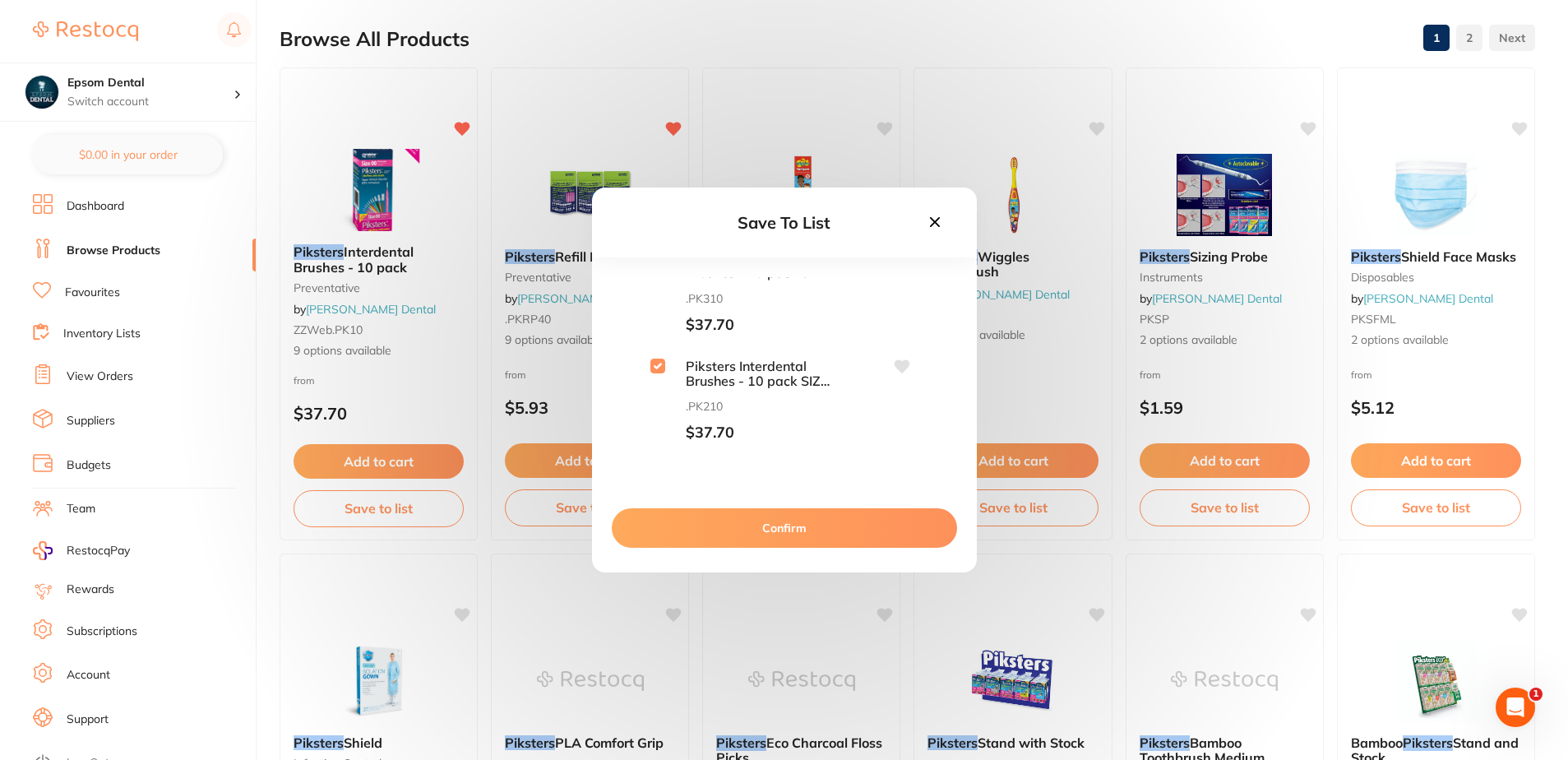
click at [758, 516] on button "Confirm" at bounding box center [784, 528] width 345 height 40
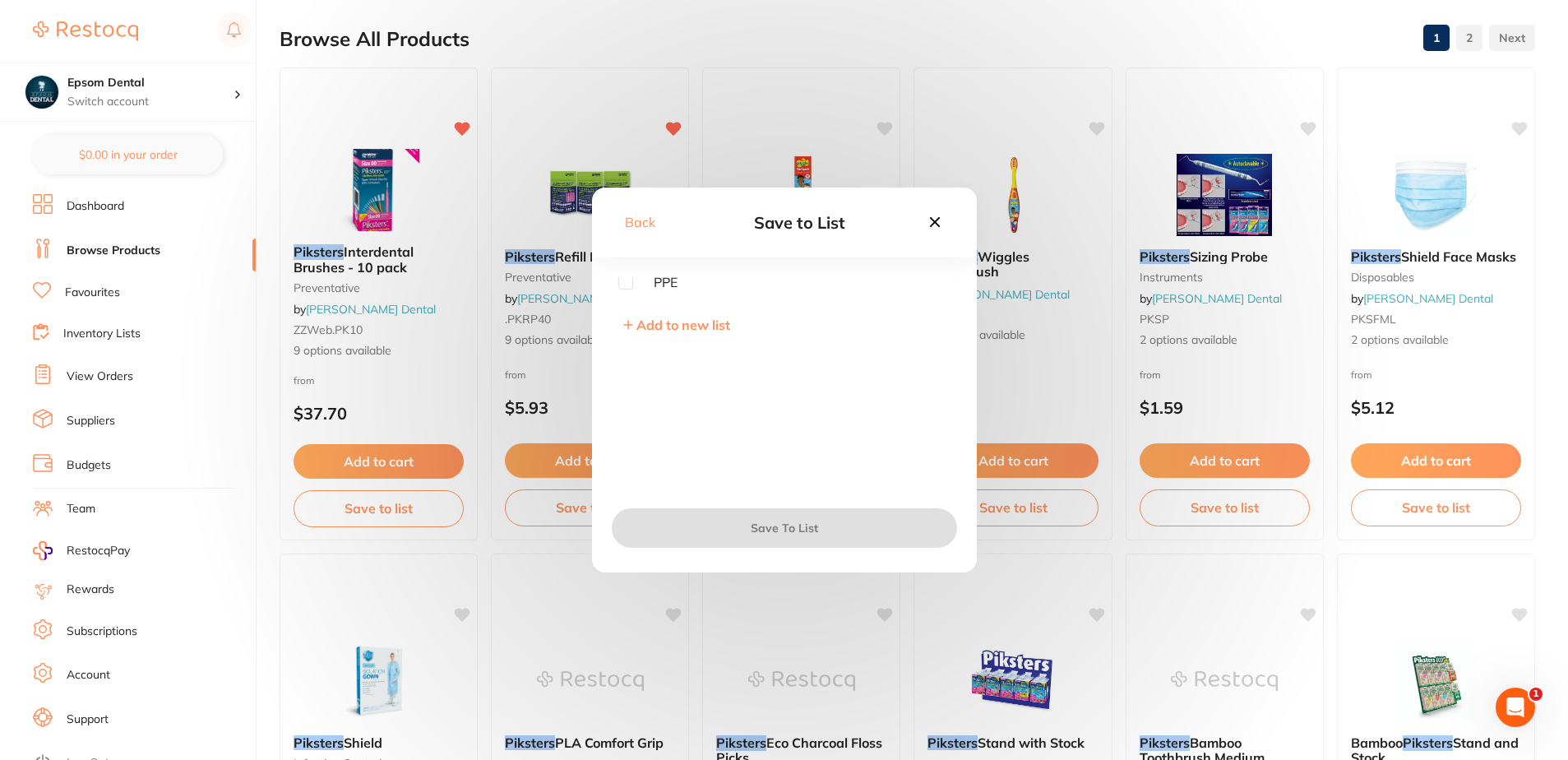
click at [675, 328] on span "Add to new list" at bounding box center [683, 324] width 93 height 16
click at [676, 325] on input "text" at bounding box center [784, 321] width 332 height 43
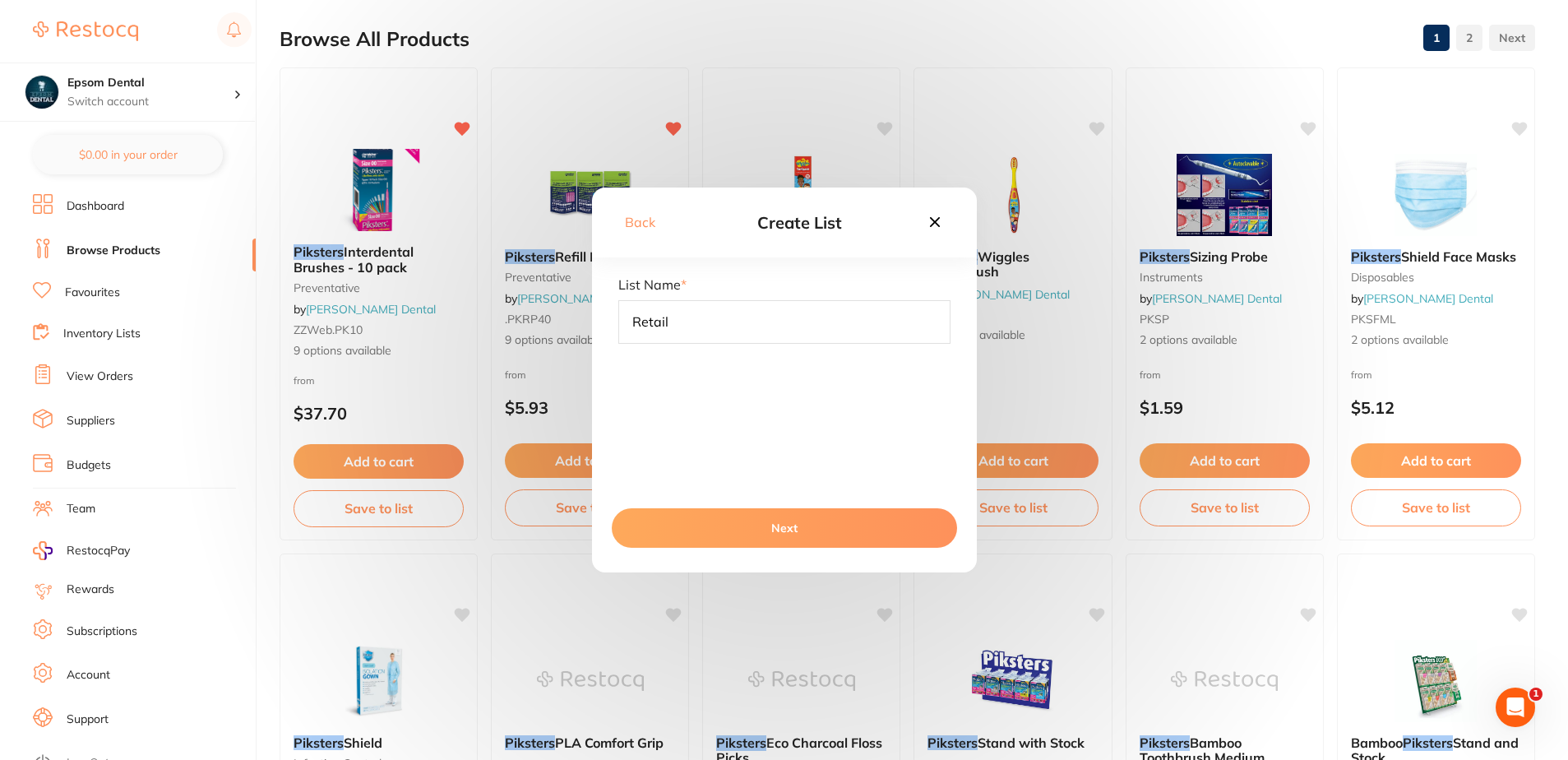
type input "Retail"
click at [794, 517] on button "Next" at bounding box center [784, 528] width 345 height 40
click at [768, 524] on button "Save To List" at bounding box center [784, 528] width 345 height 40
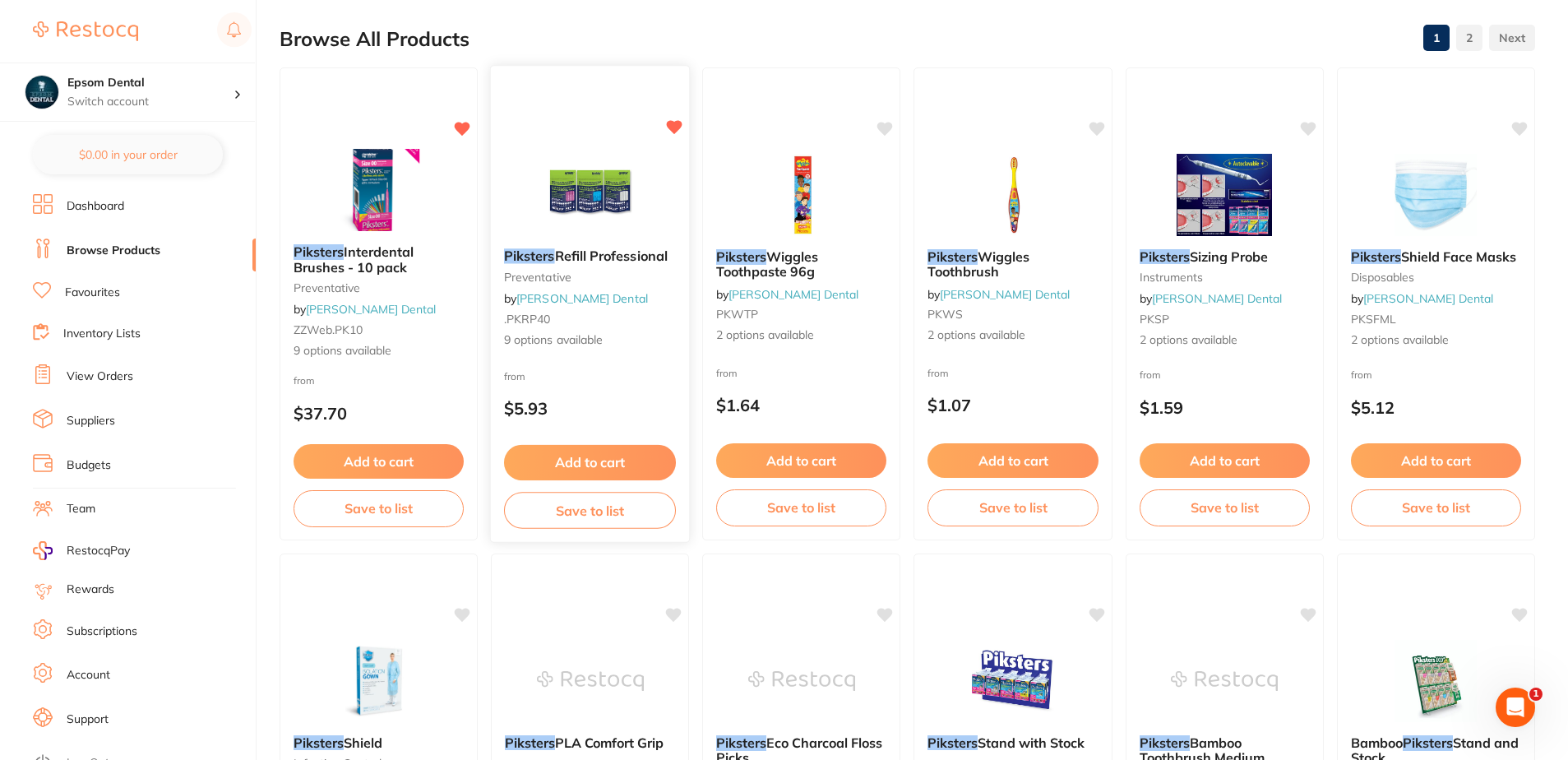
click at [587, 515] on button "Save to list" at bounding box center [590, 510] width 172 height 37
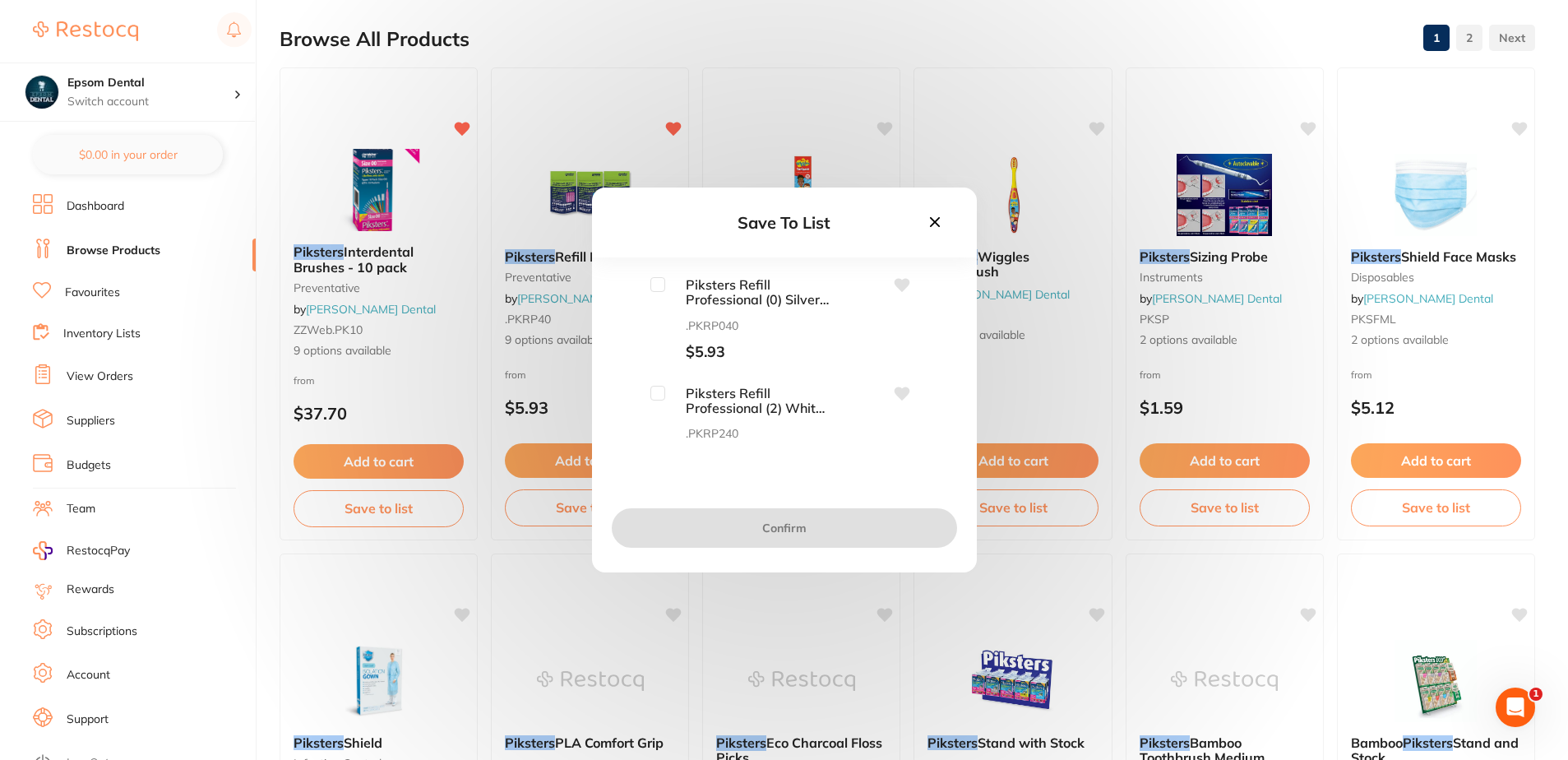
click at [655, 285] on input "checkbox" at bounding box center [658, 284] width 14 height 14
checkbox input "true"
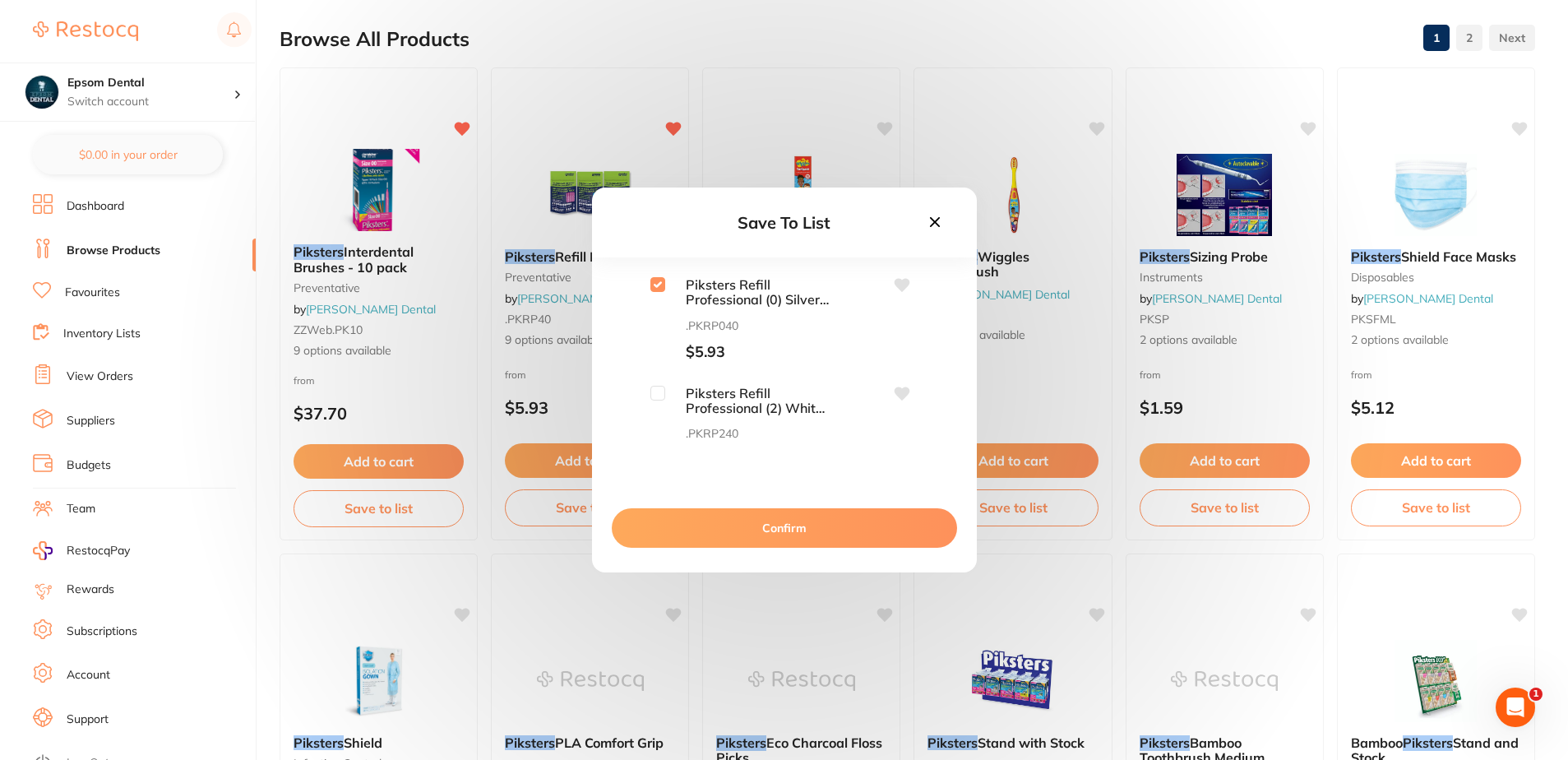
click at [657, 390] on input "checkbox" at bounding box center [658, 393] width 14 height 14
checkbox input "true"
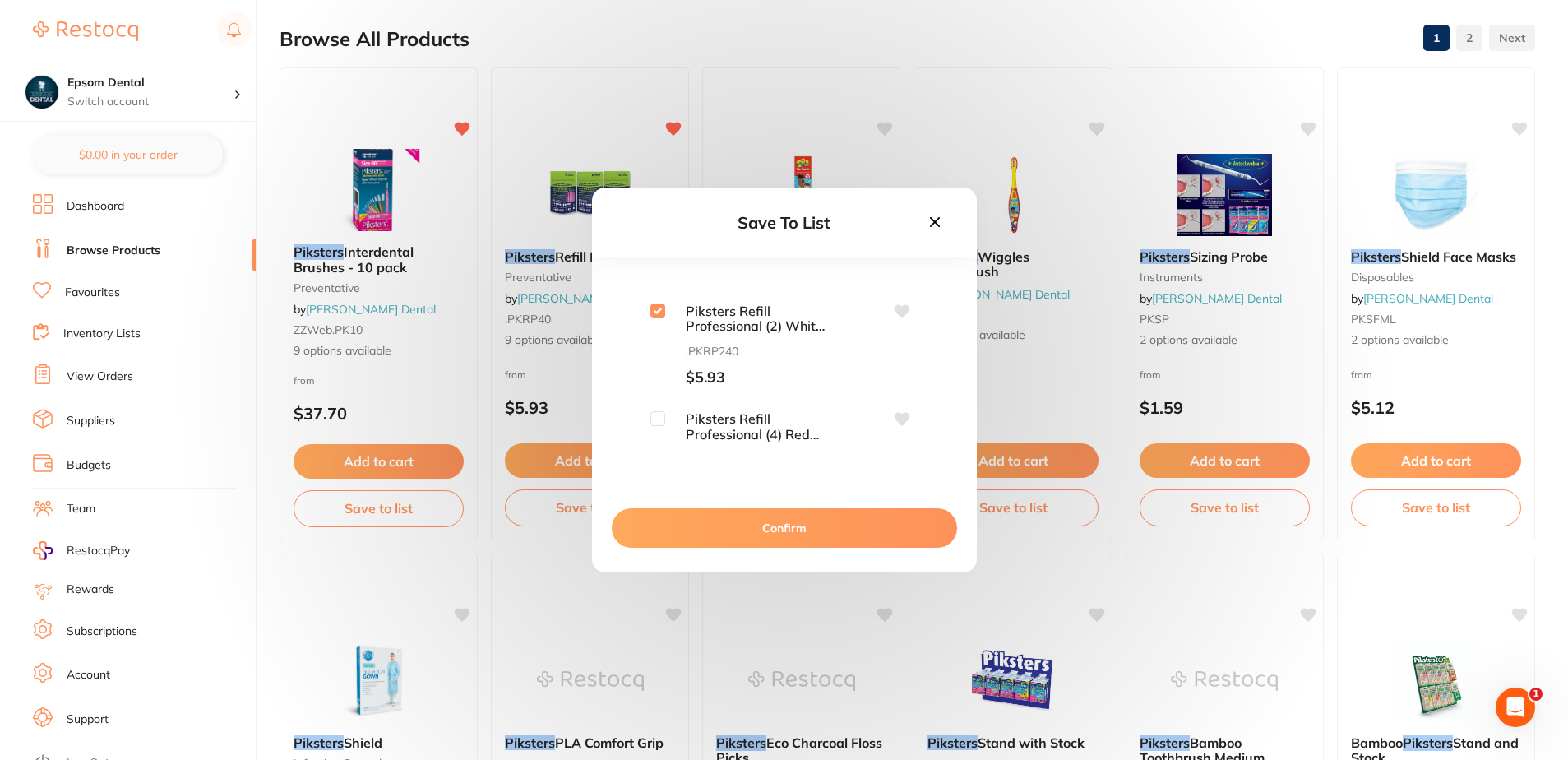
click at [660, 425] on input "checkbox" at bounding box center [658, 418] width 14 height 14
checkbox input "true"
click at [659, 365] on input "checkbox" at bounding box center [658, 362] width 14 height 14
checkbox input "true"
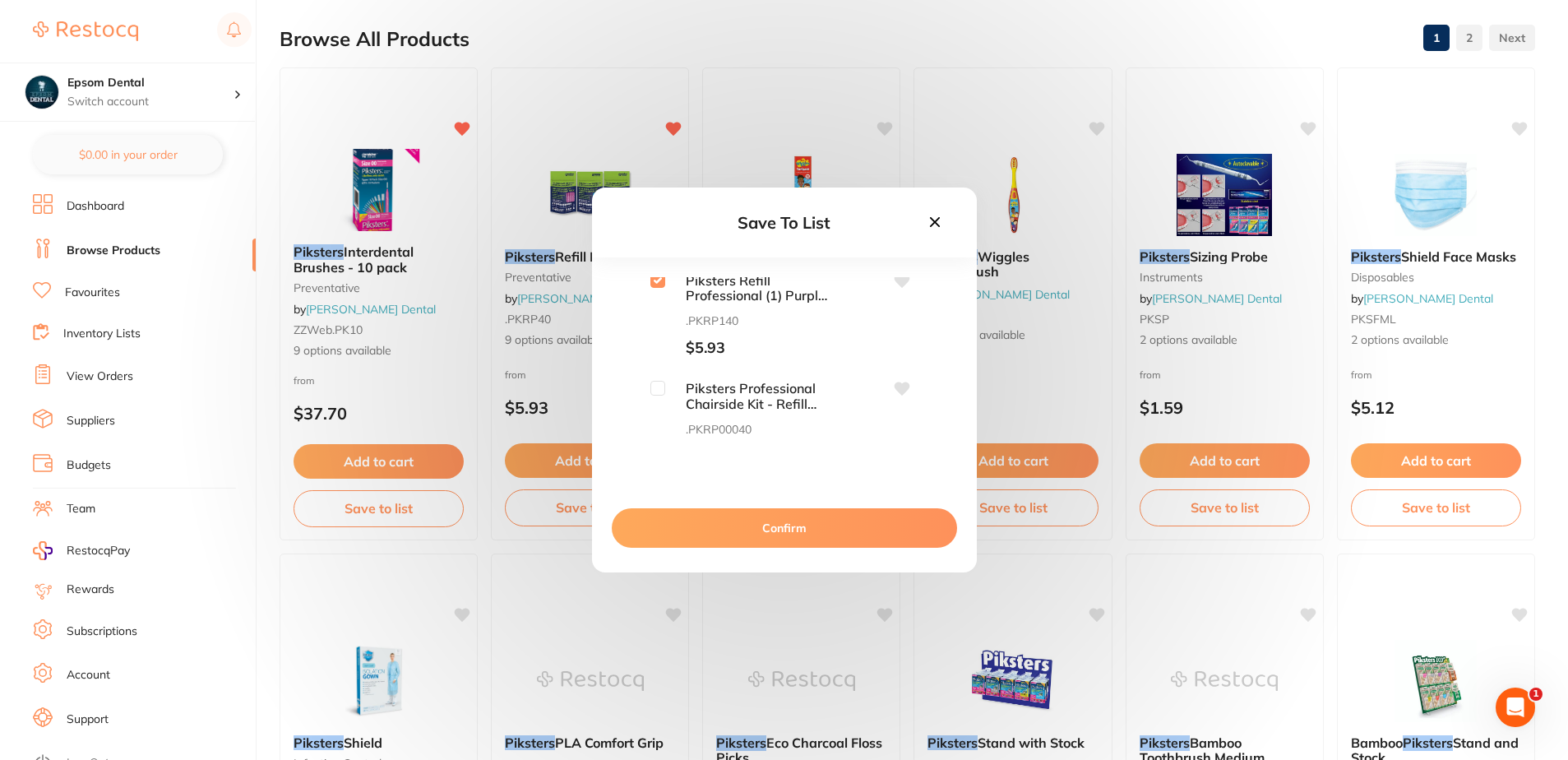
click at [651, 393] on input "checkbox" at bounding box center [658, 388] width 14 height 14
checkbox input "true"
click at [661, 419] on input "checkbox" at bounding box center [658, 414] width 14 height 14
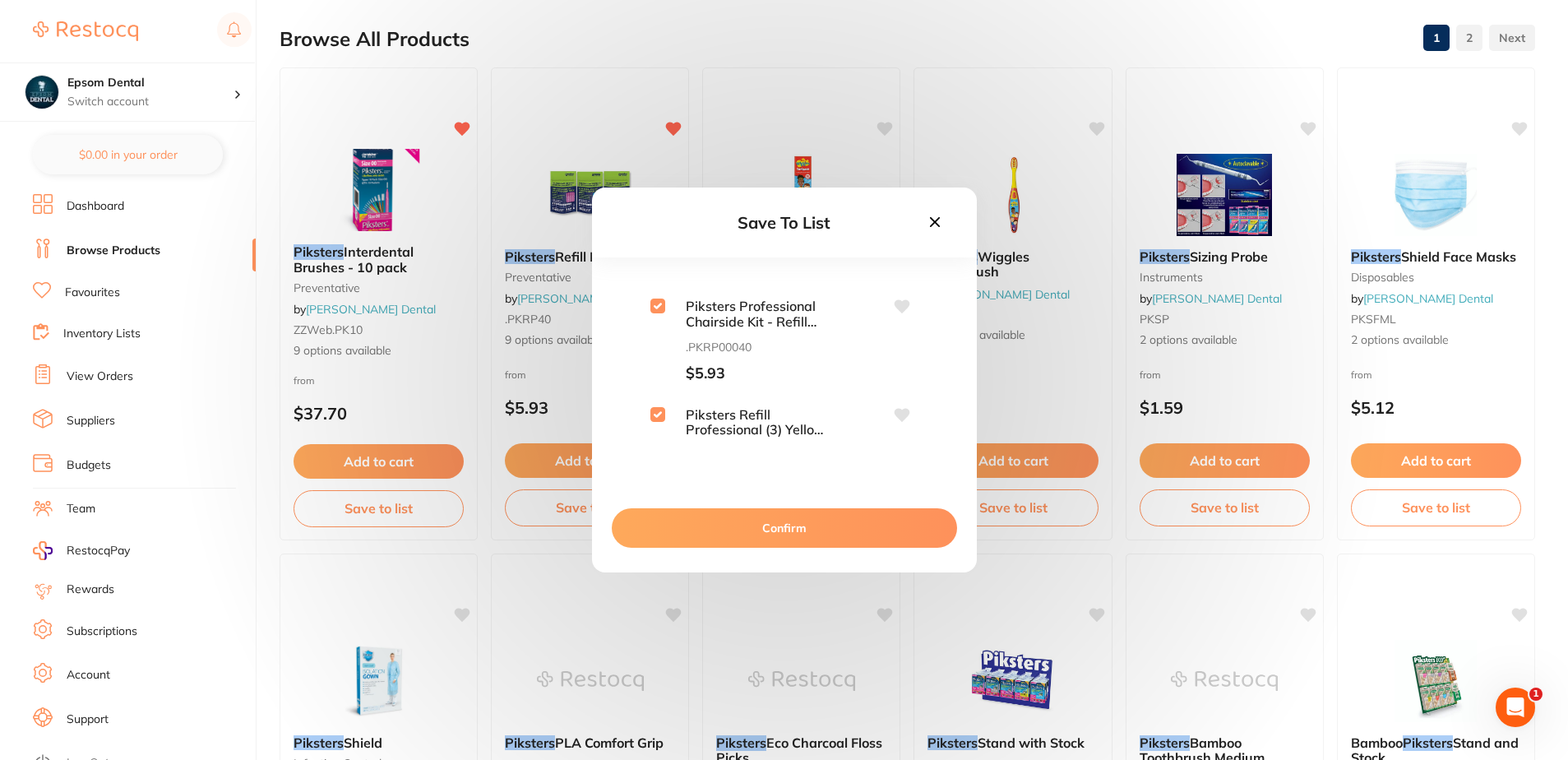
checkbox input "true"
click at [659, 362] on input "checkbox" at bounding box center [658, 358] width 14 height 14
checkbox input "true"
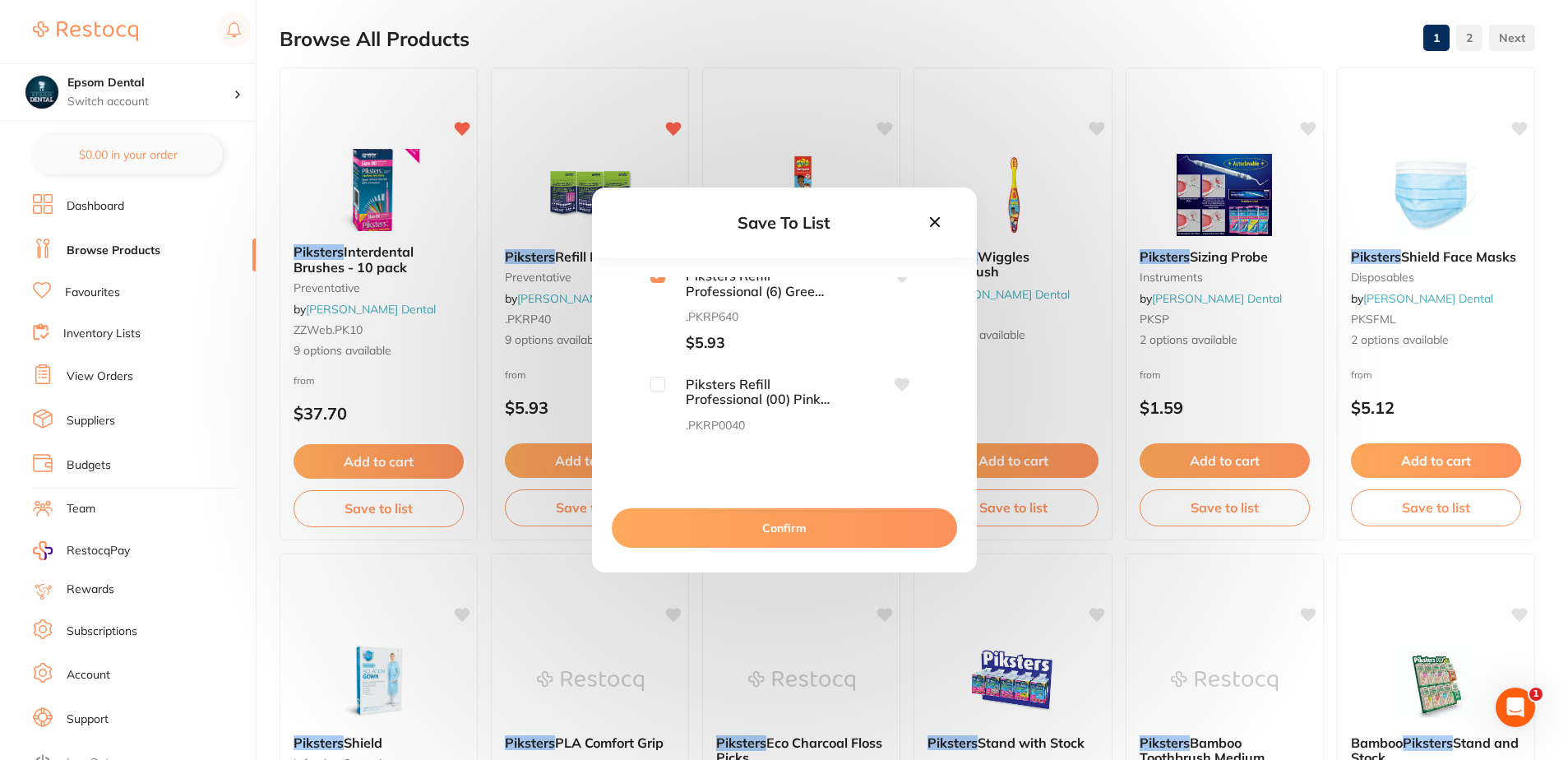
click at [656, 385] on input "checkbox" at bounding box center [658, 384] width 14 height 14
checkbox input "true"
click at [662, 407] on input "checkbox" at bounding box center [658, 410] width 14 height 14
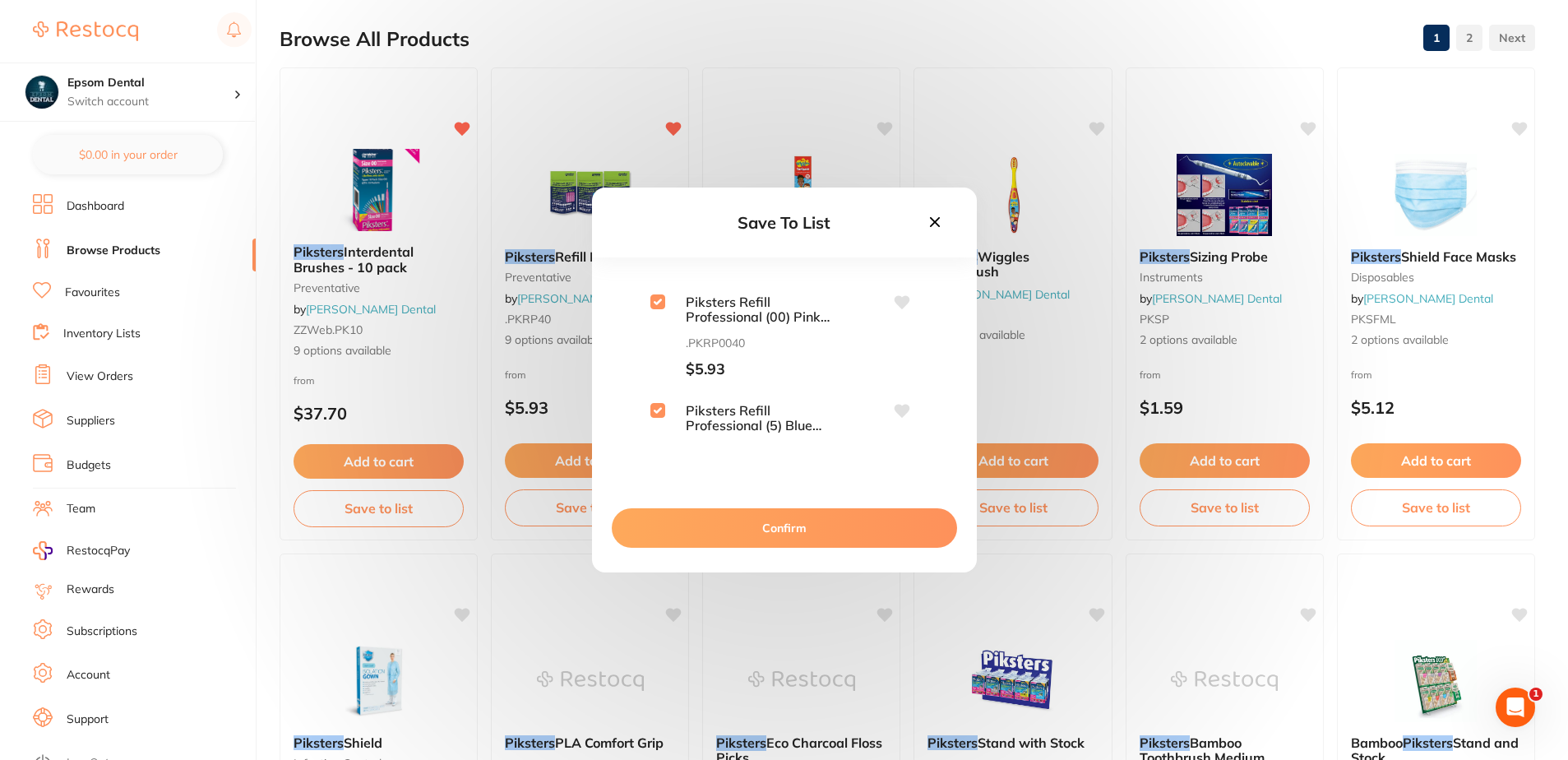
checkbox input "true"
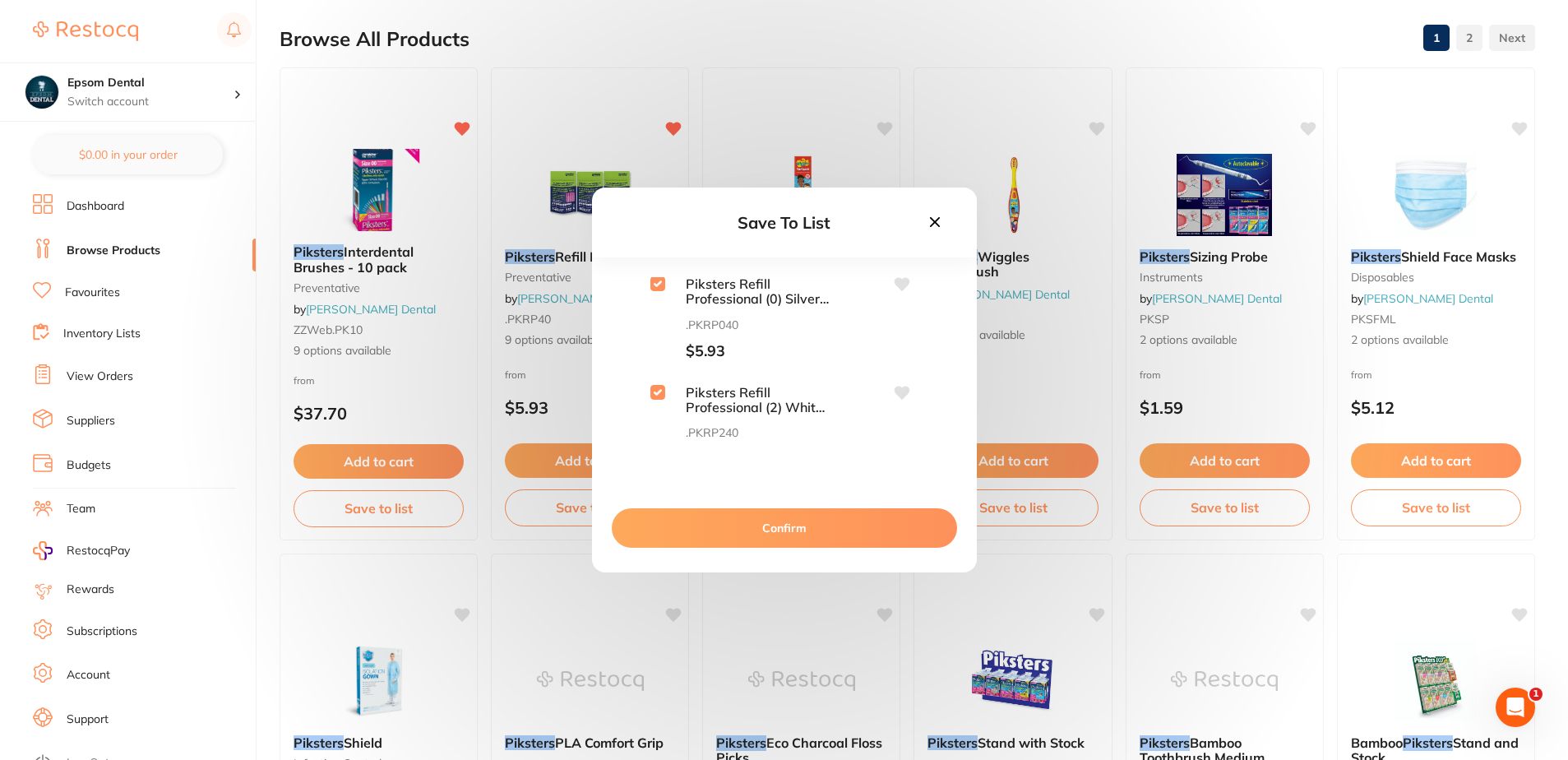
scroll to position [0, 0]
click at [781, 528] on button "Confirm" at bounding box center [784, 528] width 345 height 40
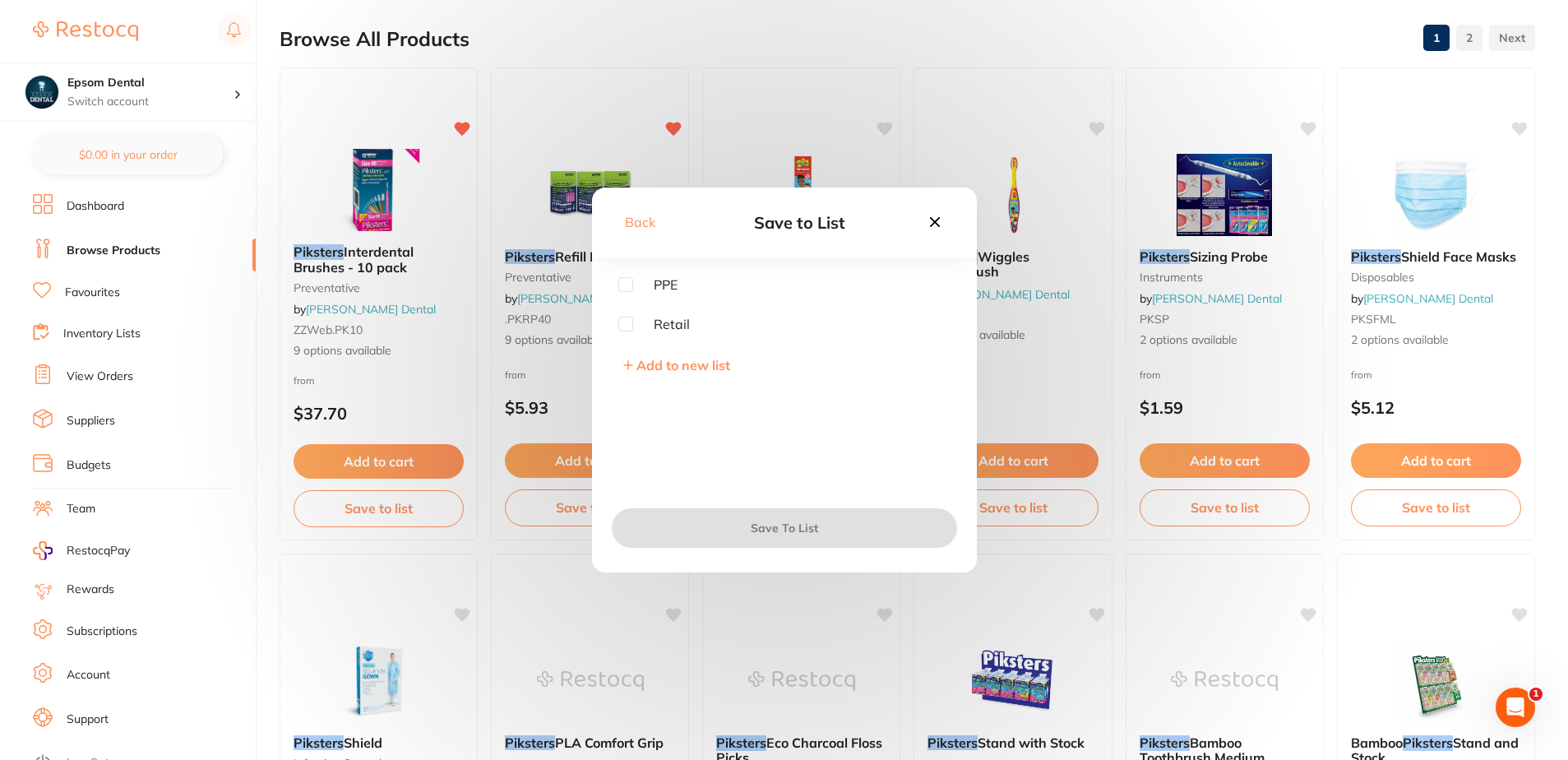
click at [655, 369] on span "Add to new list" at bounding box center [683, 365] width 93 height 16
click at [663, 329] on input "text" at bounding box center [784, 321] width 332 height 43
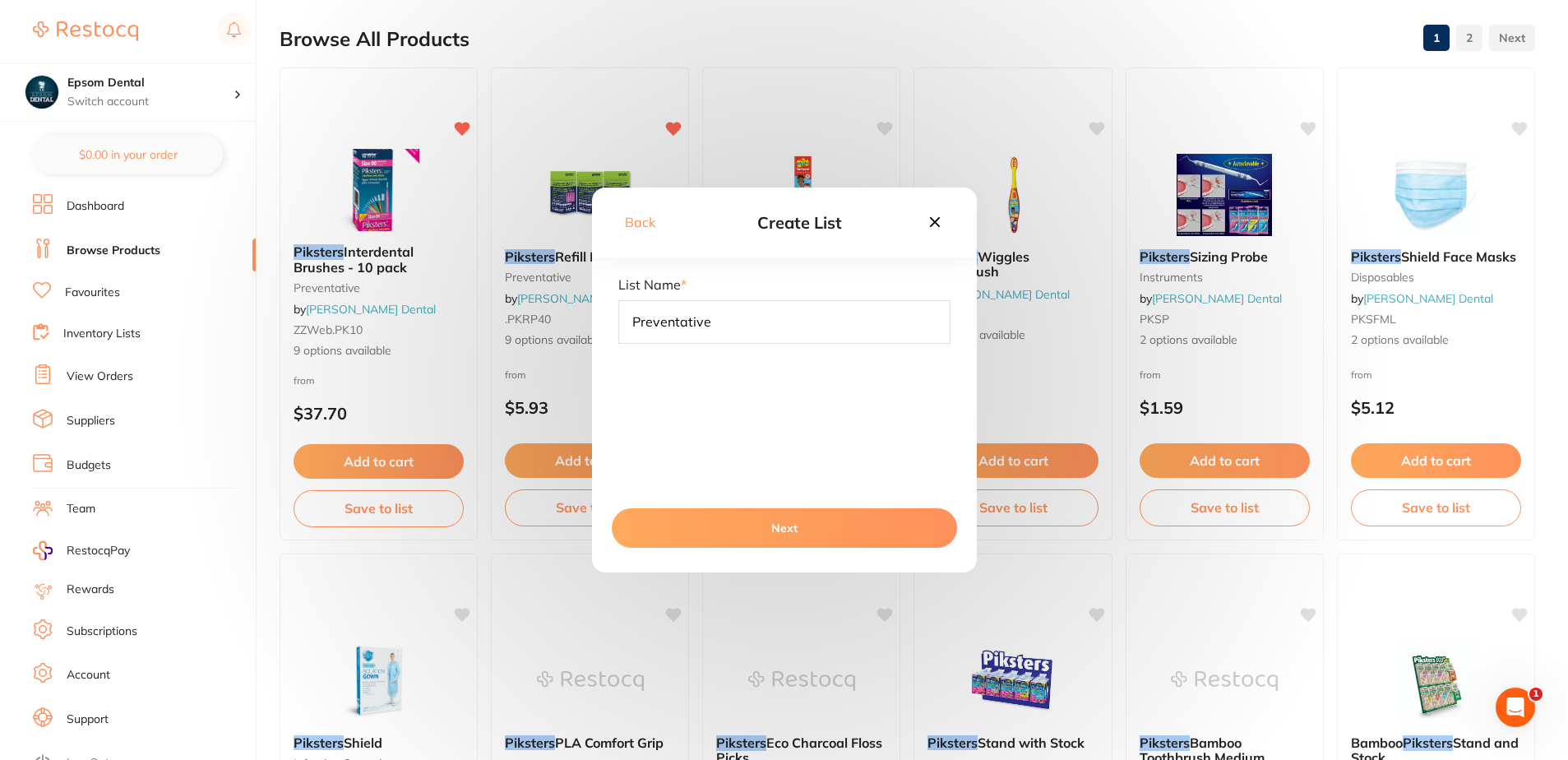
type input "Preventative"
click at [766, 537] on button "Next" at bounding box center [784, 528] width 345 height 40
click at [766, 529] on button "Save To List" at bounding box center [784, 528] width 345 height 40
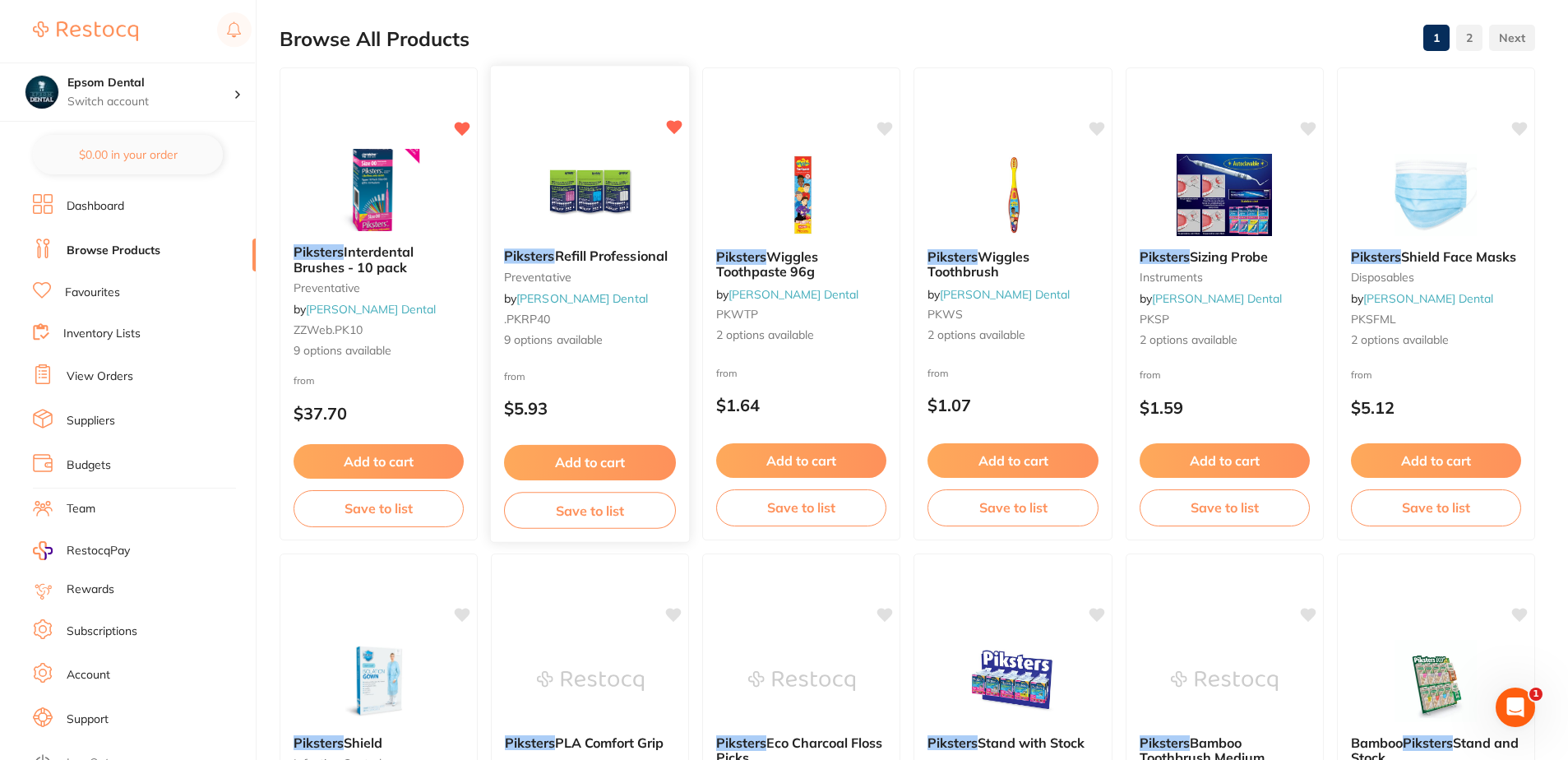
click at [557, 254] on span "Refill Professional" at bounding box center [611, 255] width 112 height 16
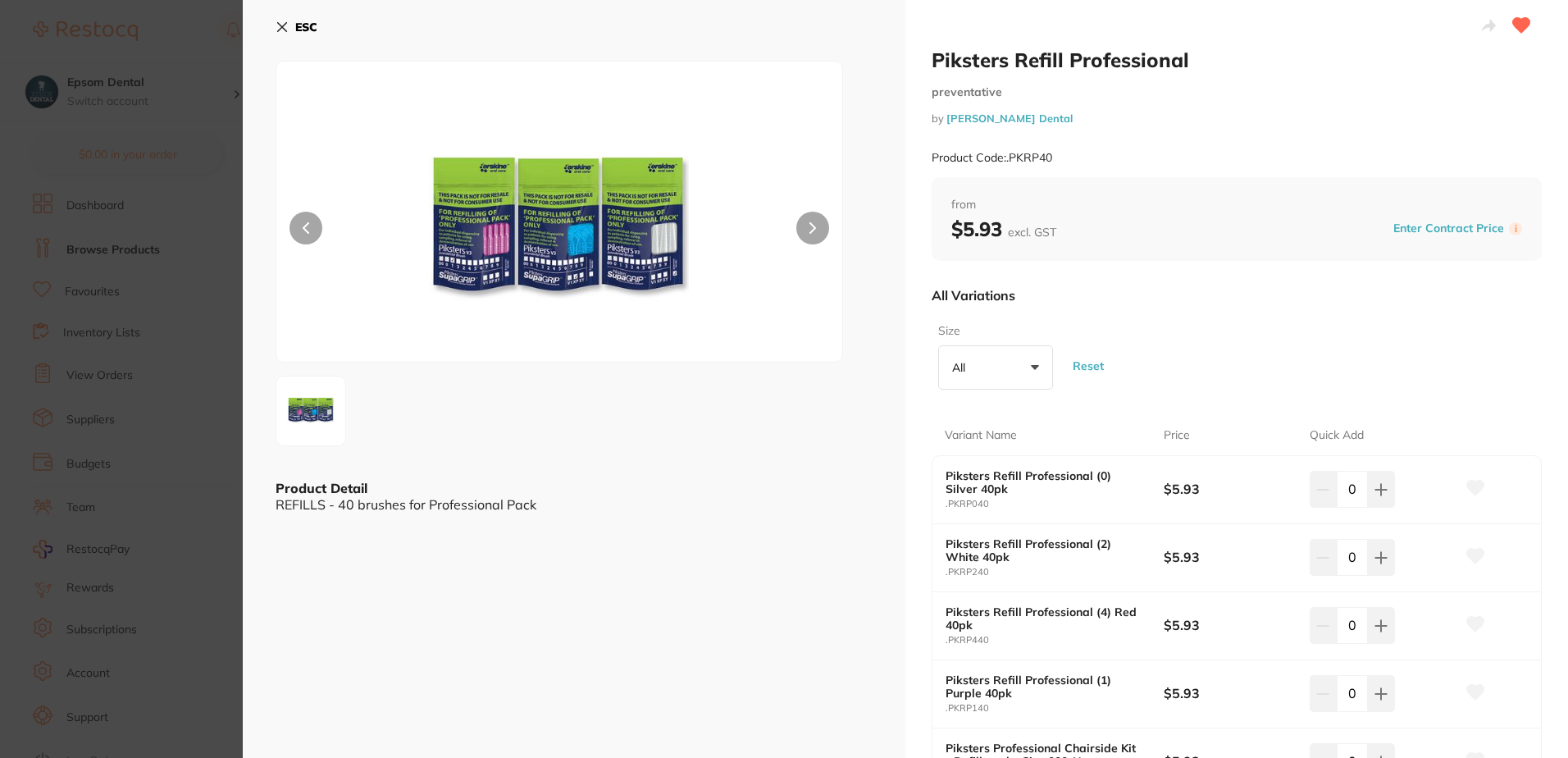
click at [288, 25] on icon at bounding box center [282, 27] width 14 height 14
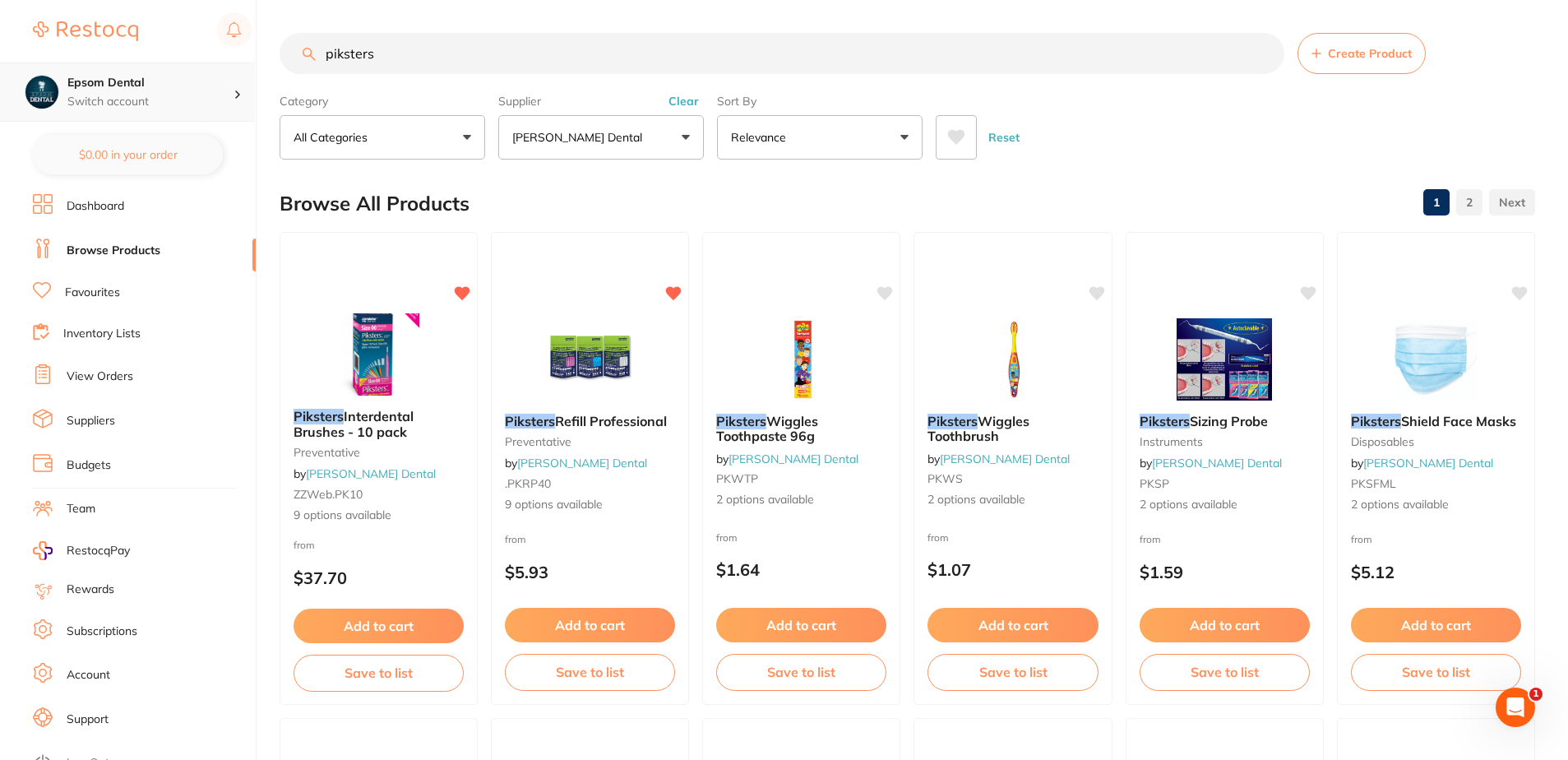
click at [84, 78] on h4 "Epsom Dental" at bounding box center [149, 83] width 166 height 16
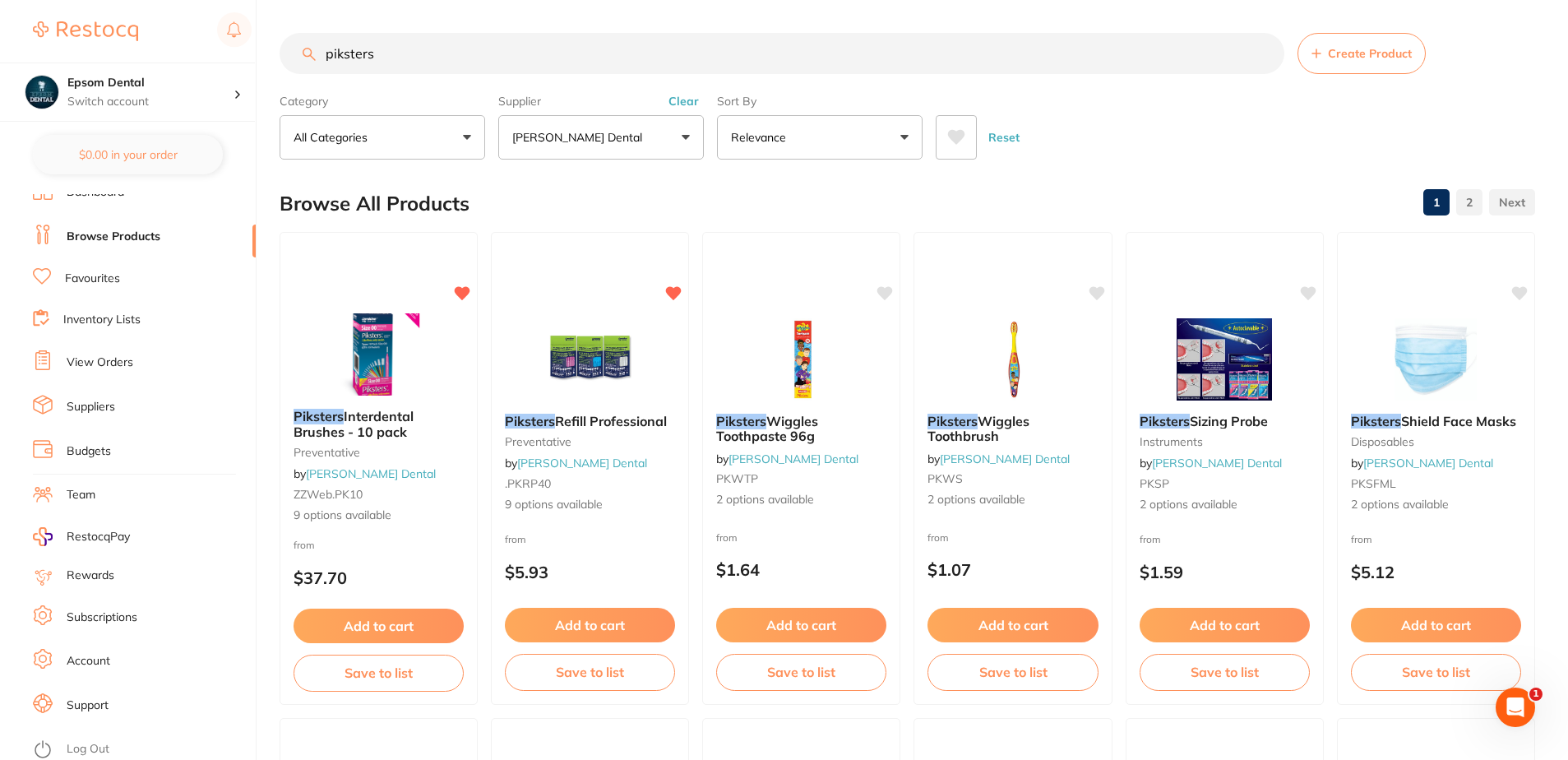
scroll to position [17, 0]
click at [111, 618] on link "Subscriptions" at bounding box center [102, 614] width 71 height 16
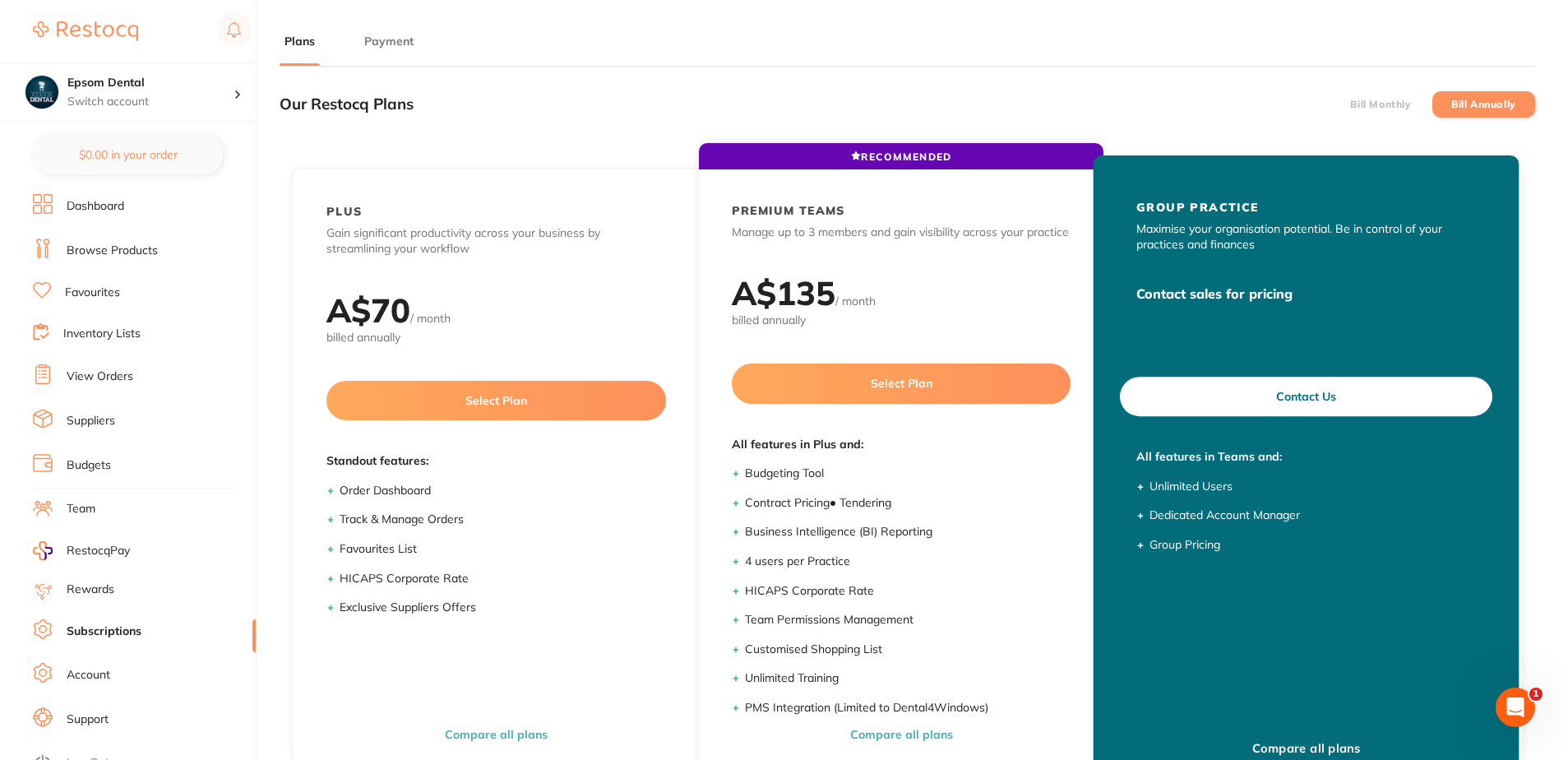
click at [1315, 403] on button "Contact Us" at bounding box center [1305, 397] width 372 height 40
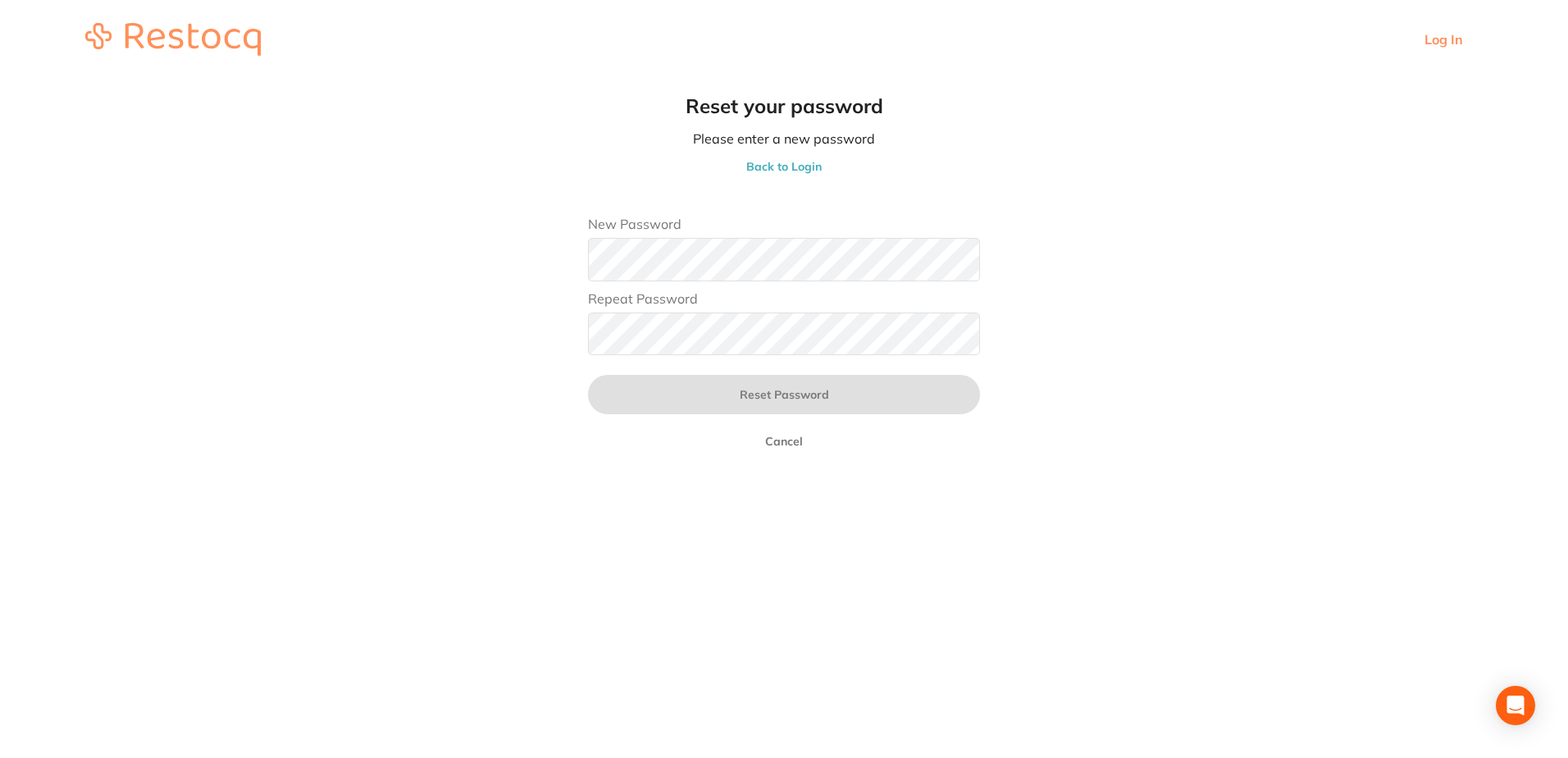
scroll to position [1, 0]
click at [465, 284] on main "Reset your password Please enter a new password Back to Login New Password Repe…" at bounding box center [784, 280] width 1568 height 404
click at [493, 335] on main "Reset your password Please enter a new password Back to Login New Password Repe…" at bounding box center [784, 280] width 1568 height 404
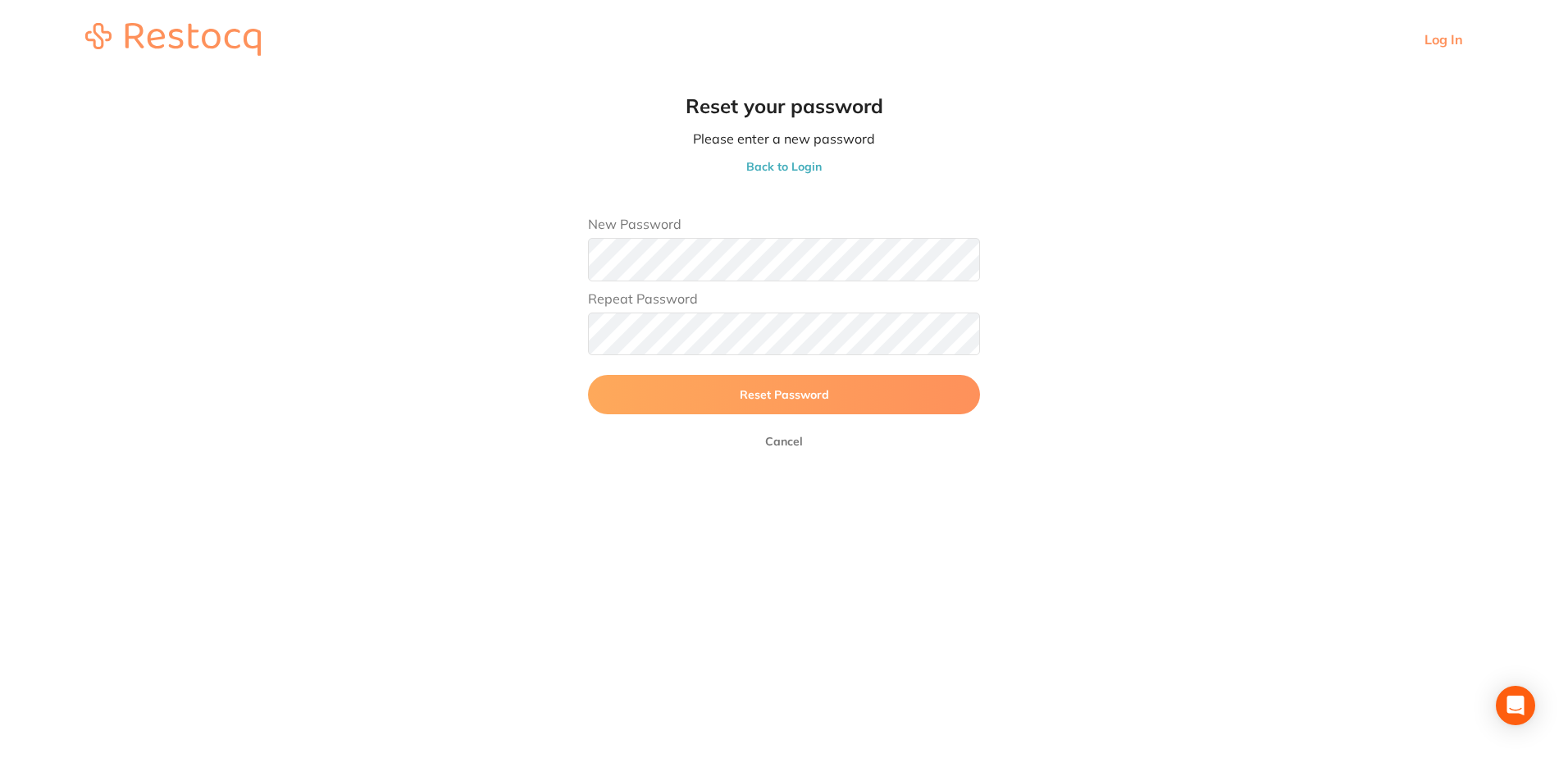
click at [588, 375] on button "Reset Password" at bounding box center [784, 395] width 392 height 40
